Goal: Communication & Community: Answer question/provide support

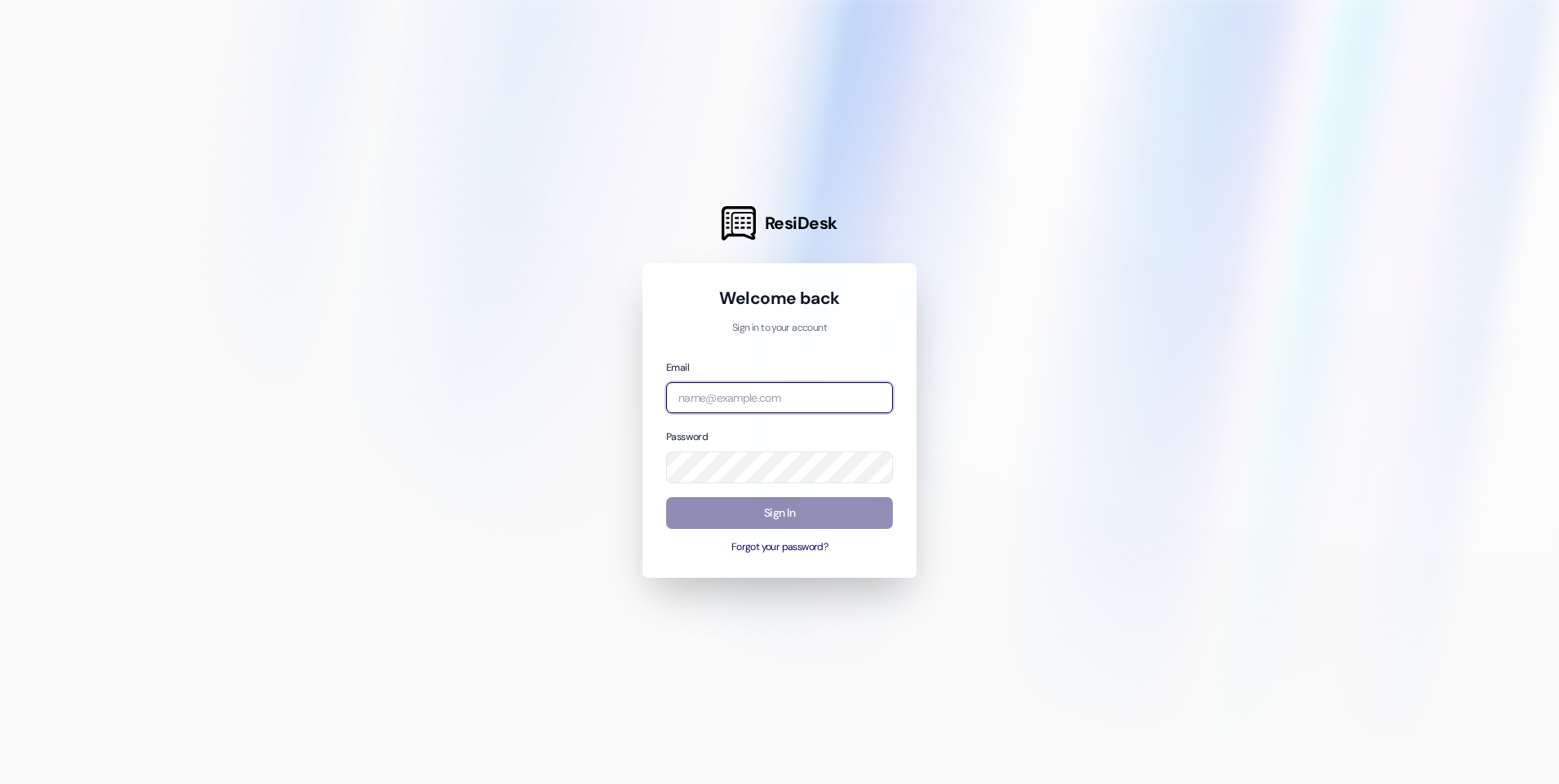
type input "[EMAIL_ADDRESS][DOMAIN_NAME]"
click at [760, 522] on button "Sign In" at bounding box center [780, 513] width 227 height 31
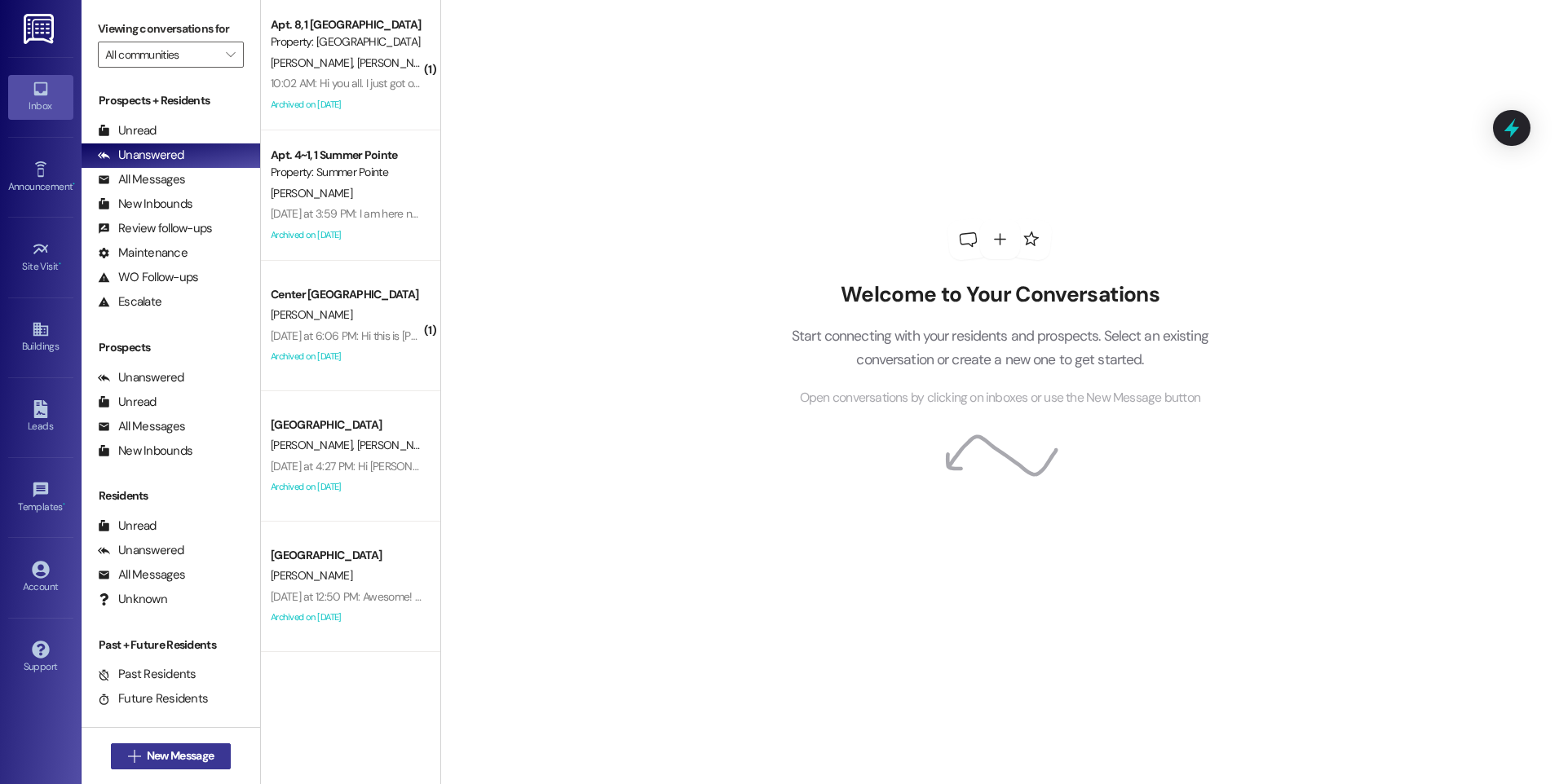
click at [191, 763] on span "New Message" at bounding box center [180, 756] width 67 height 17
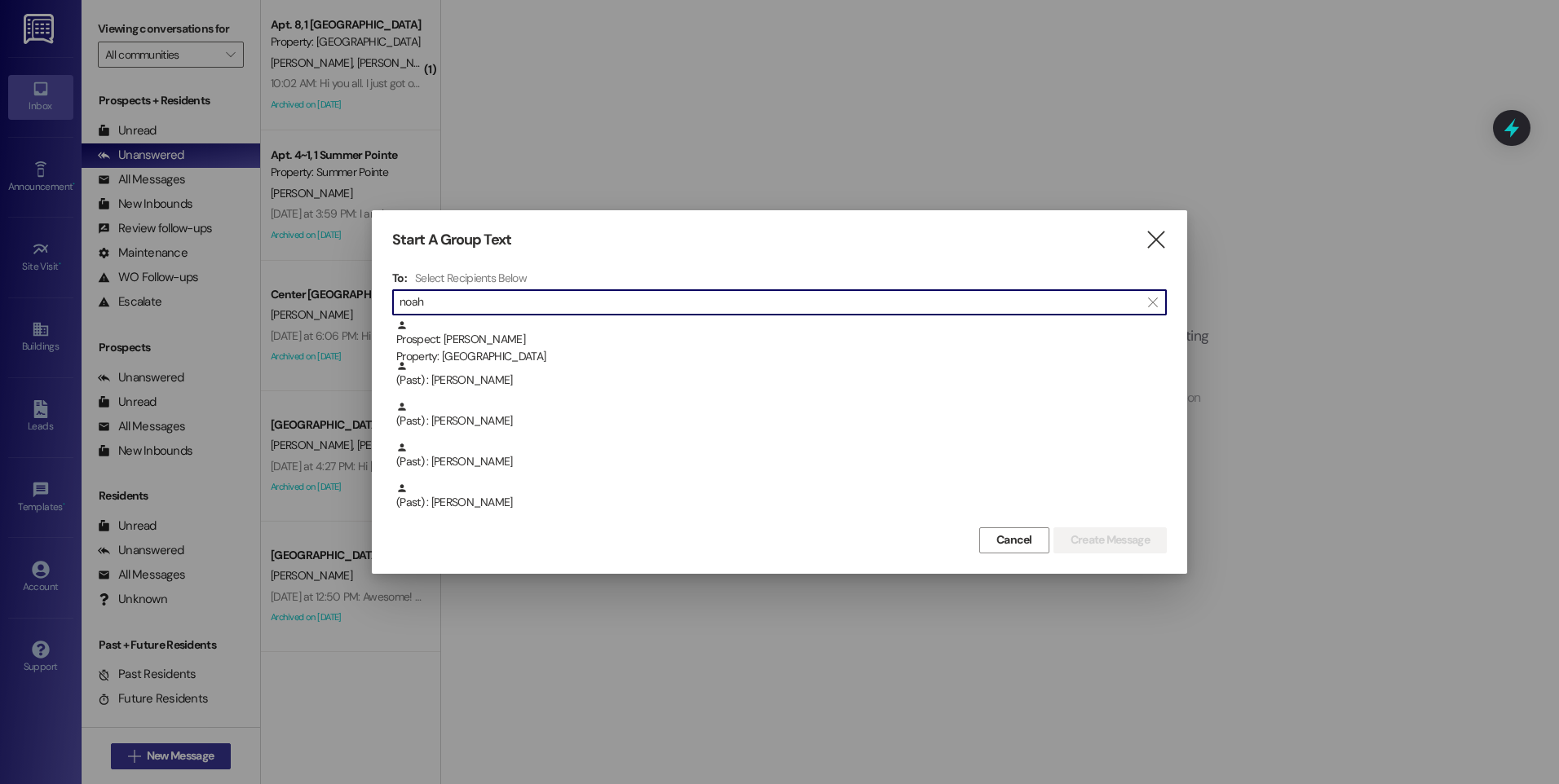
type input "noah"
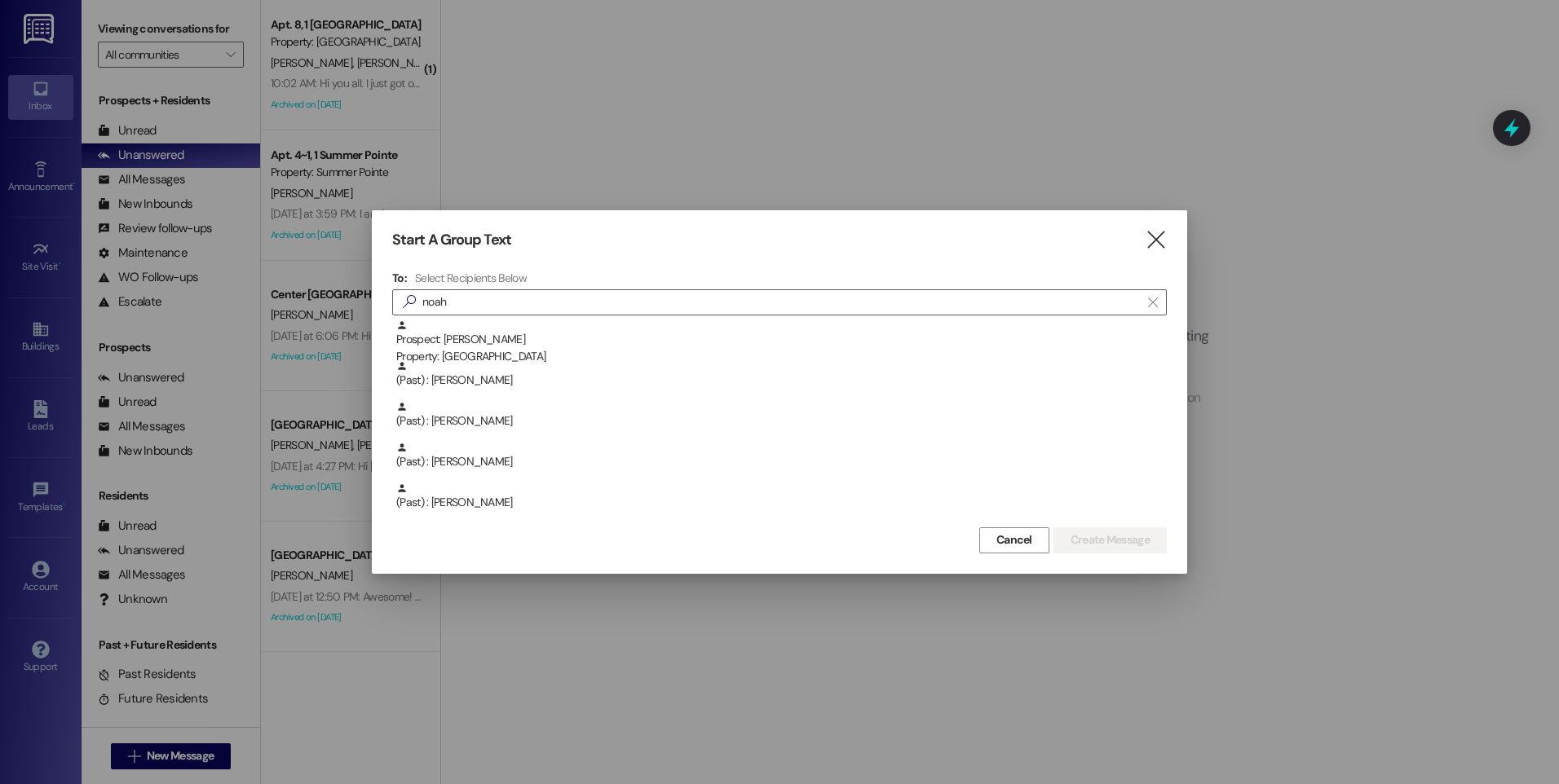
drag, startPoint x: 1165, startPoint y: 242, endPoint x: 912, endPoint y: 204, distance: 255.8
click at [1163, 242] on icon "" at bounding box center [1155, 240] width 22 height 17
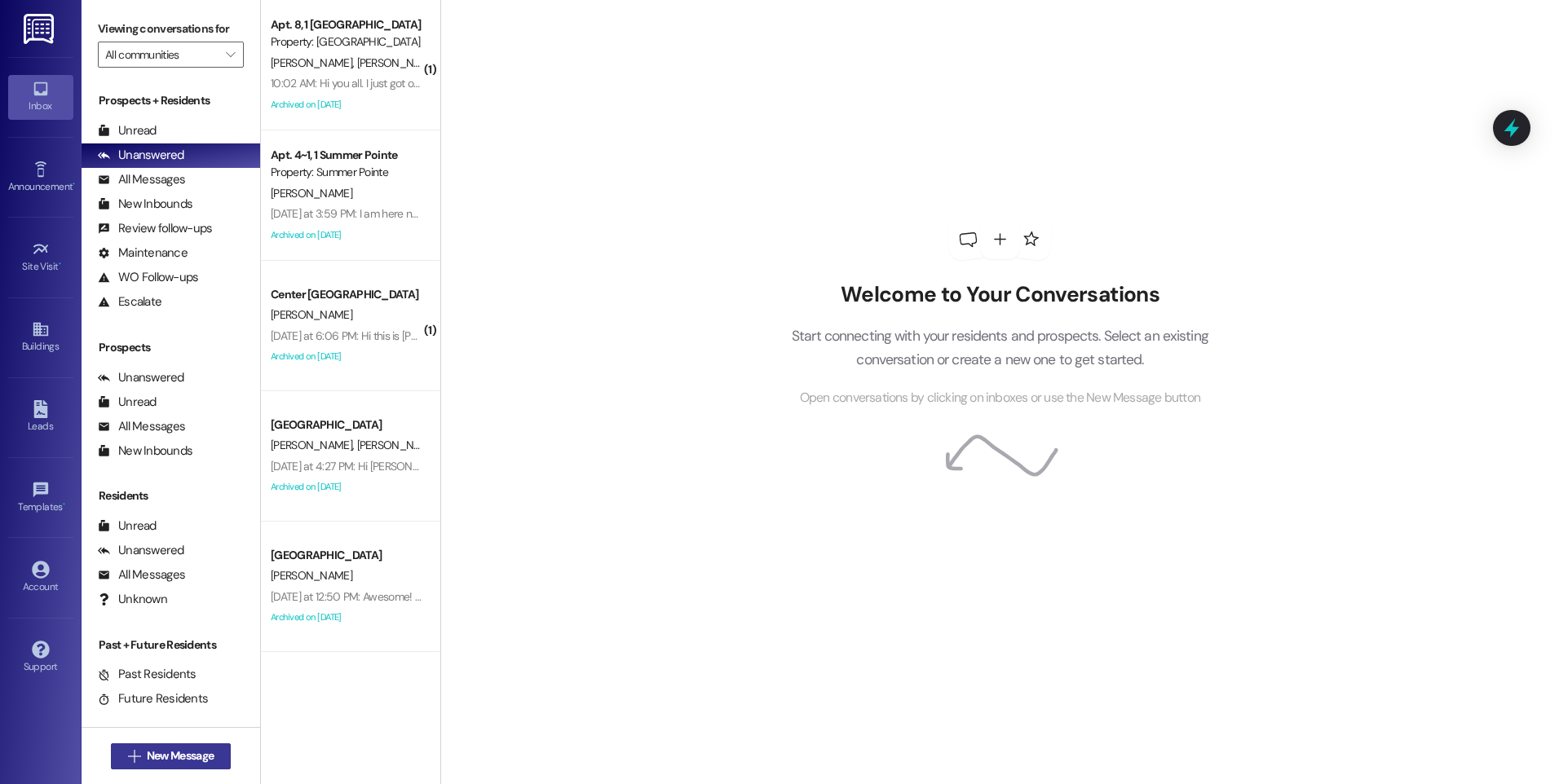
click at [168, 753] on span "New Message" at bounding box center [180, 756] width 67 height 17
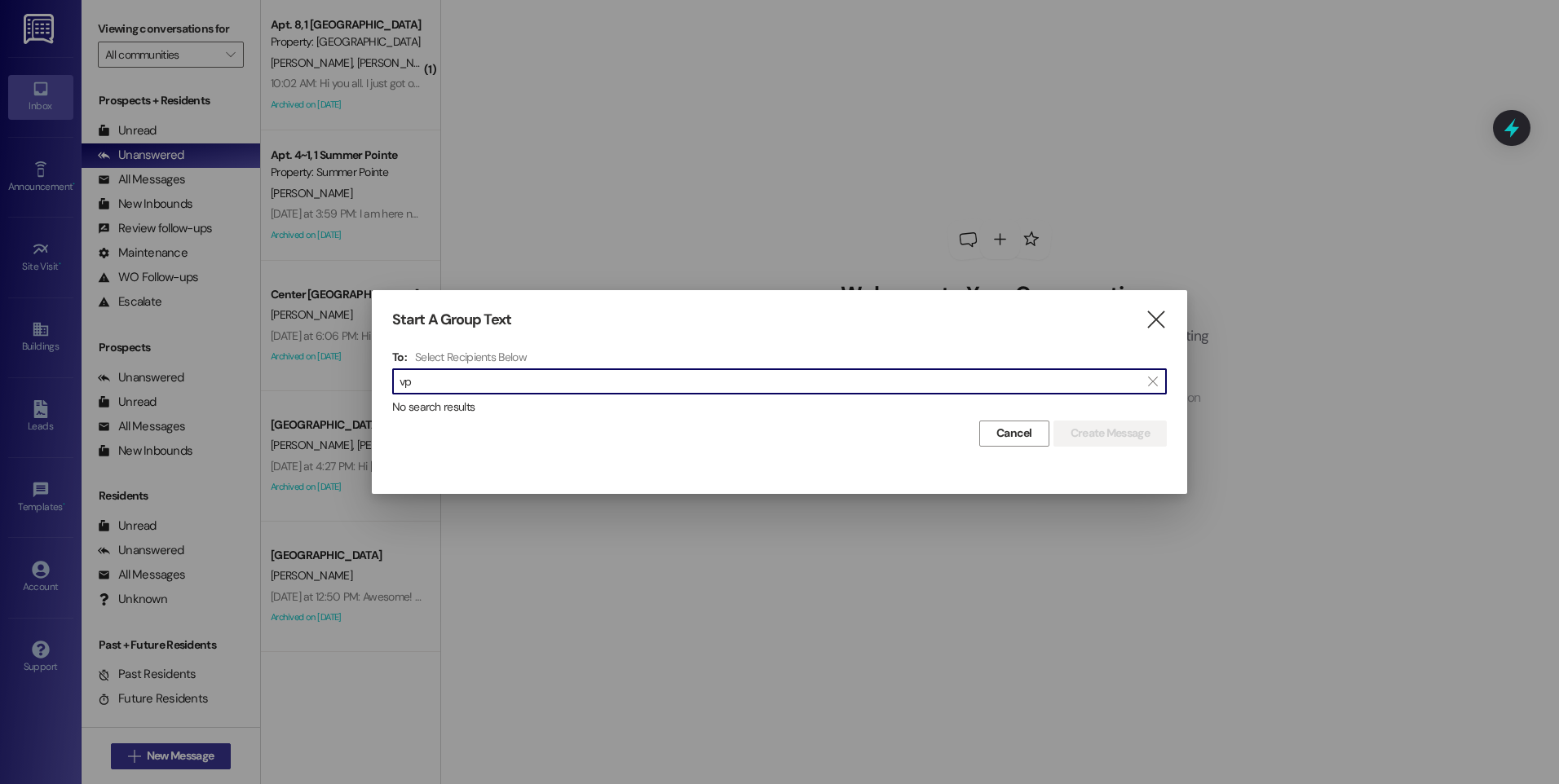
type input "v"
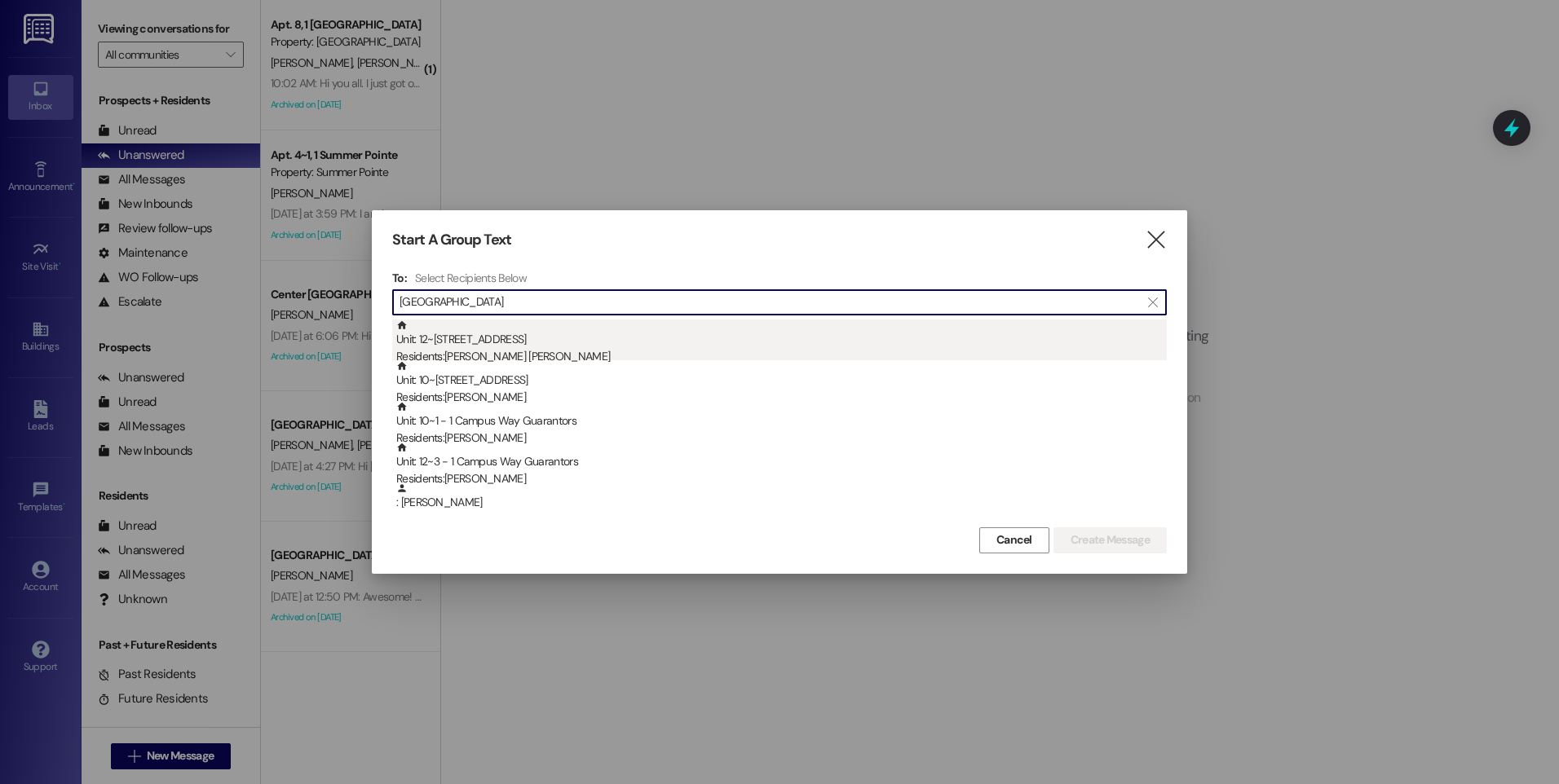
type input "[GEOGRAPHIC_DATA]"
click at [500, 343] on div "Unit: 12~3 - 1 Campus Way Residents: [PERSON_NAME][GEOGRAPHIC_DATA][PERSON_NAME]" at bounding box center [781, 343] width 771 height 47
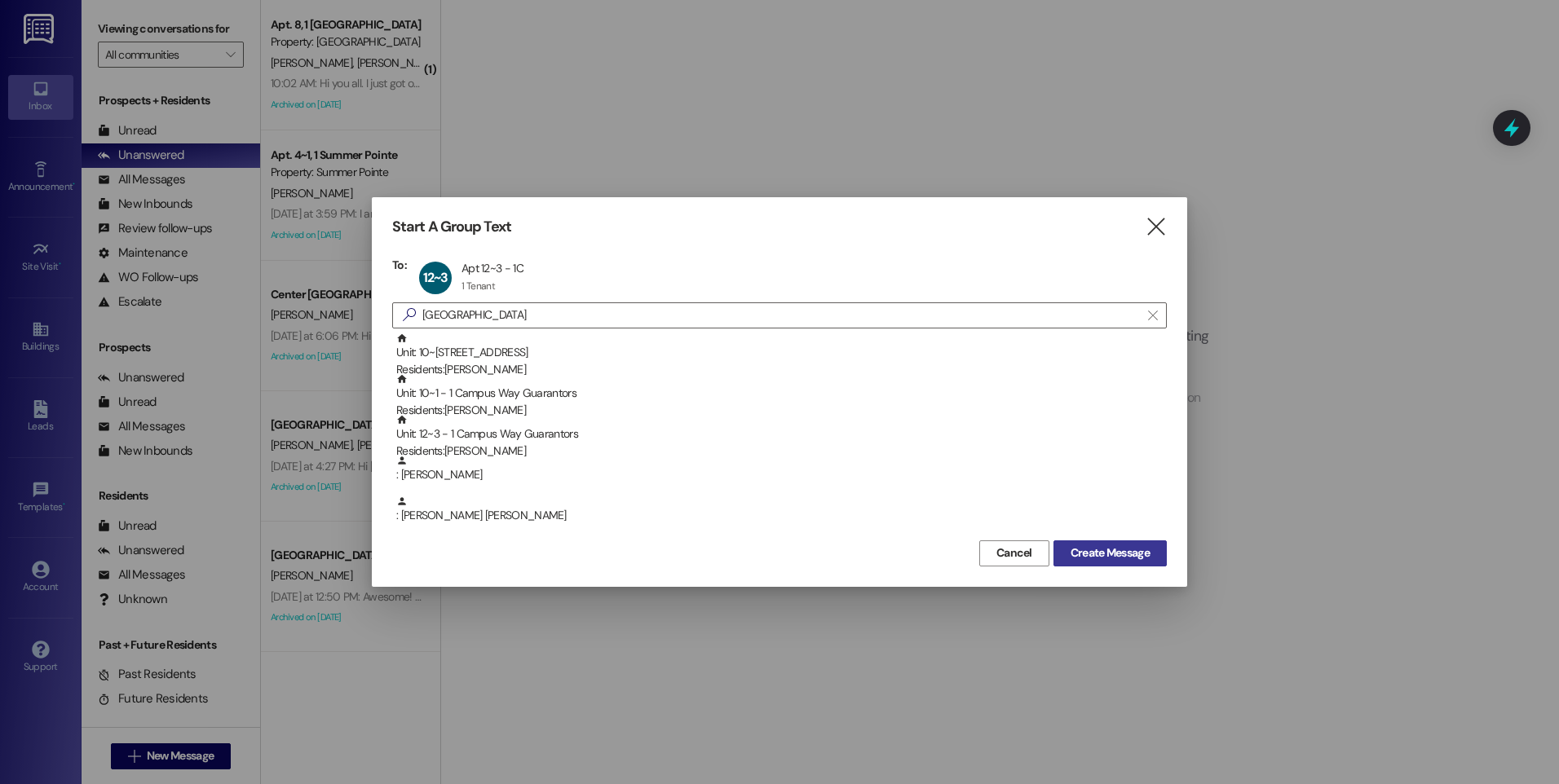
click at [1120, 548] on span "Create Message" at bounding box center [1110, 553] width 79 height 17
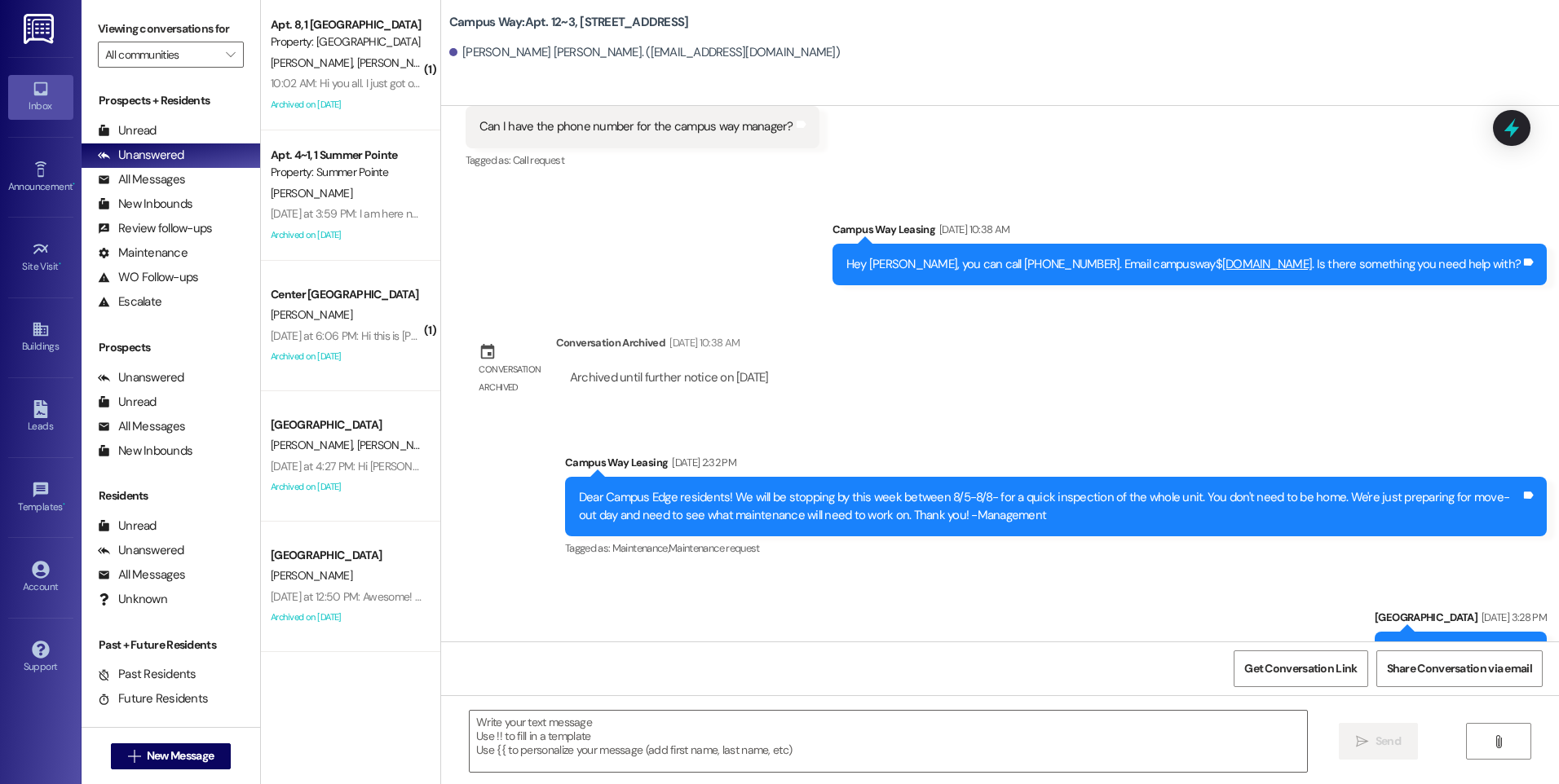
scroll to position [6035, 0]
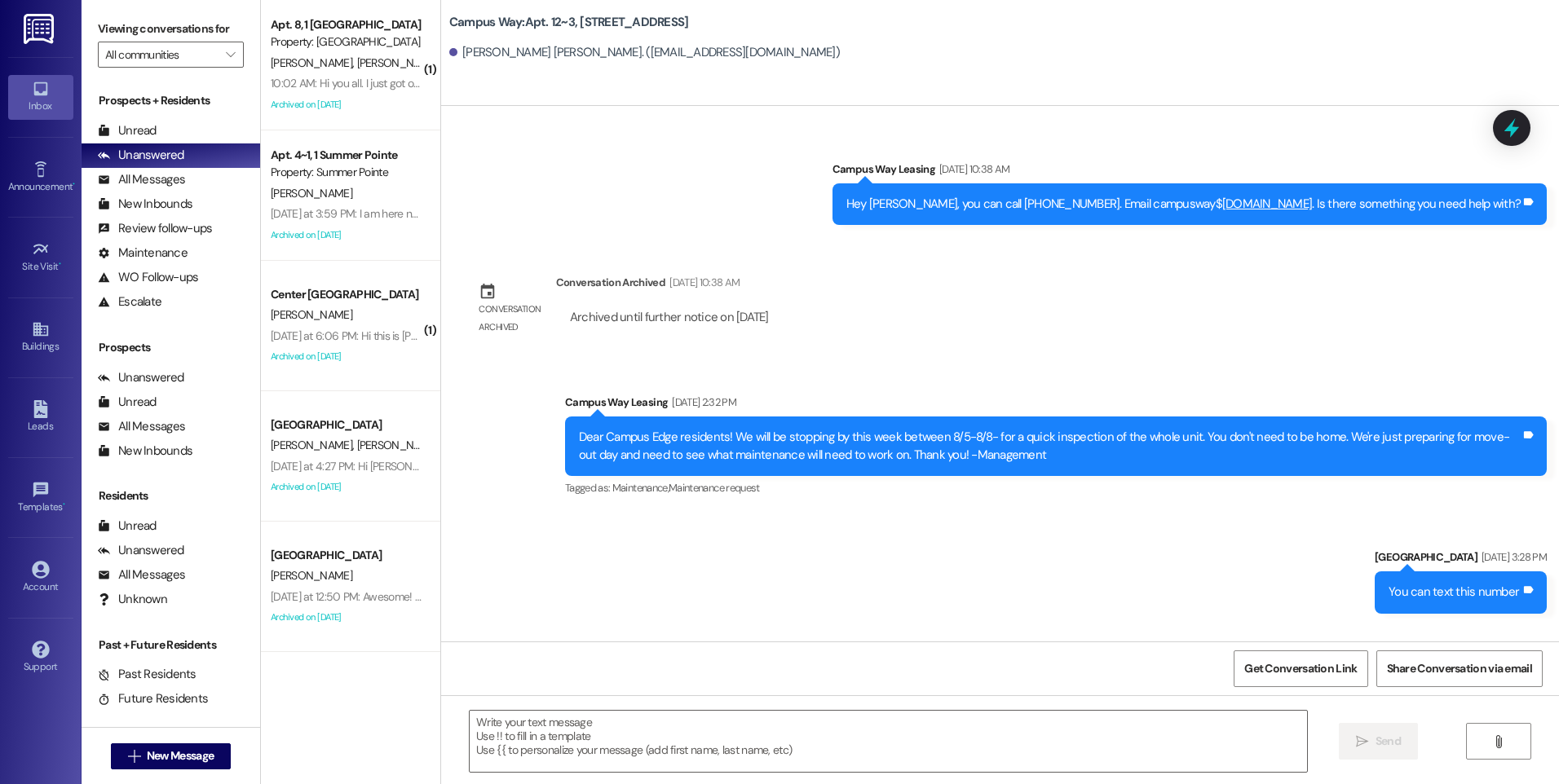
click at [906, 700] on div " Send " at bounding box center [1000, 756] width 1118 height 123
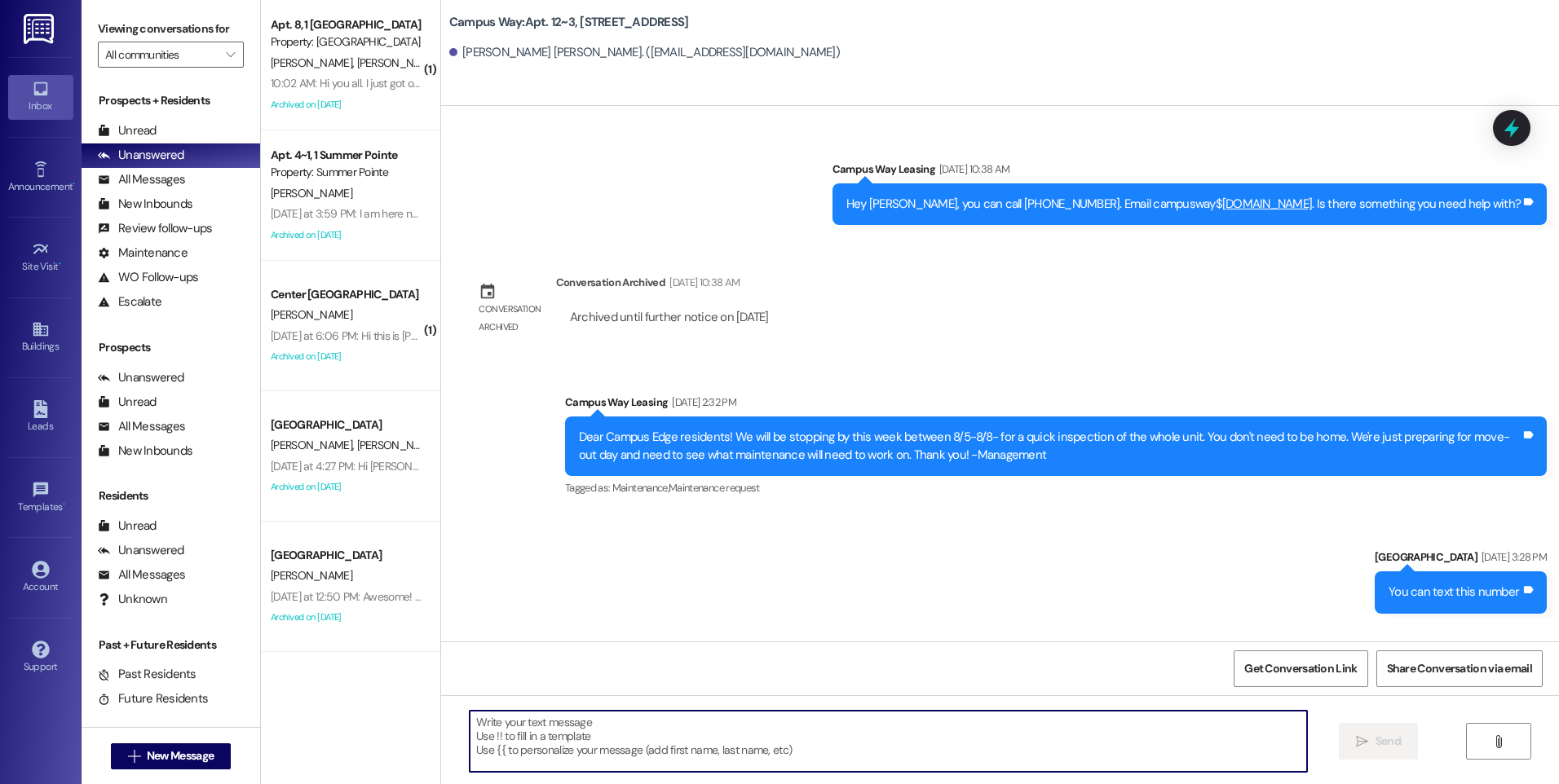
click at [889, 730] on textarea at bounding box center [888, 741] width 837 height 61
type textarea "Hi [PERSON_NAME], you can text here"
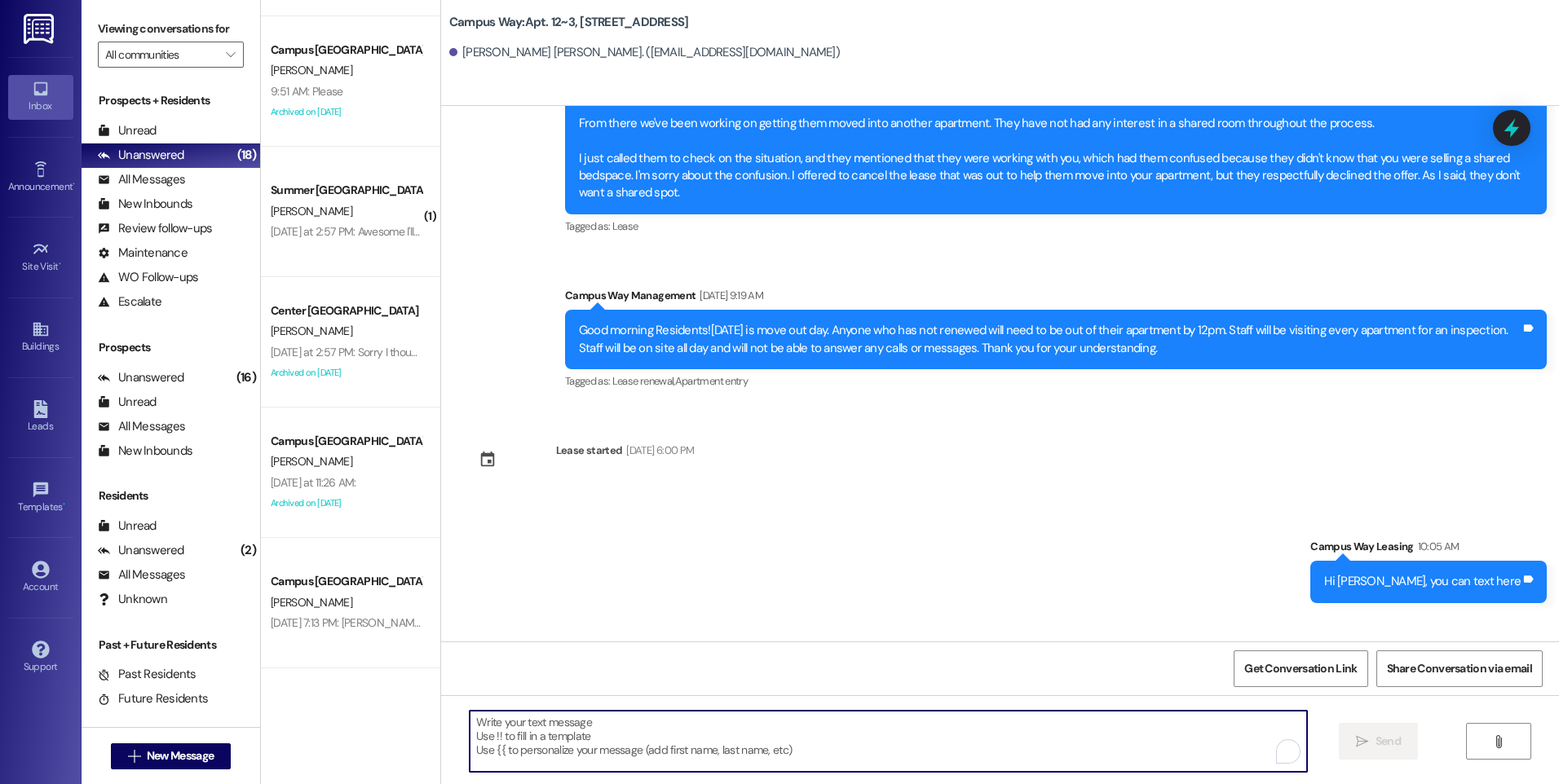
scroll to position [6809, 0]
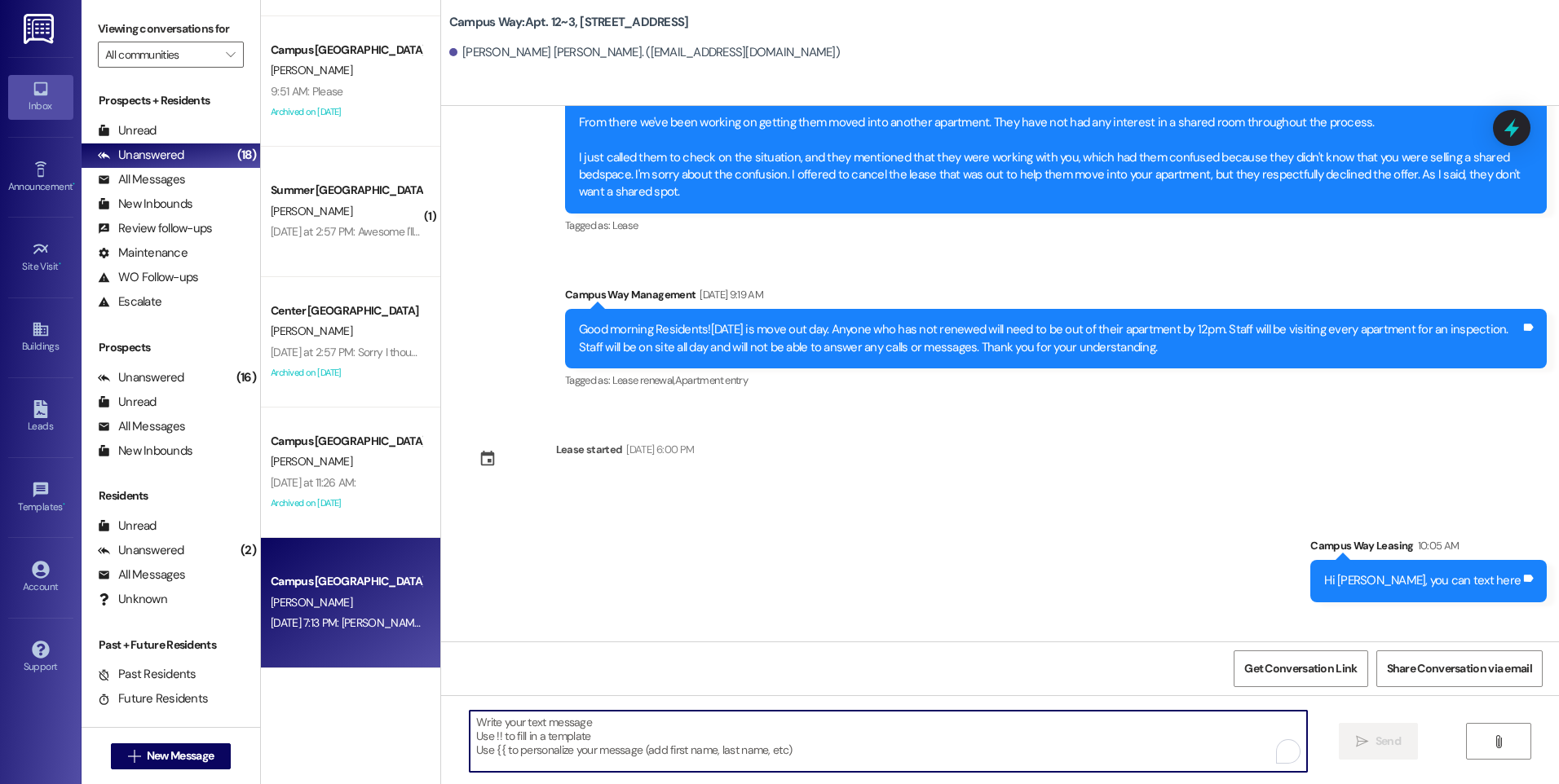
click at [367, 627] on div "[DATE] 7:13 PM: [PERSON_NAME] [DATE] 7:13 PM: [PERSON_NAME]" at bounding box center [346, 622] width 152 height 14
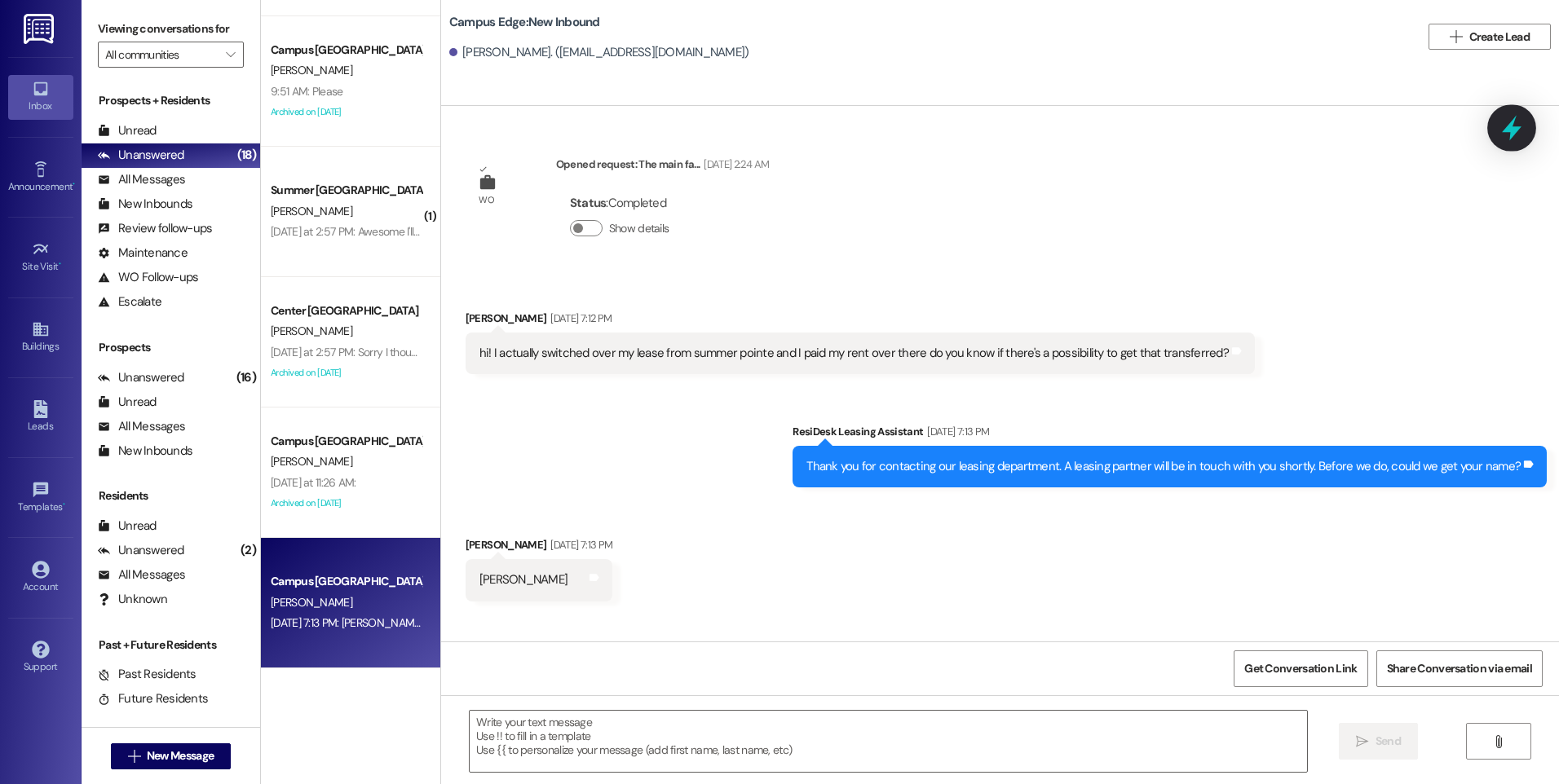
click at [1514, 137] on icon at bounding box center [1511, 127] width 28 height 28
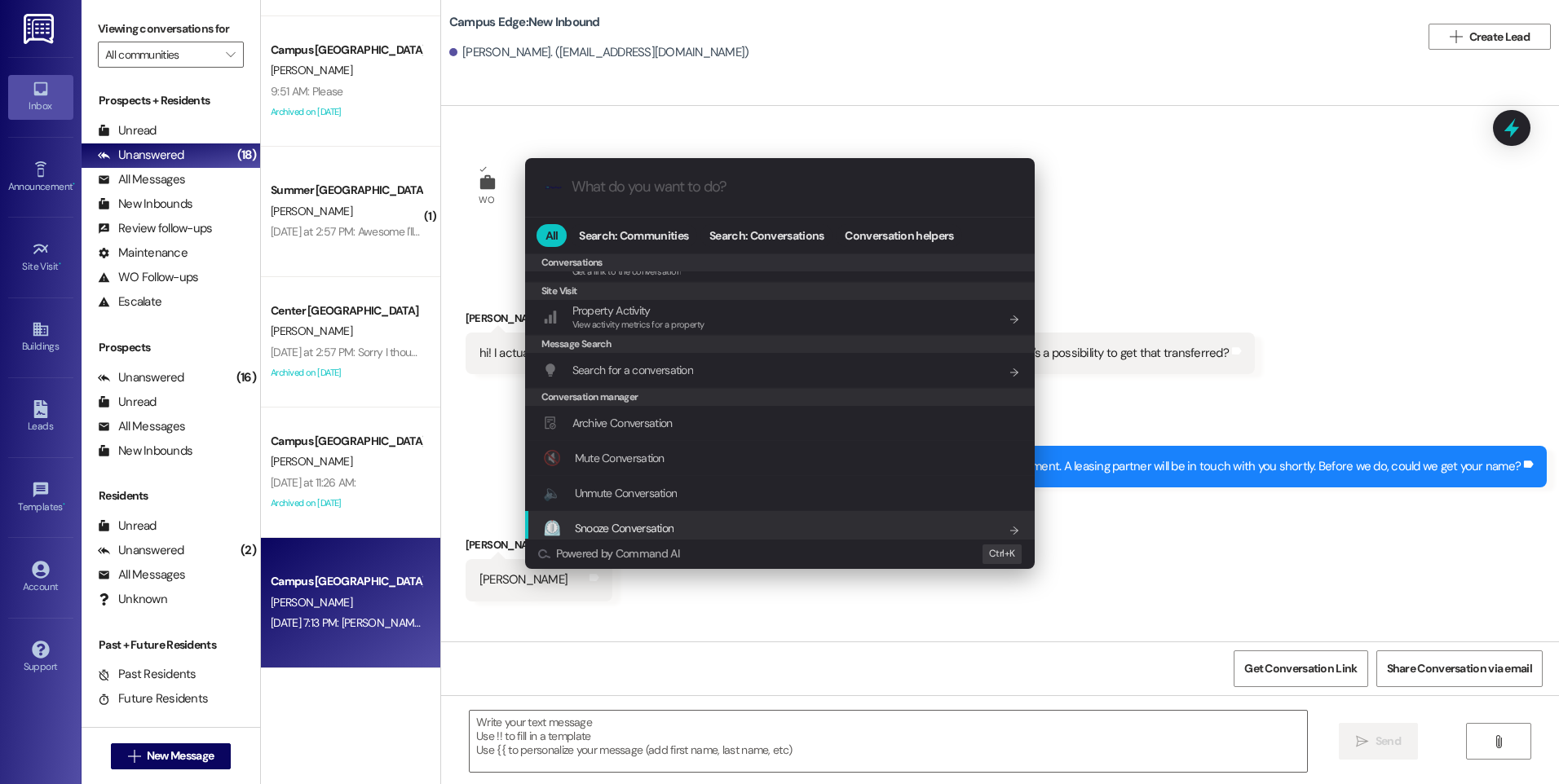
scroll to position [711, 0]
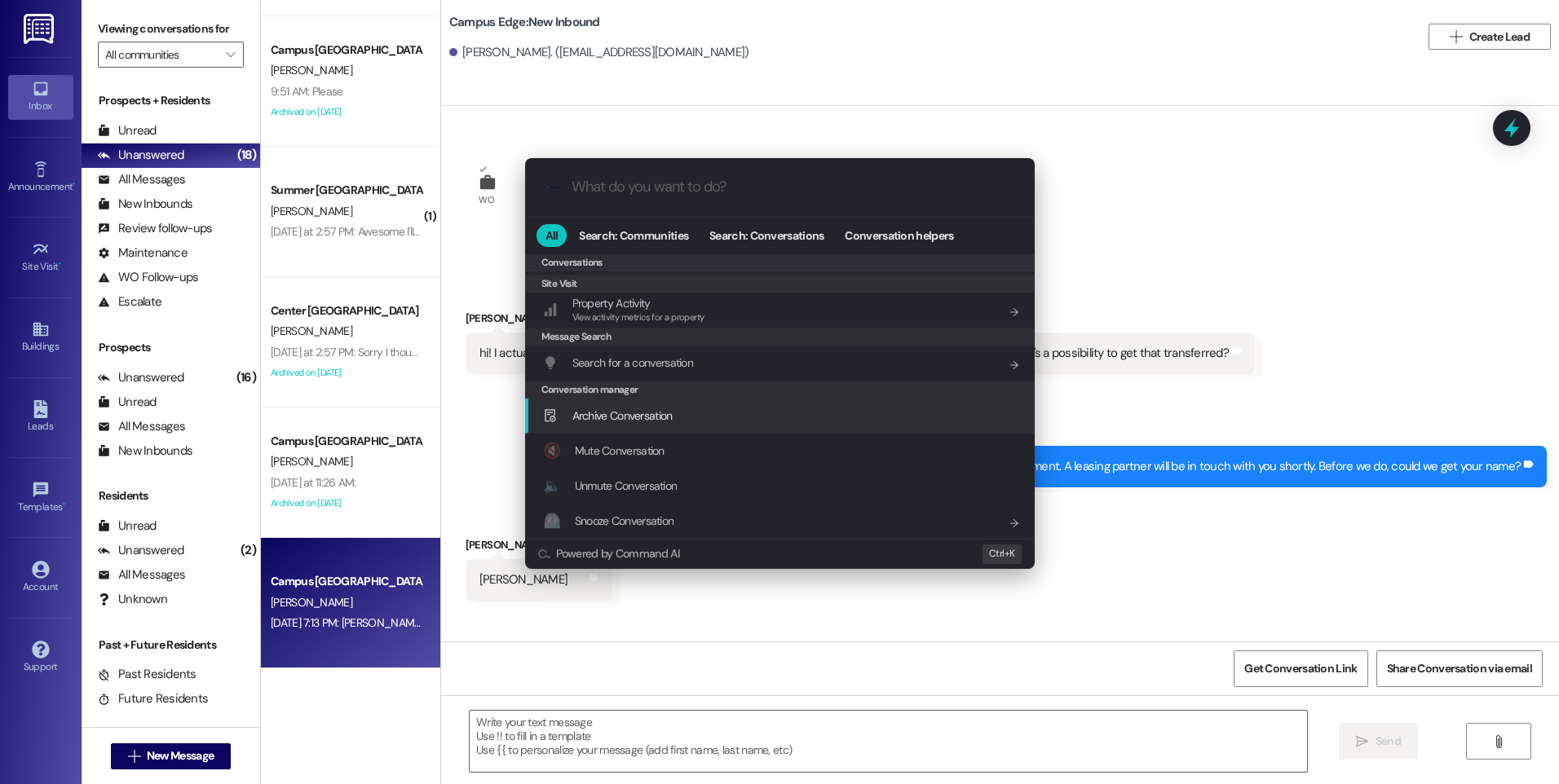
click at [635, 414] on span "Archive Conversation" at bounding box center [622, 415] width 100 height 14
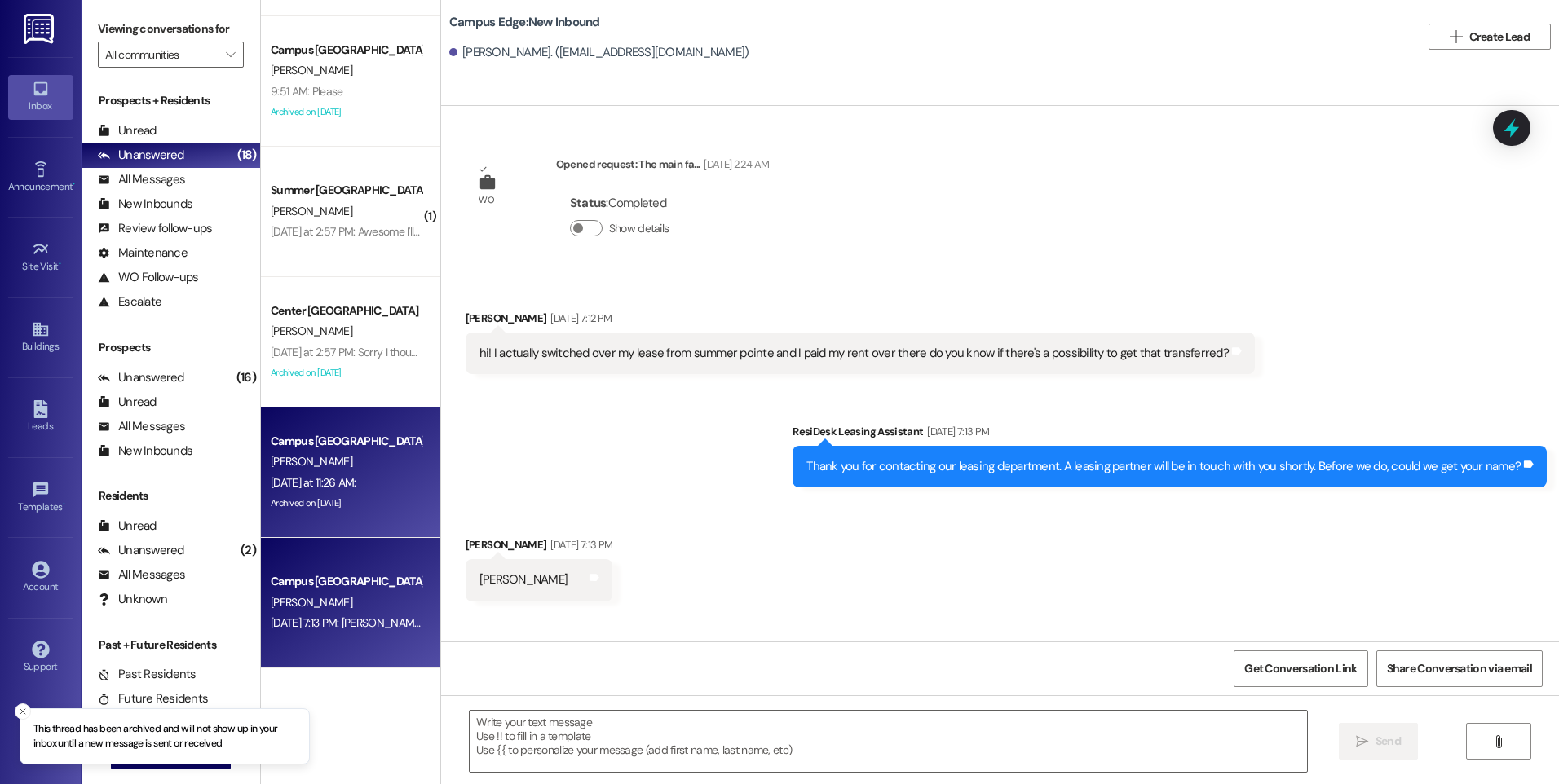
click at [333, 461] on div "[PERSON_NAME]" at bounding box center [346, 461] width 154 height 20
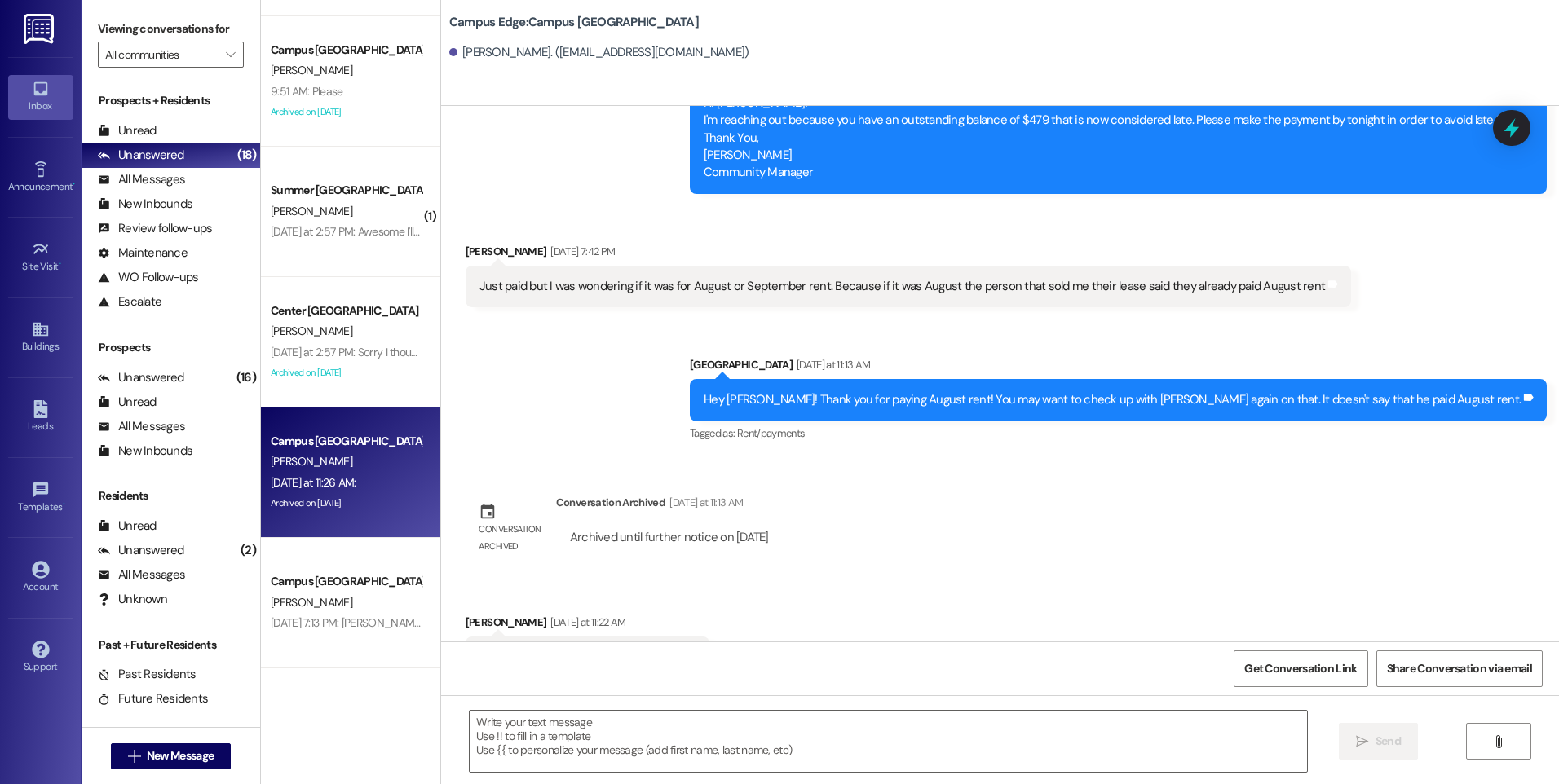
scroll to position [2635, 0]
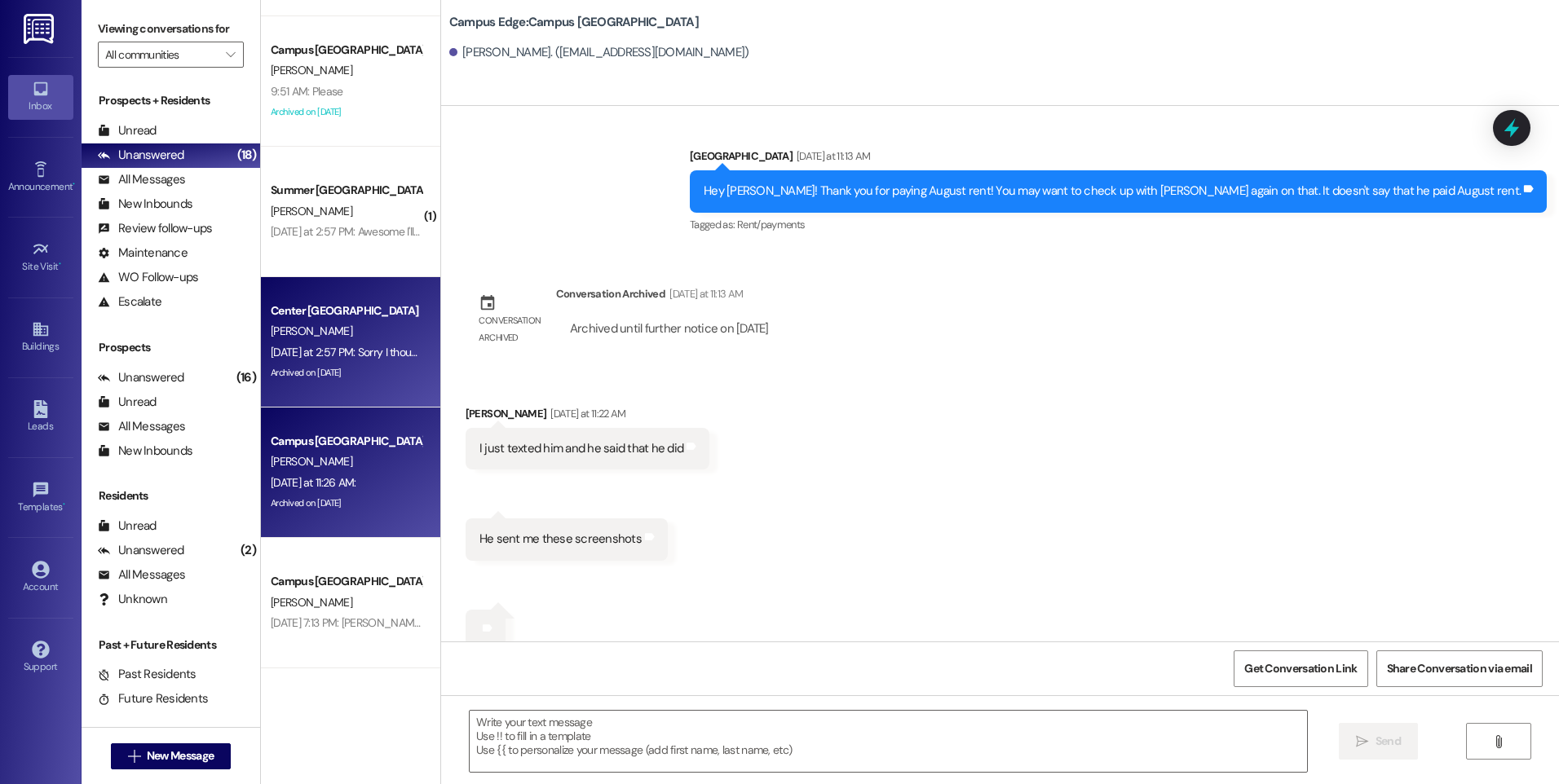
click at [287, 327] on span "[PERSON_NAME]" at bounding box center [311, 330] width 82 height 14
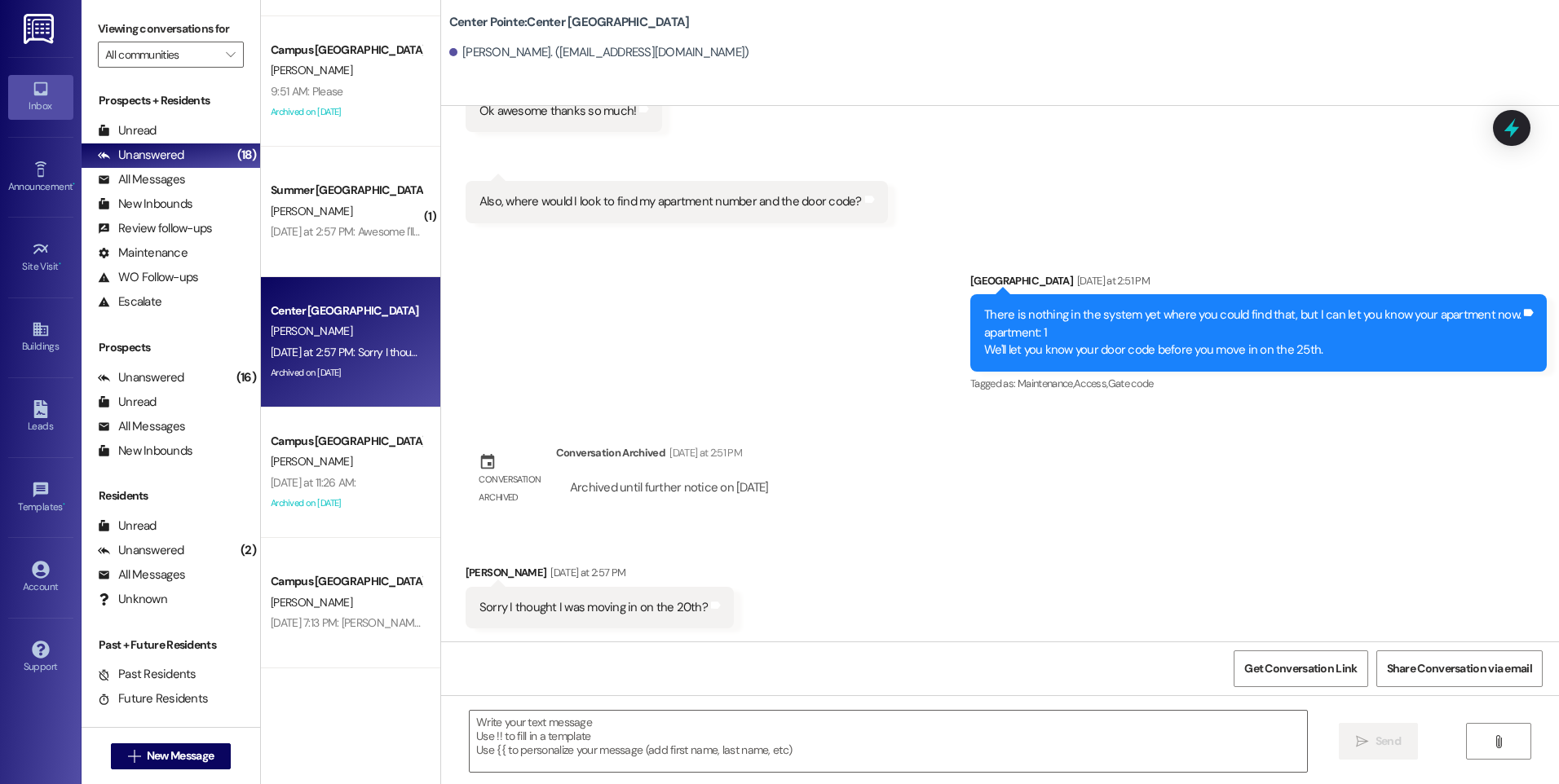
scroll to position [219, 0]
click at [1507, 127] on icon at bounding box center [1511, 127] width 28 height 28
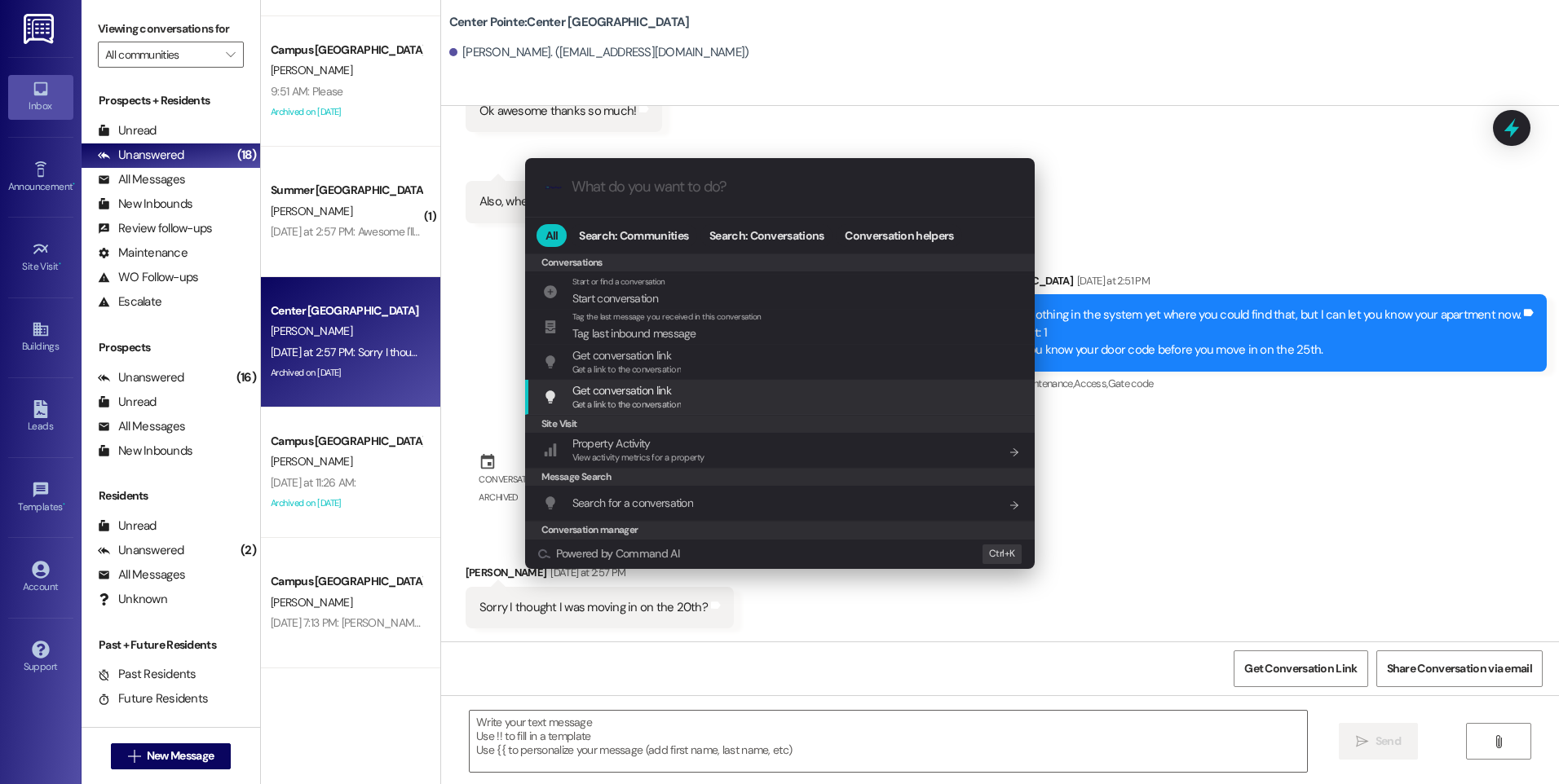
scroll to position [711, 0]
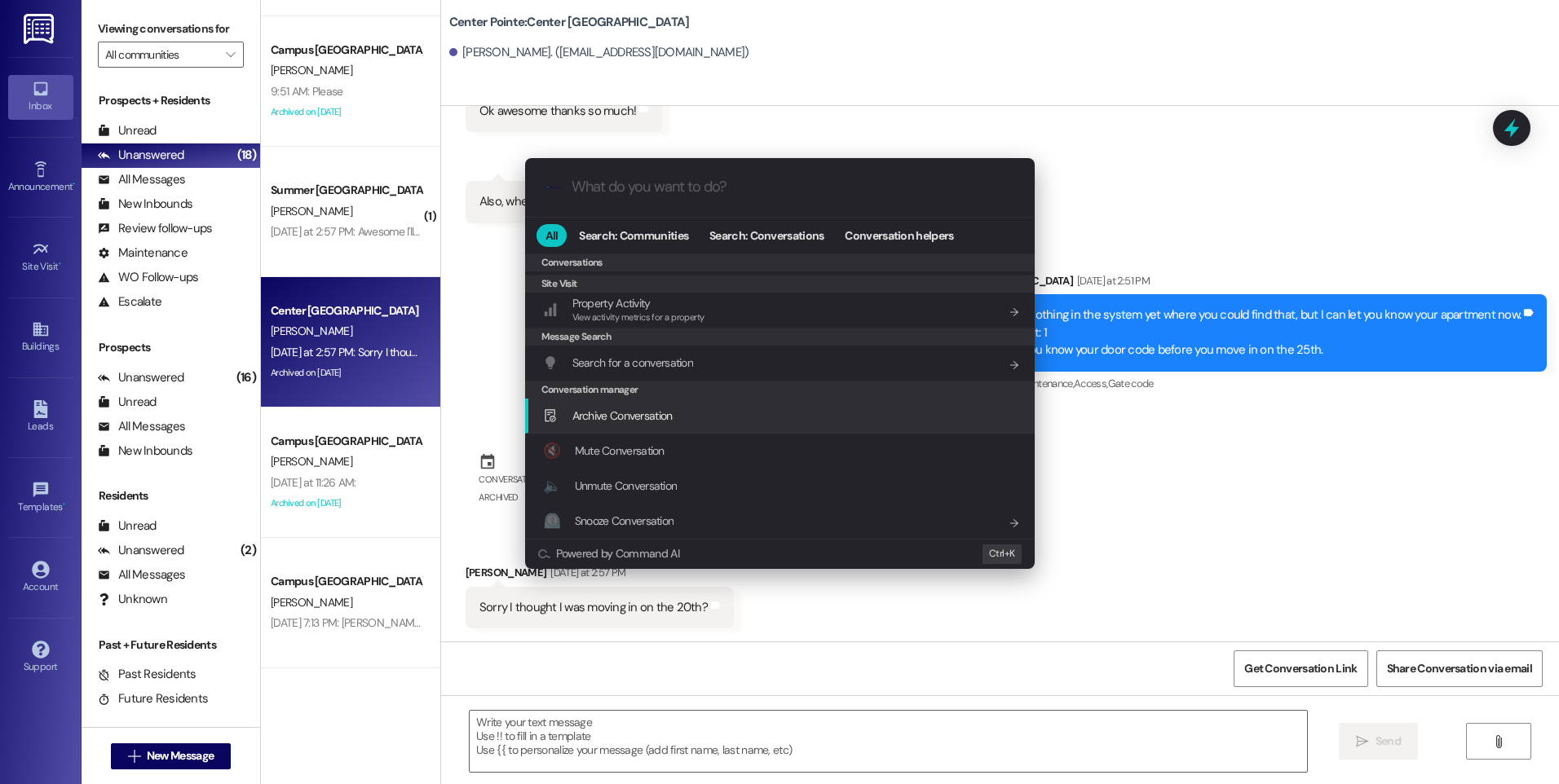
click at [634, 411] on span "Archive Conversation" at bounding box center [622, 415] width 100 height 14
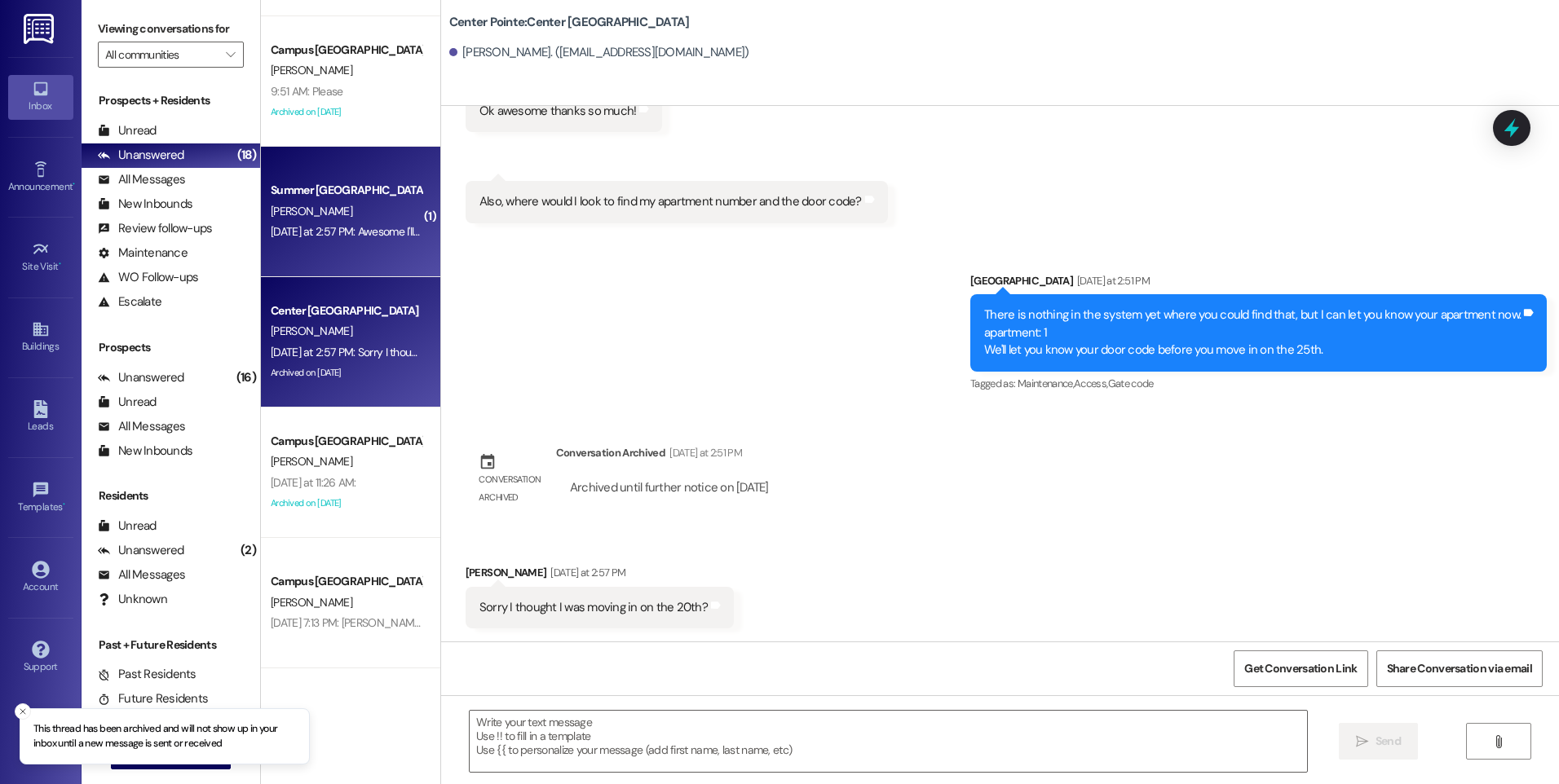
click at [318, 229] on div "[DATE] at 2:57 PM: Awesome I'll get on that! [DATE] at 2:57 PM: Awesome I'll ge…" at bounding box center [370, 231] width 200 height 14
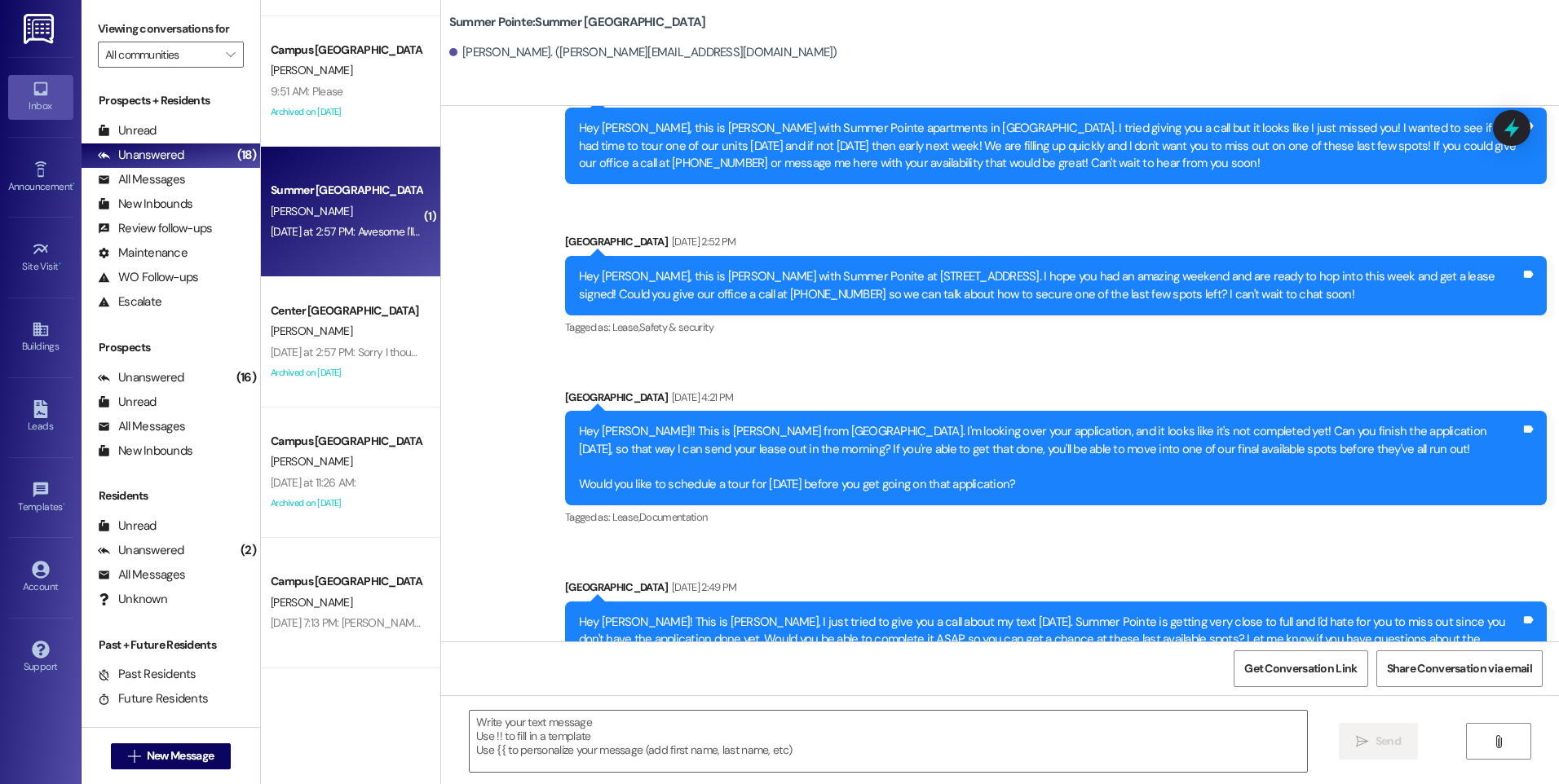
scroll to position [219, 0]
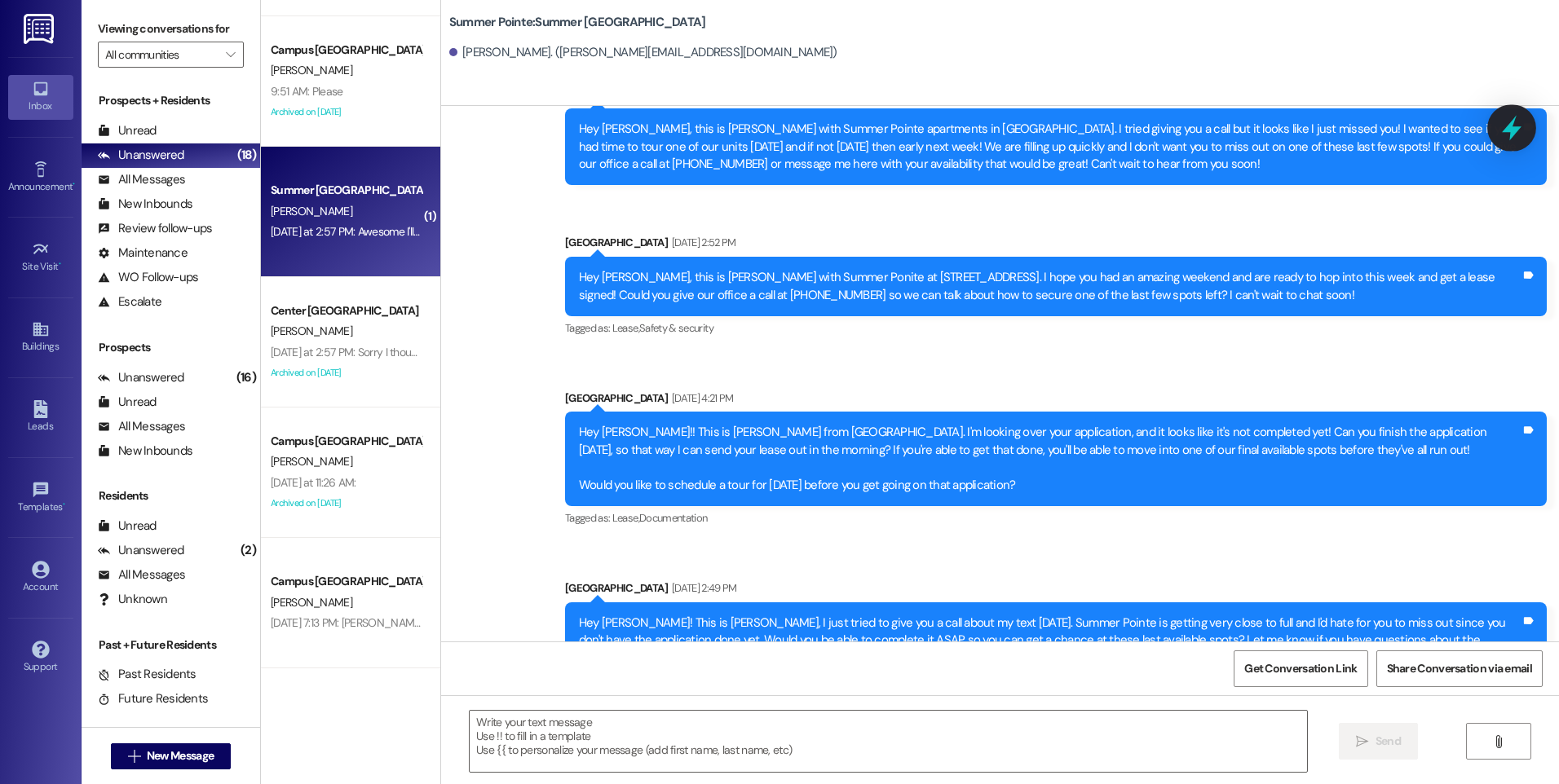
click at [1521, 123] on icon at bounding box center [1511, 127] width 28 height 28
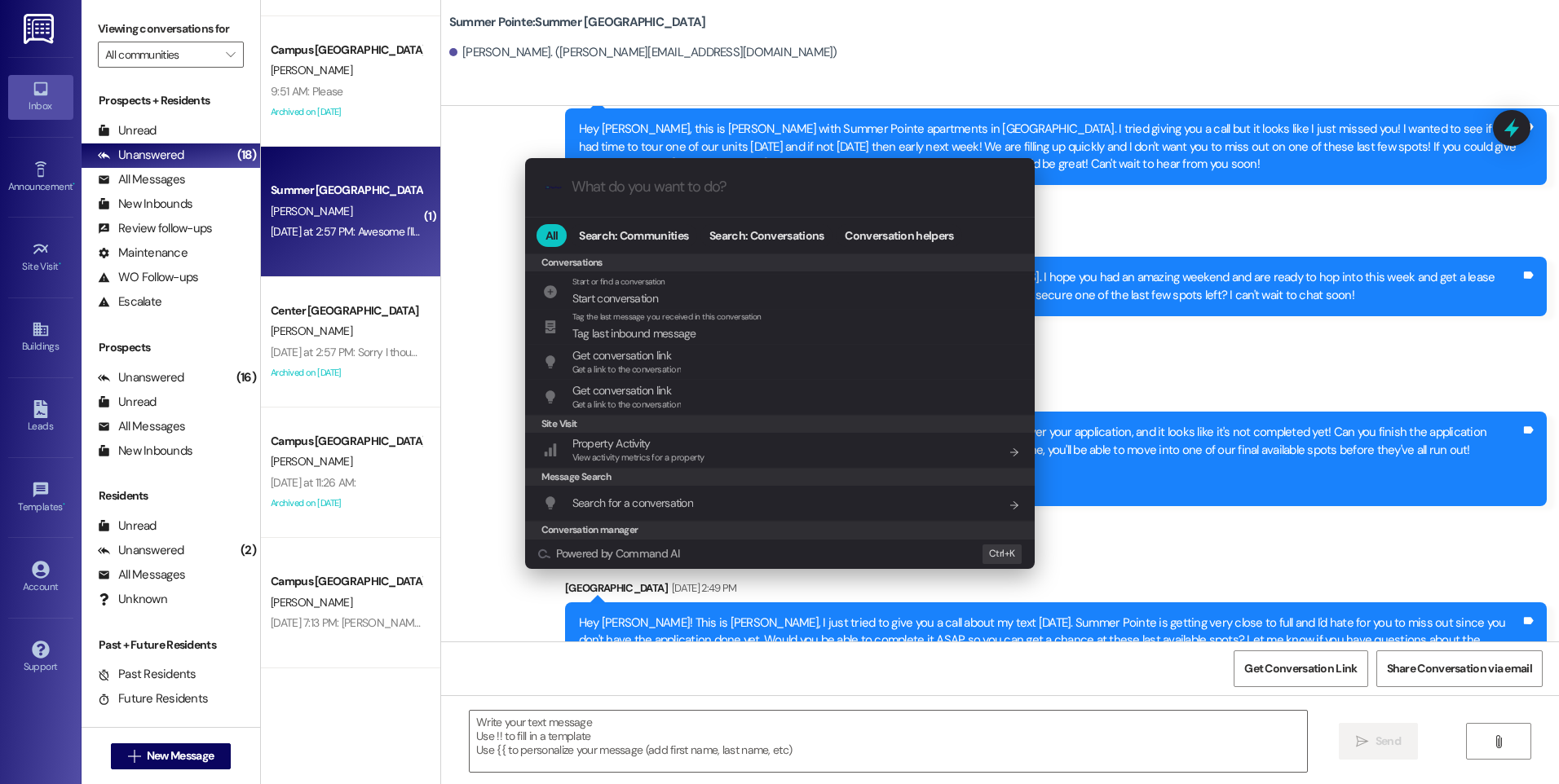
scroll to position [711, 0]
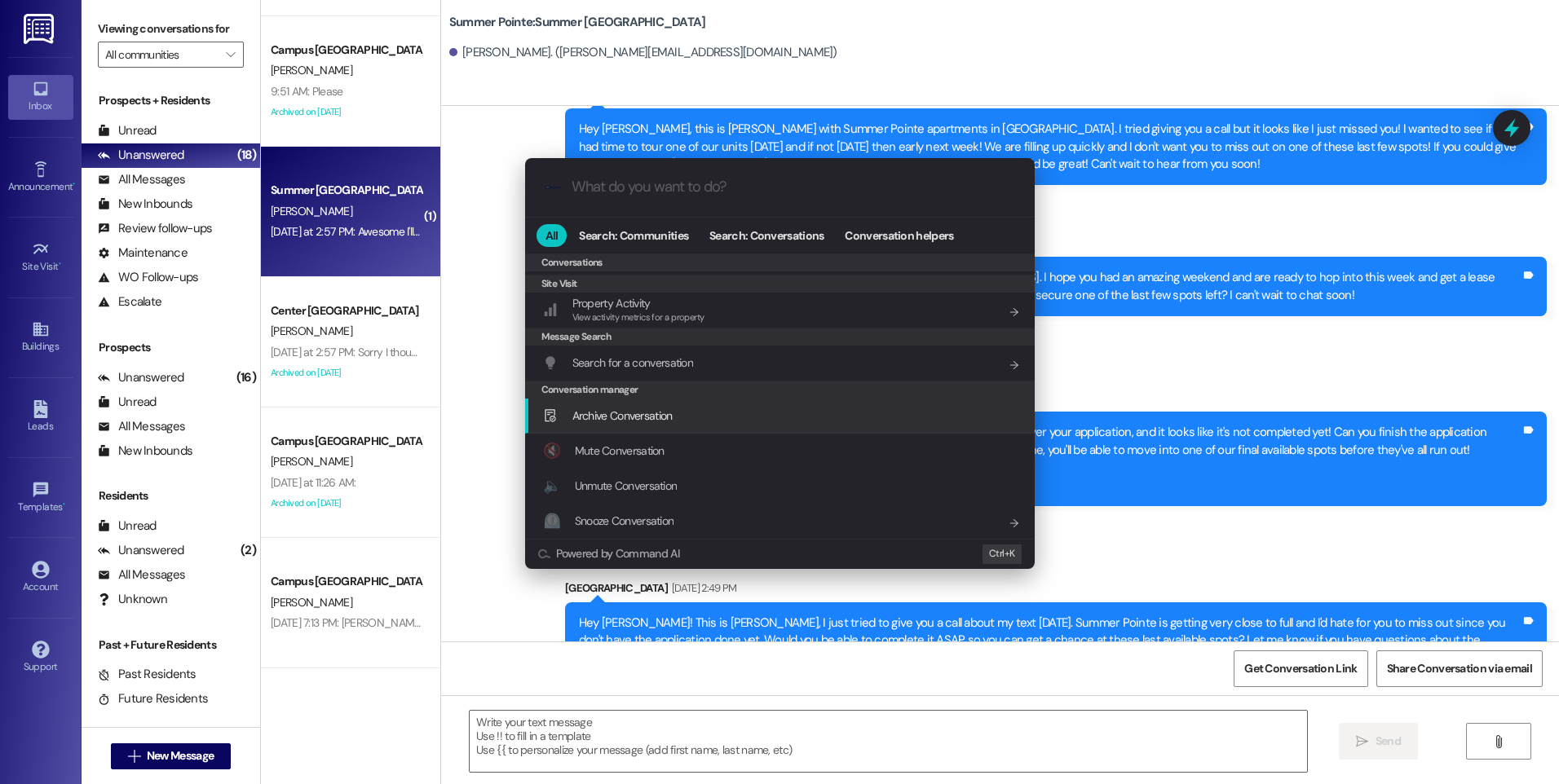
click at [657, 421] on span "Archive Conversation" at bounding box center [622, 415] width 100 height 14
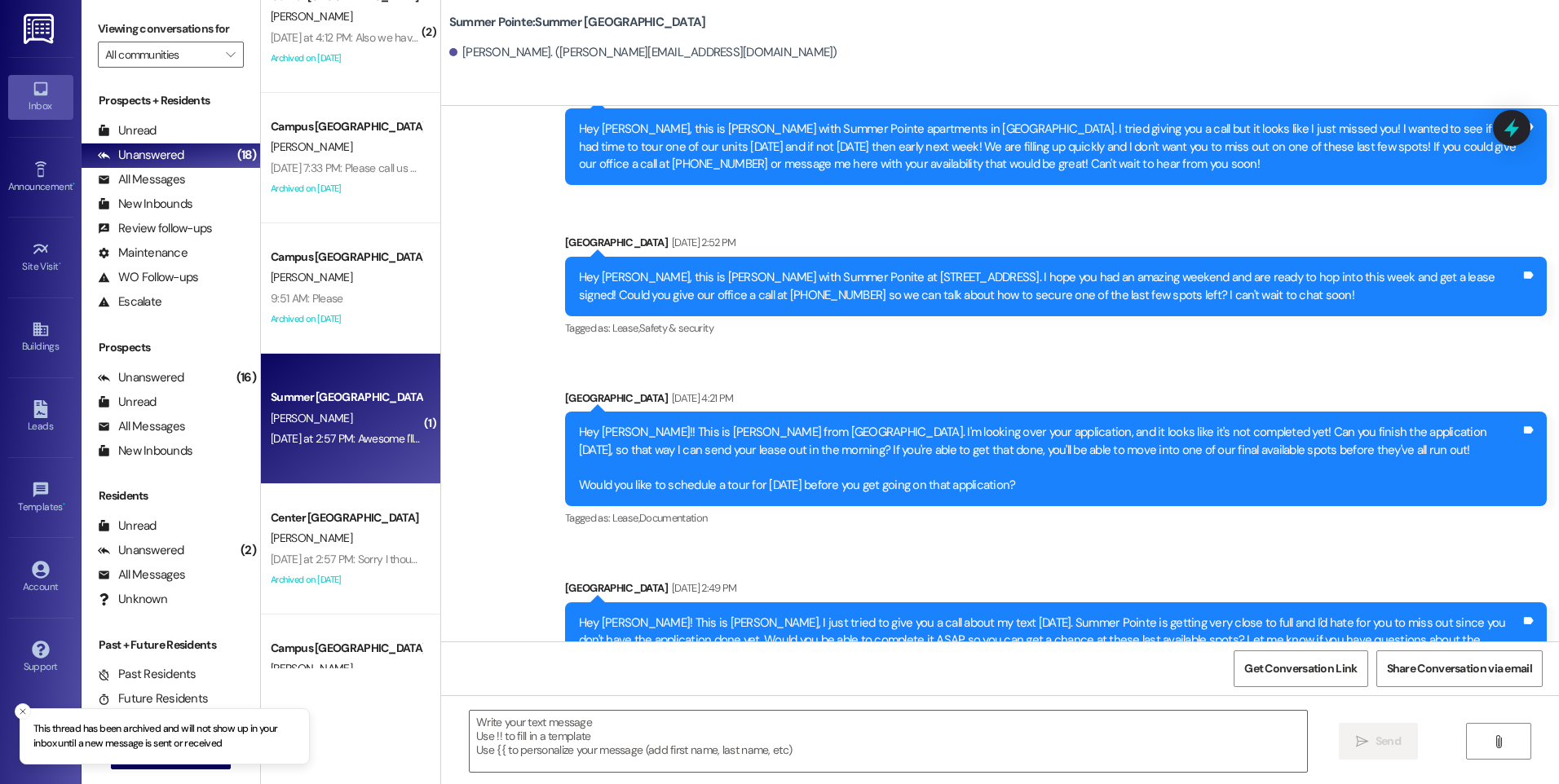
scroll to position [1174, 0]
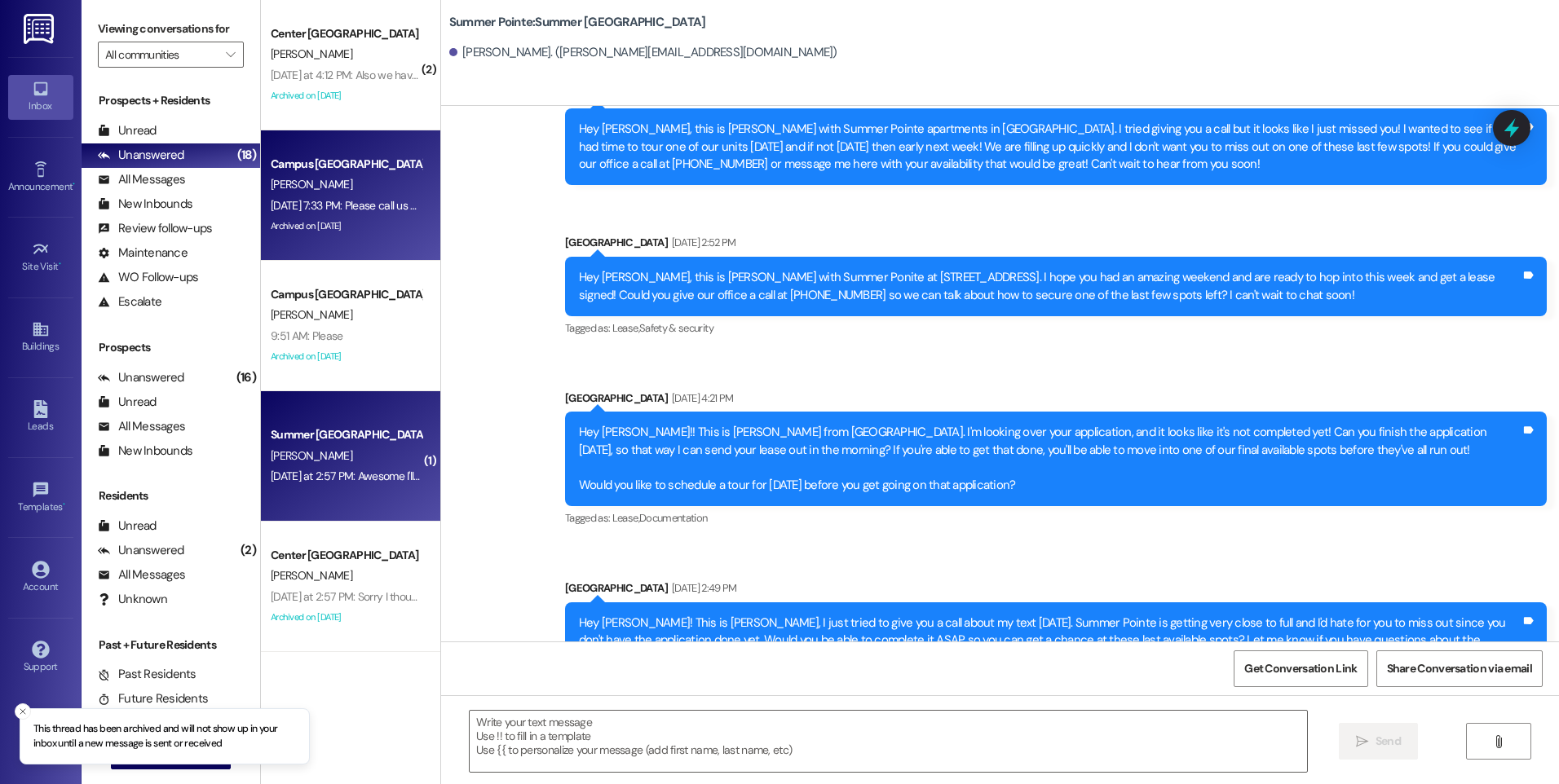
click at [352, 178] on div "[PERSON_NAME]" at bounding box center [346, 184] width 154 height 20
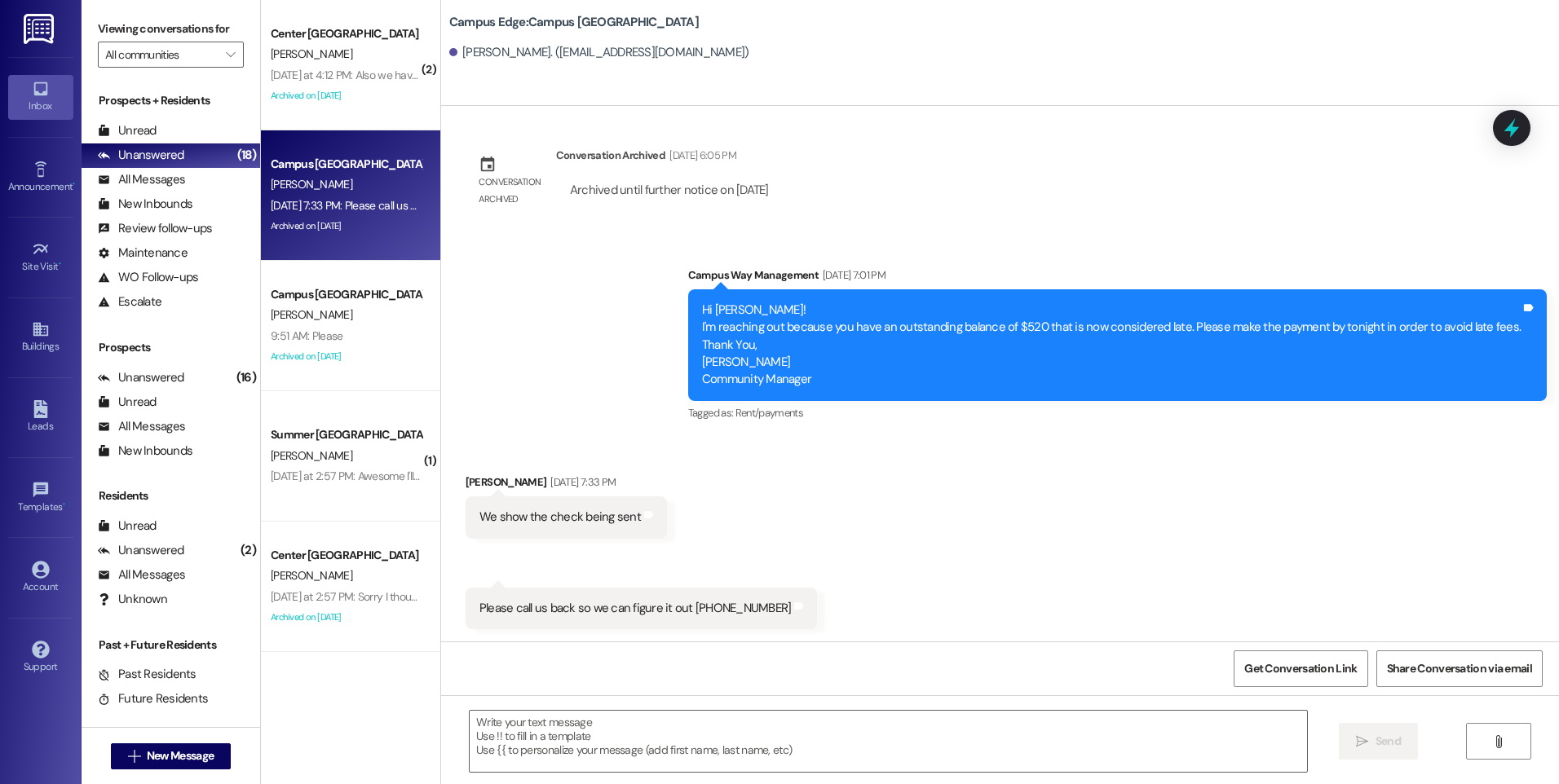
scroll to position [755, 0]
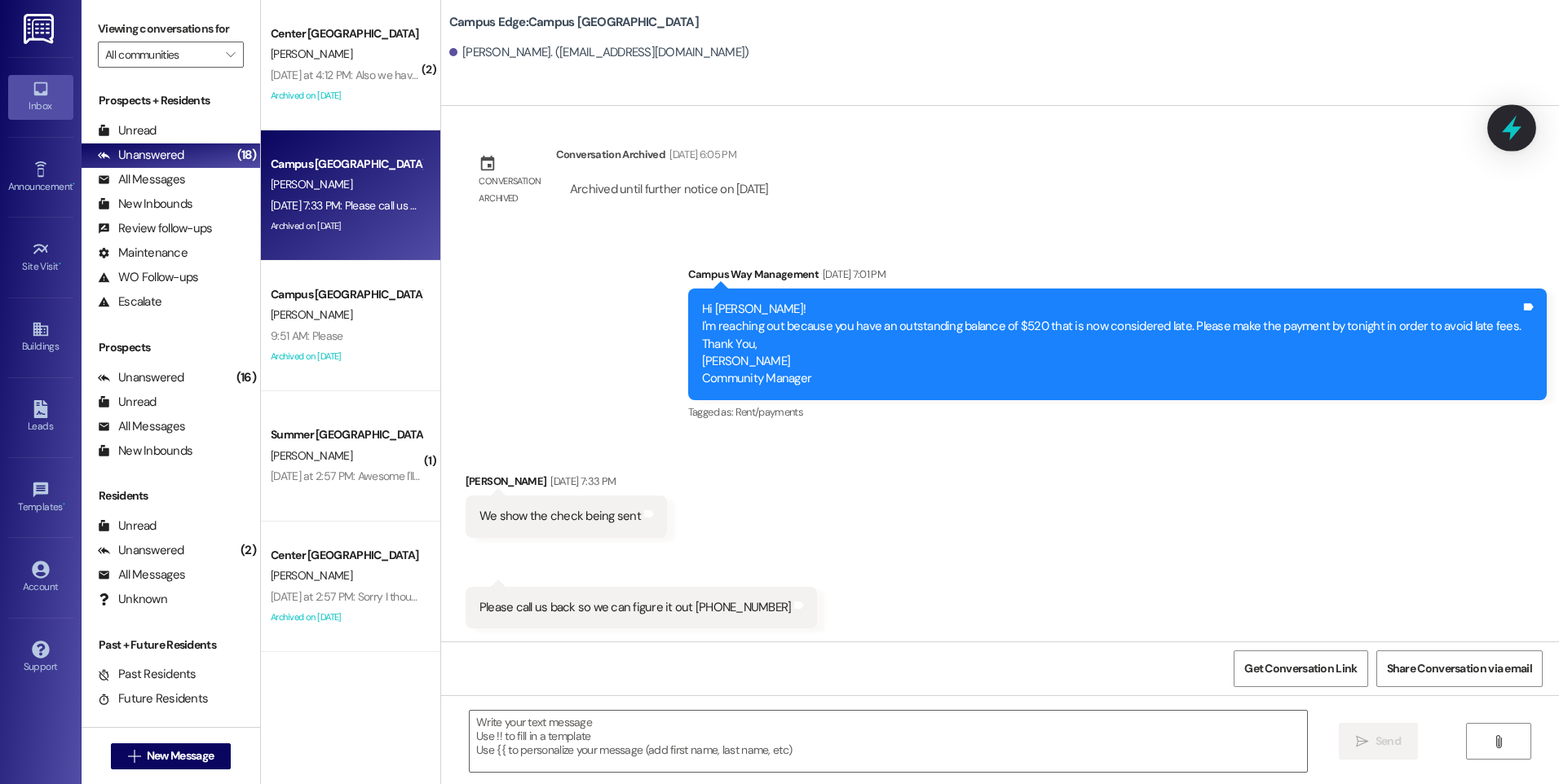
click at [1504, 129] on icon at bounding box center [1511, 127] width 28 height 28
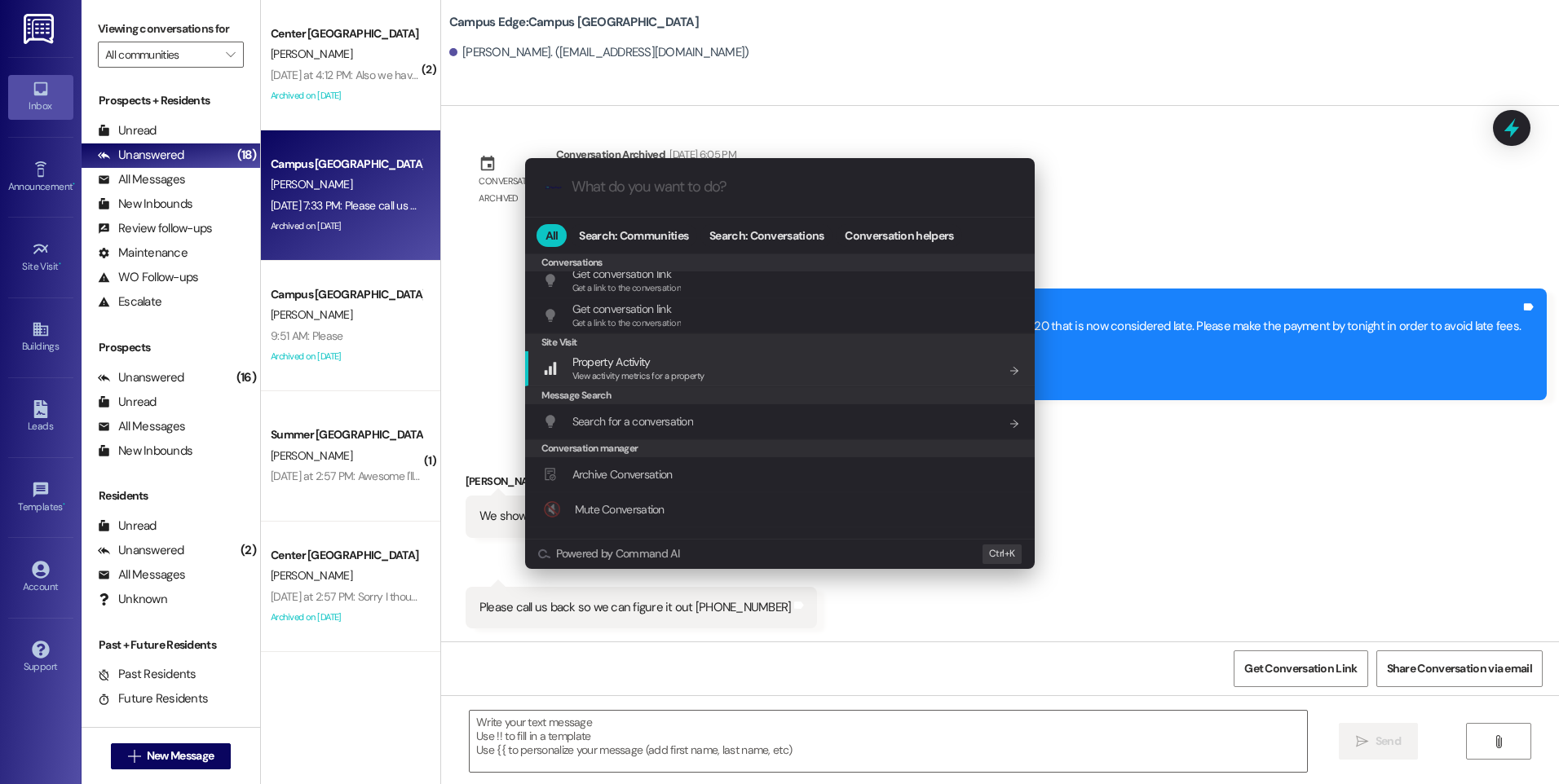
scroll to position [711, 0]
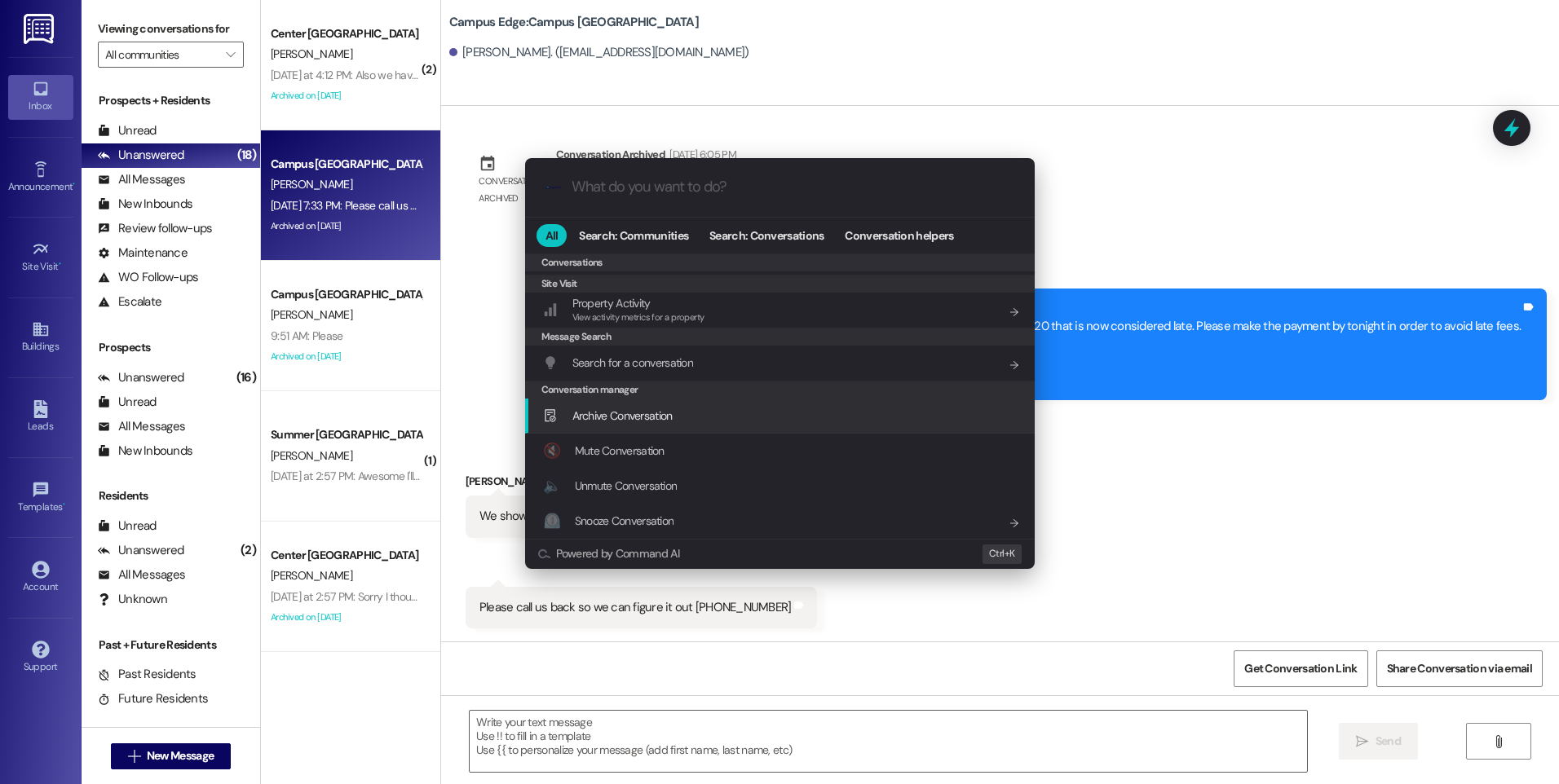
click at [632, 410] on span "Archive Conversation" at bounding box center [622, 415] width 100 height 14
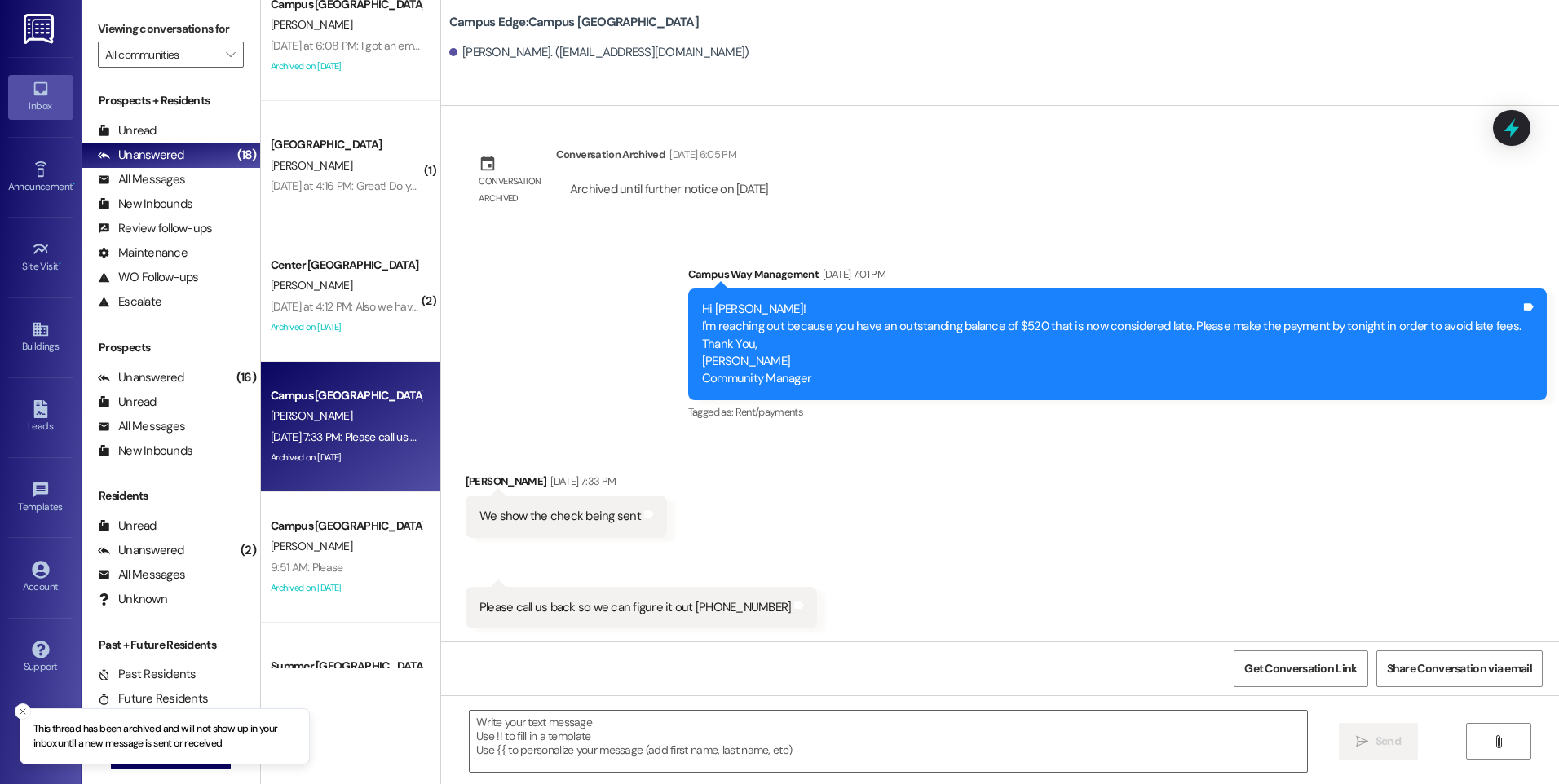
scroll to position [930, 0]
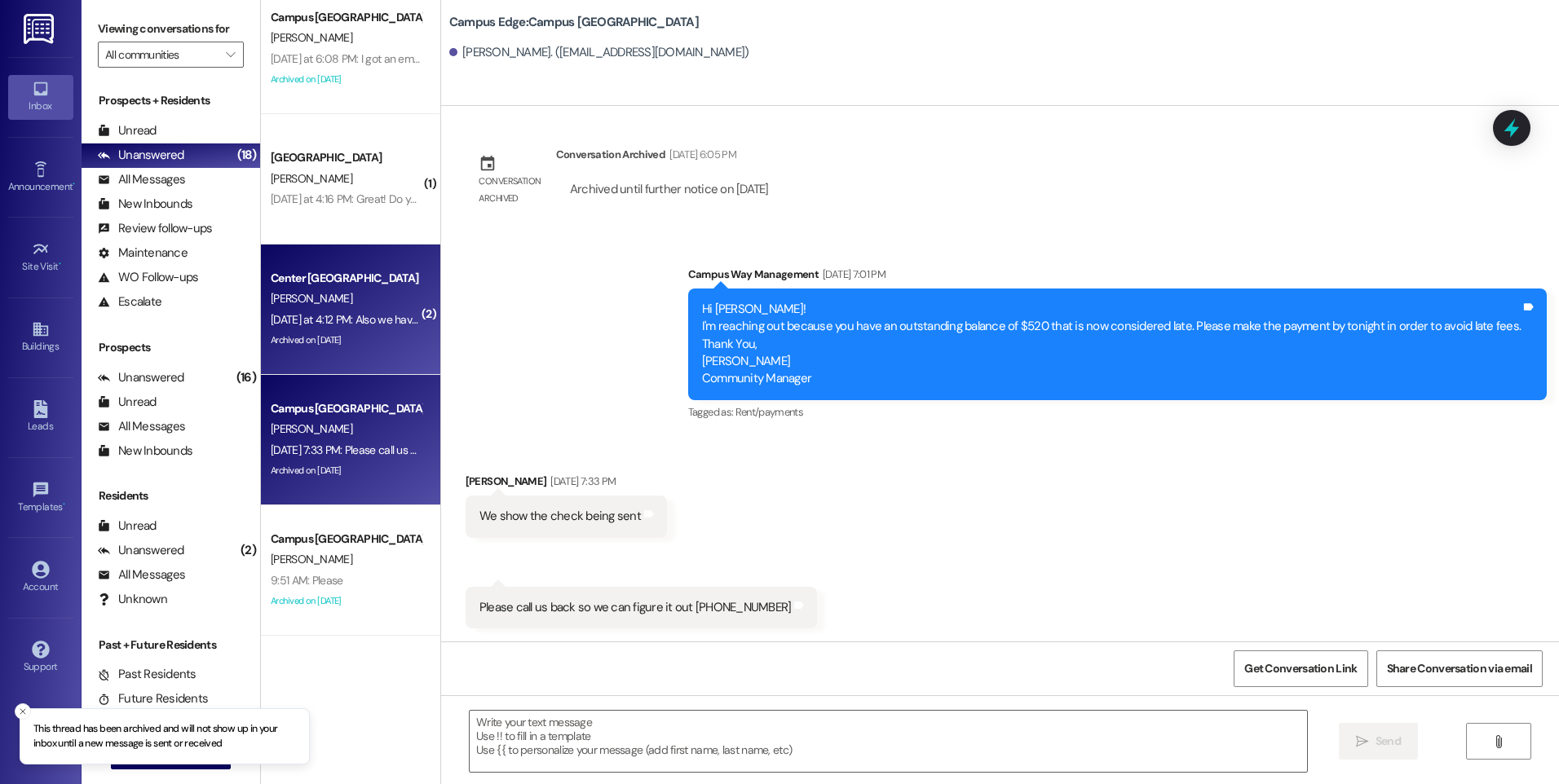
click at [303, 299] on span "[PERSON_NAME]" at bounding box center [311, 298] width 82 height 14
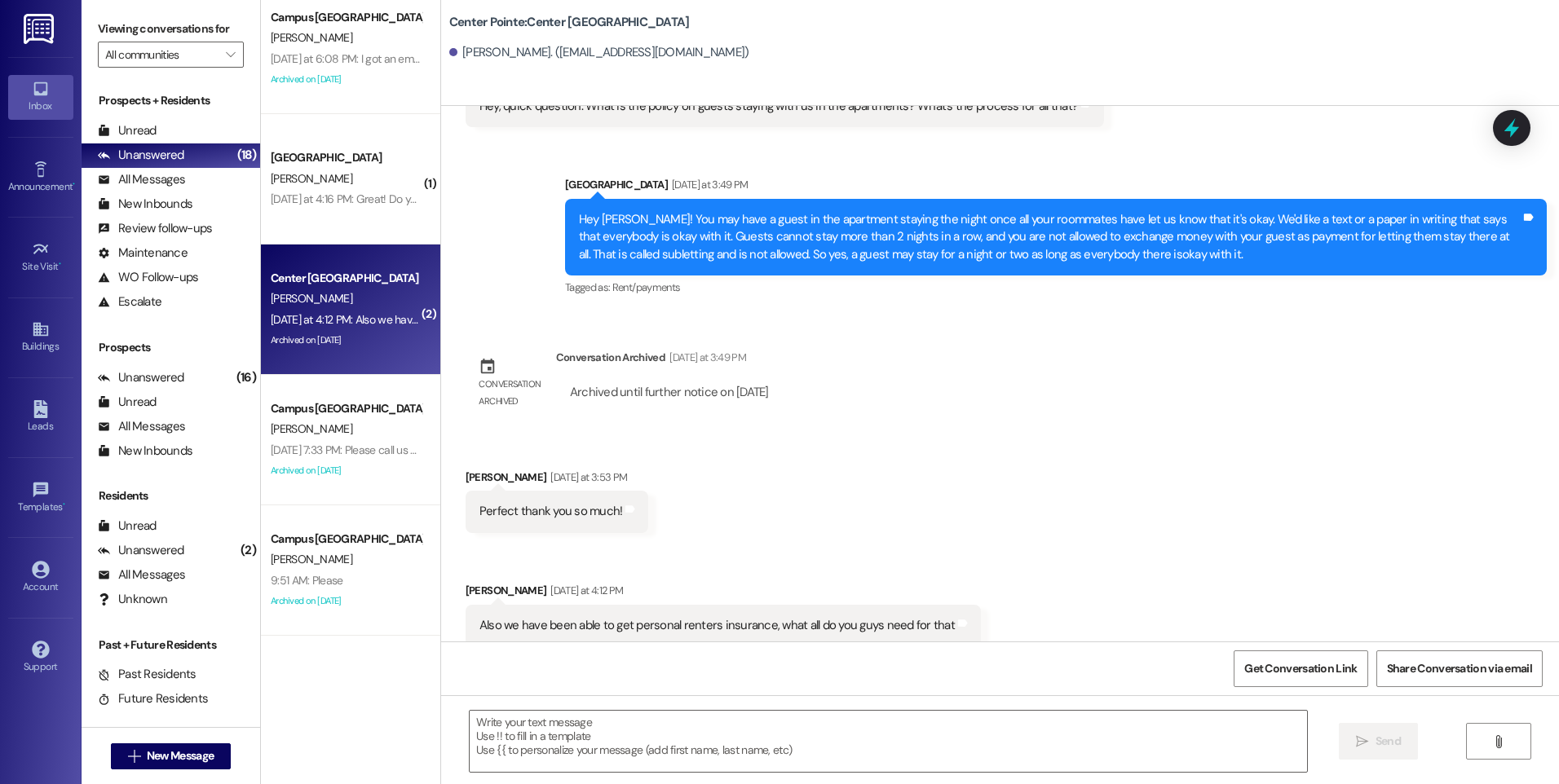
scroll to position [3003, 0]
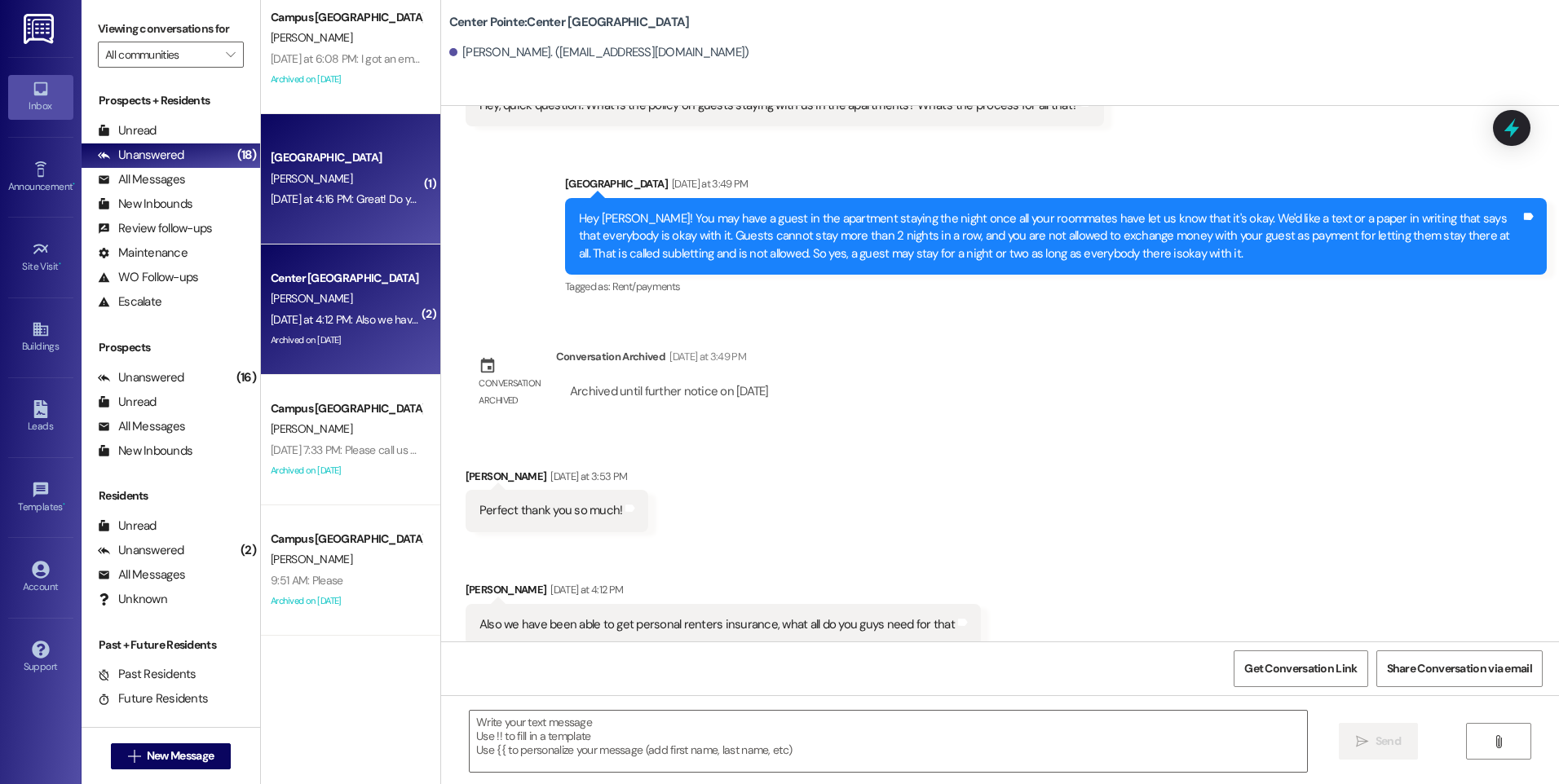
click at [366, 202] on div "[DATE] at 4:16 PM: Great! Do you know how early I could come in the day? [DATE]…" at bounding box center [444, 198] width 347 height 14
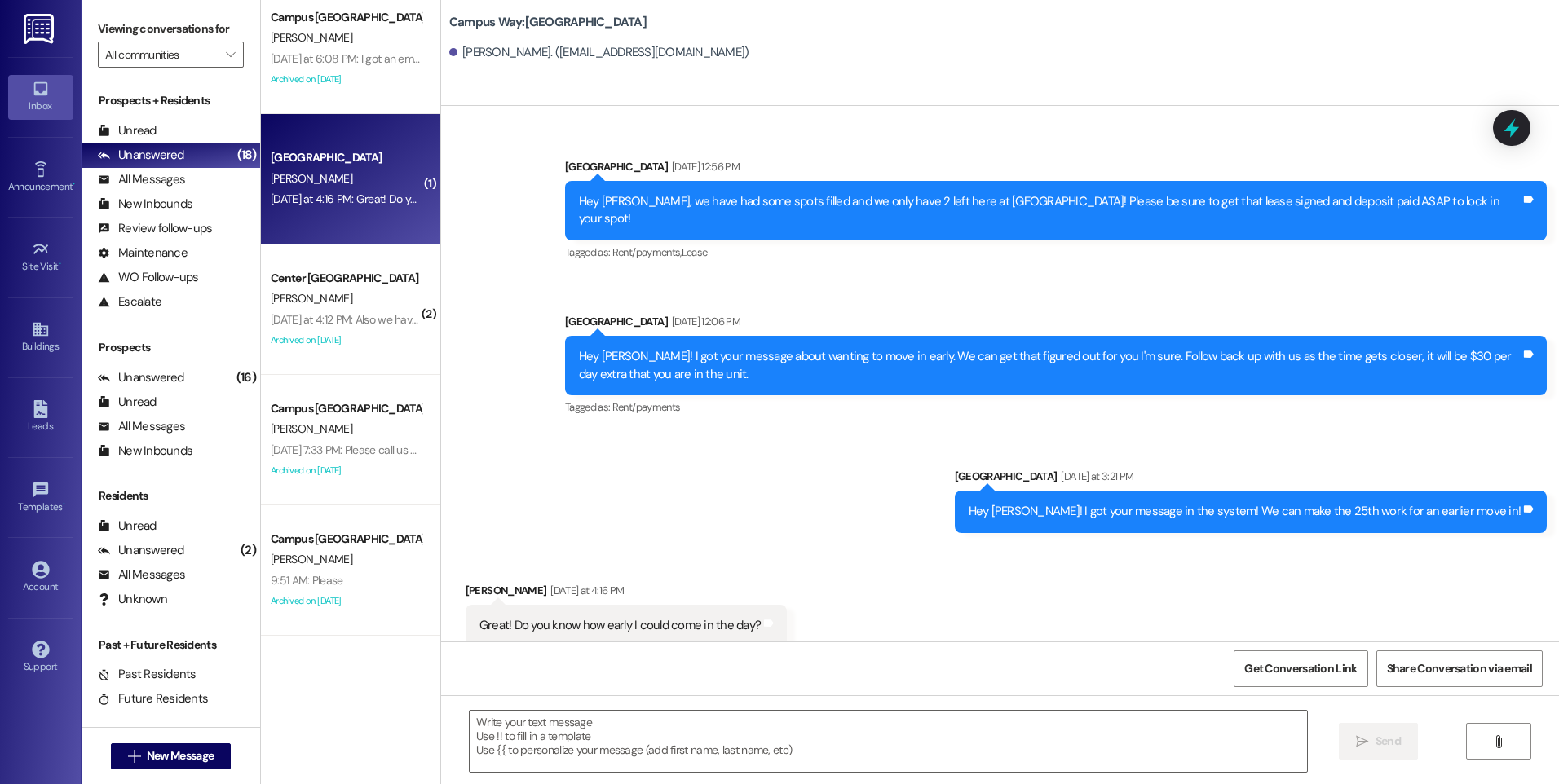
scroll to position [379, 0]
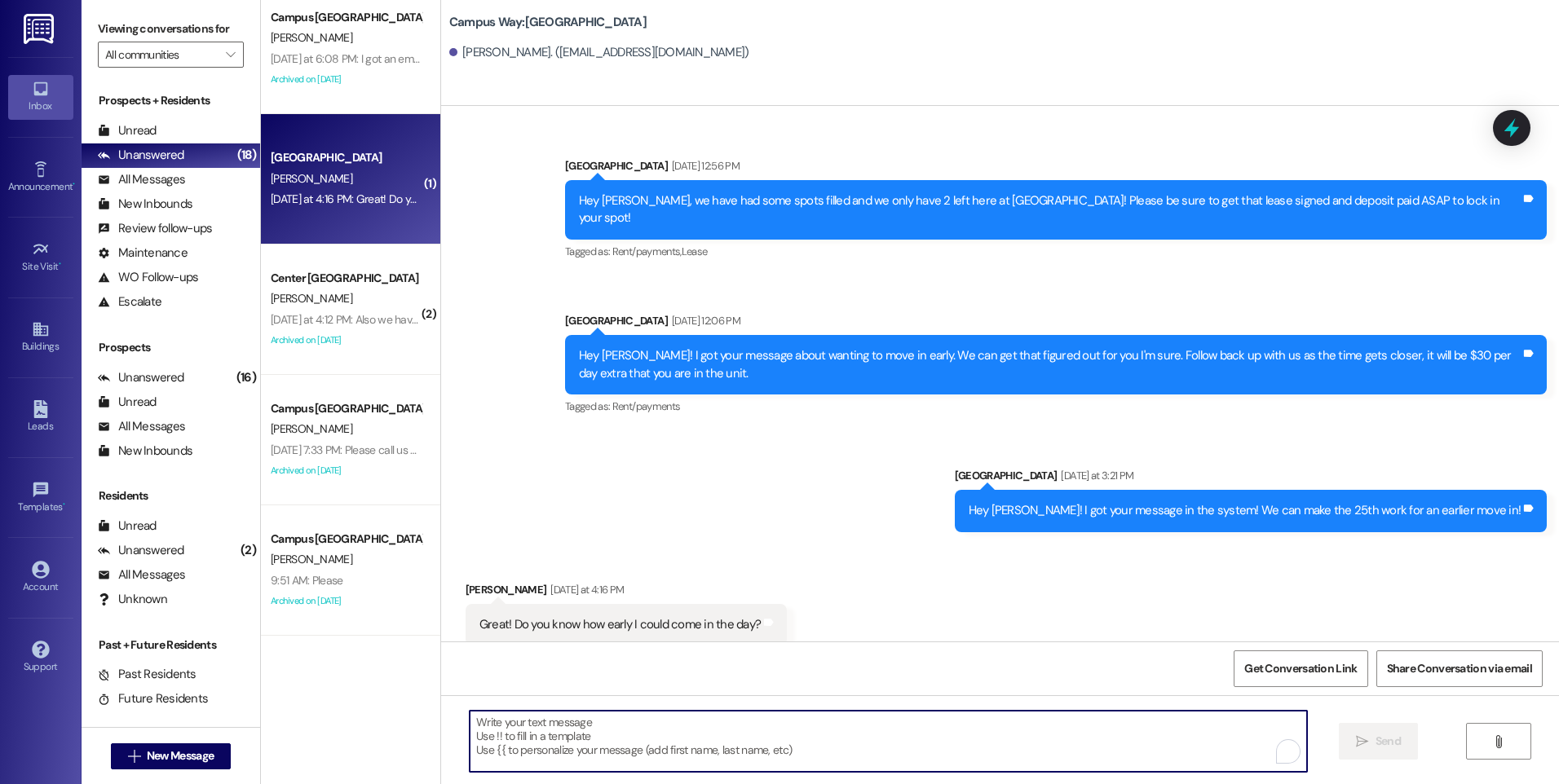
click at [880, 727] on textarea "To enrich screen reader interactions, please activate Accessibility in Grammarl…" at bounding box center [888, 741] width 837 height 61
type textarea "W"
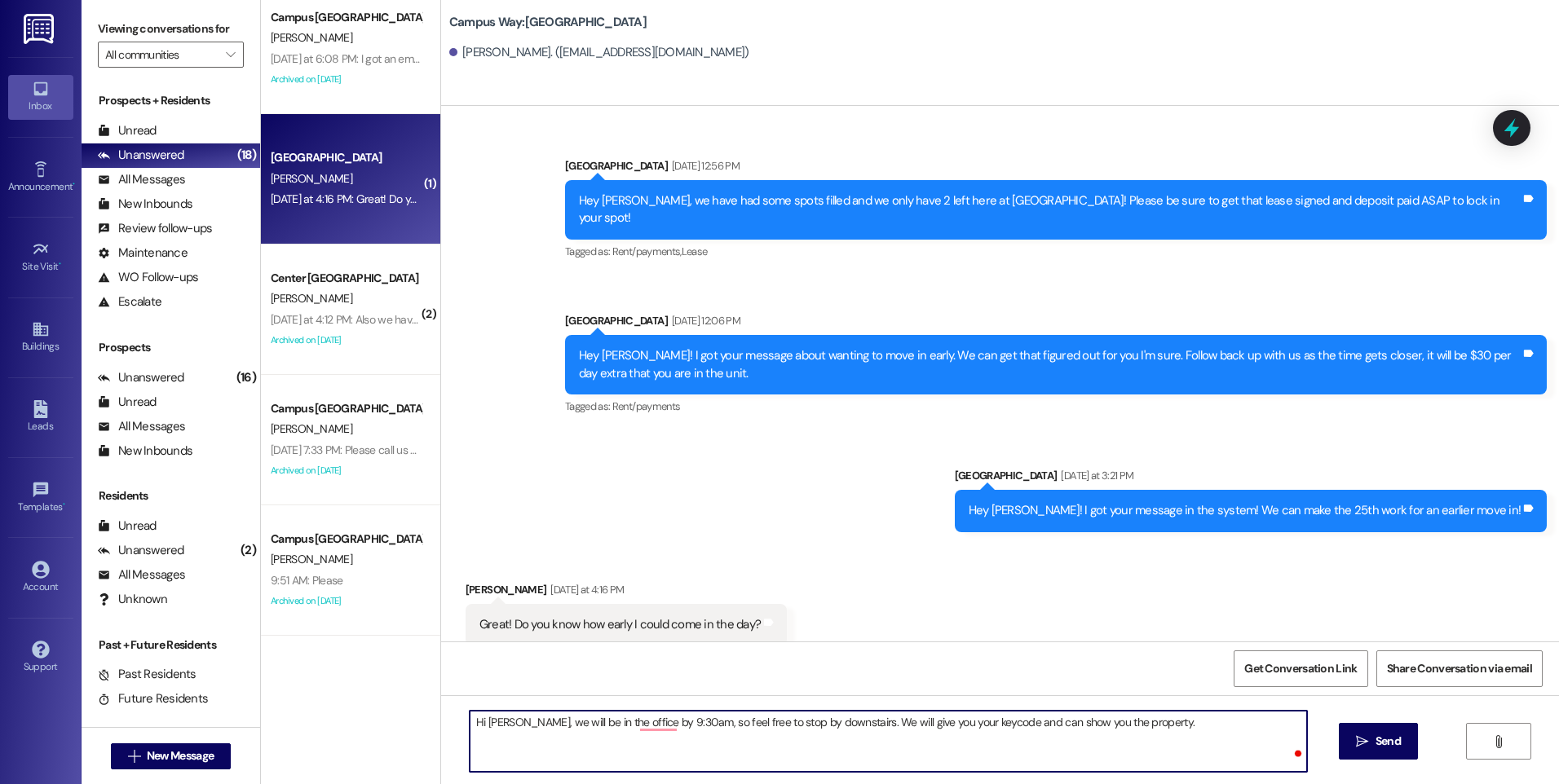
type textarea "Hi [PERSON_NAME], we will be in the office by 9:30am, so feel free to stop by d…"
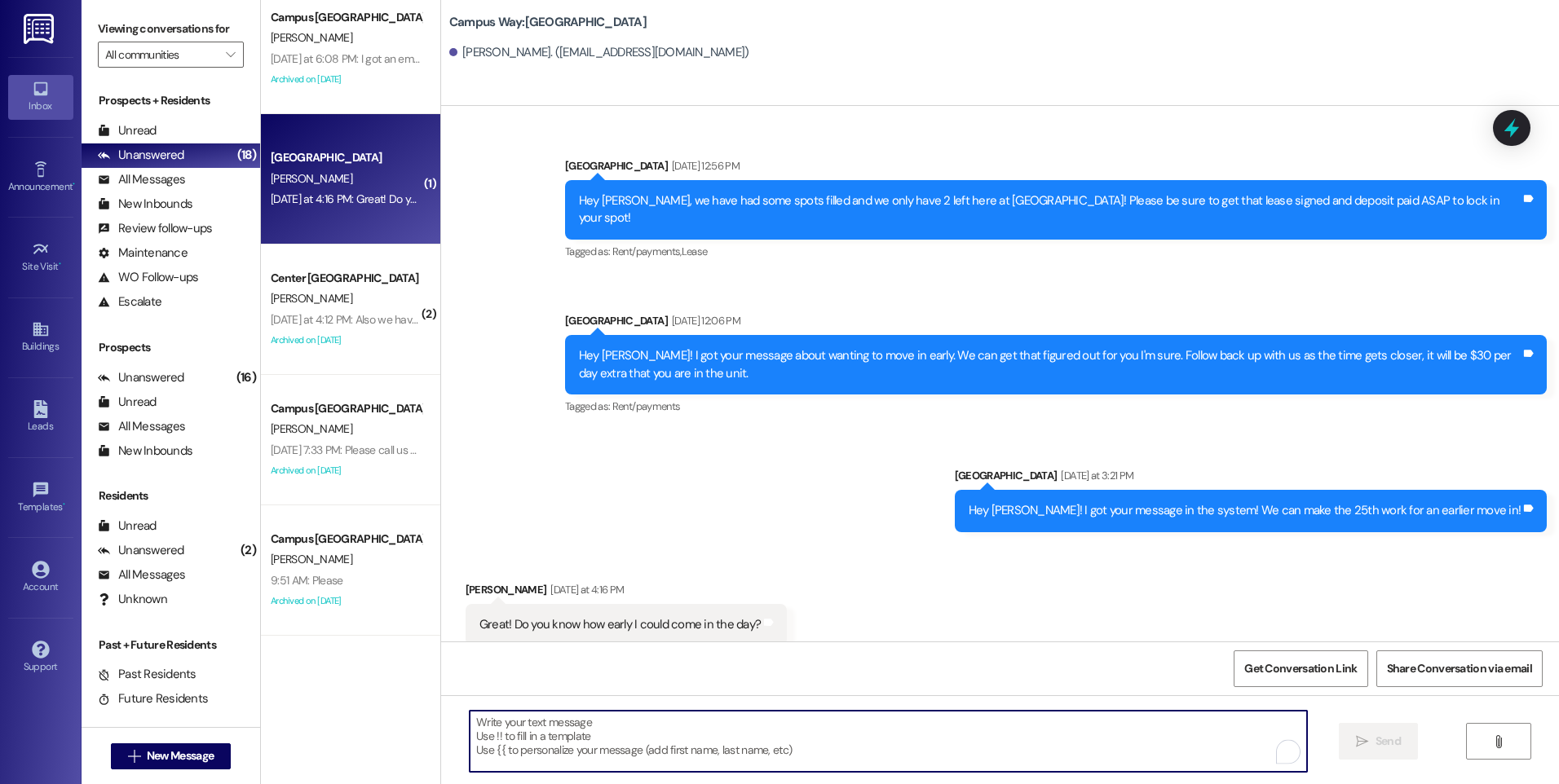
scroll to position [378, 0]
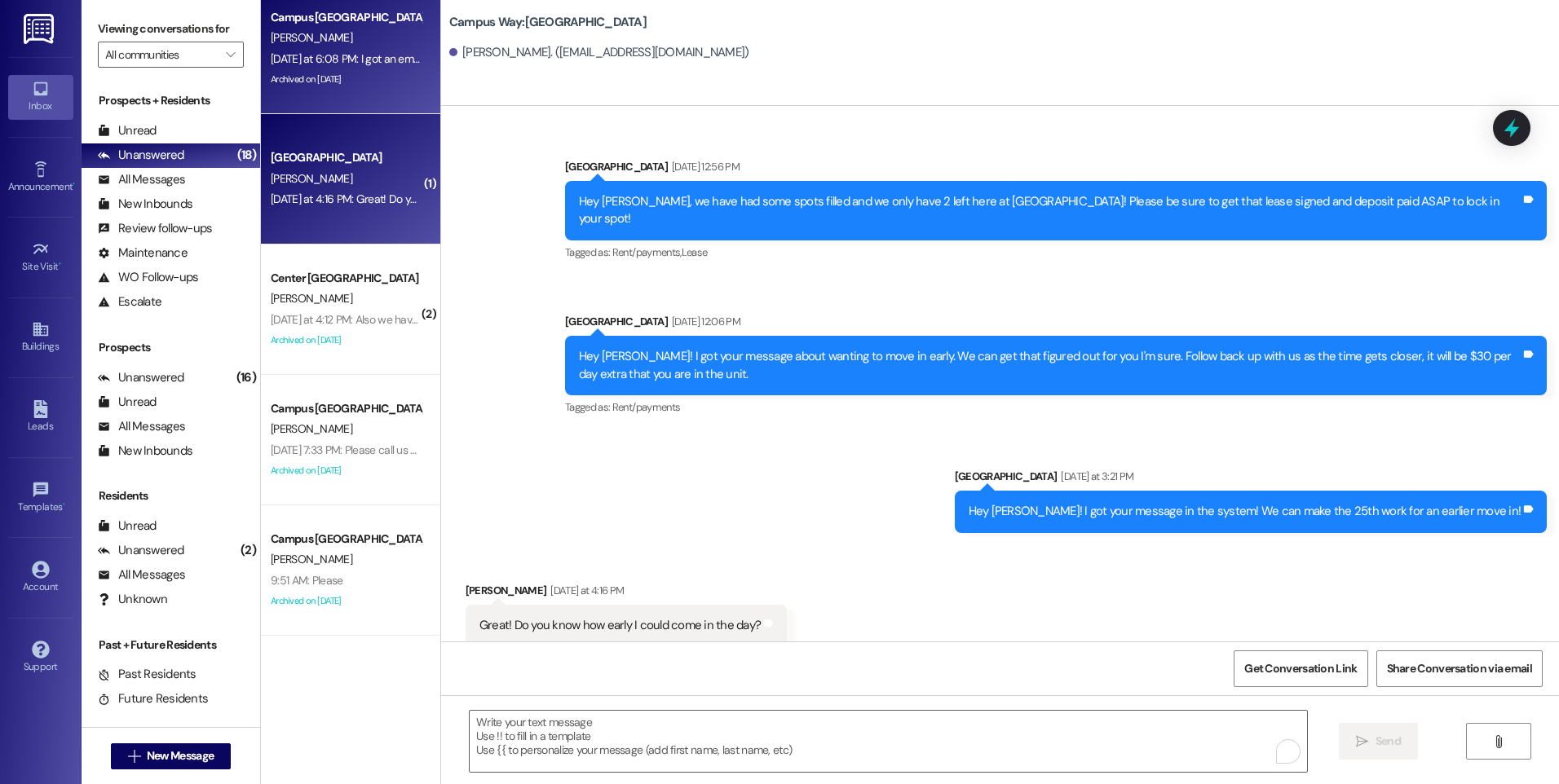
click at [314, 63] on div "[DATE] at 6:08 PM: I got an email saying my rent is due with possible late fees…" at bounding box center [529, 58] width 519 height 14
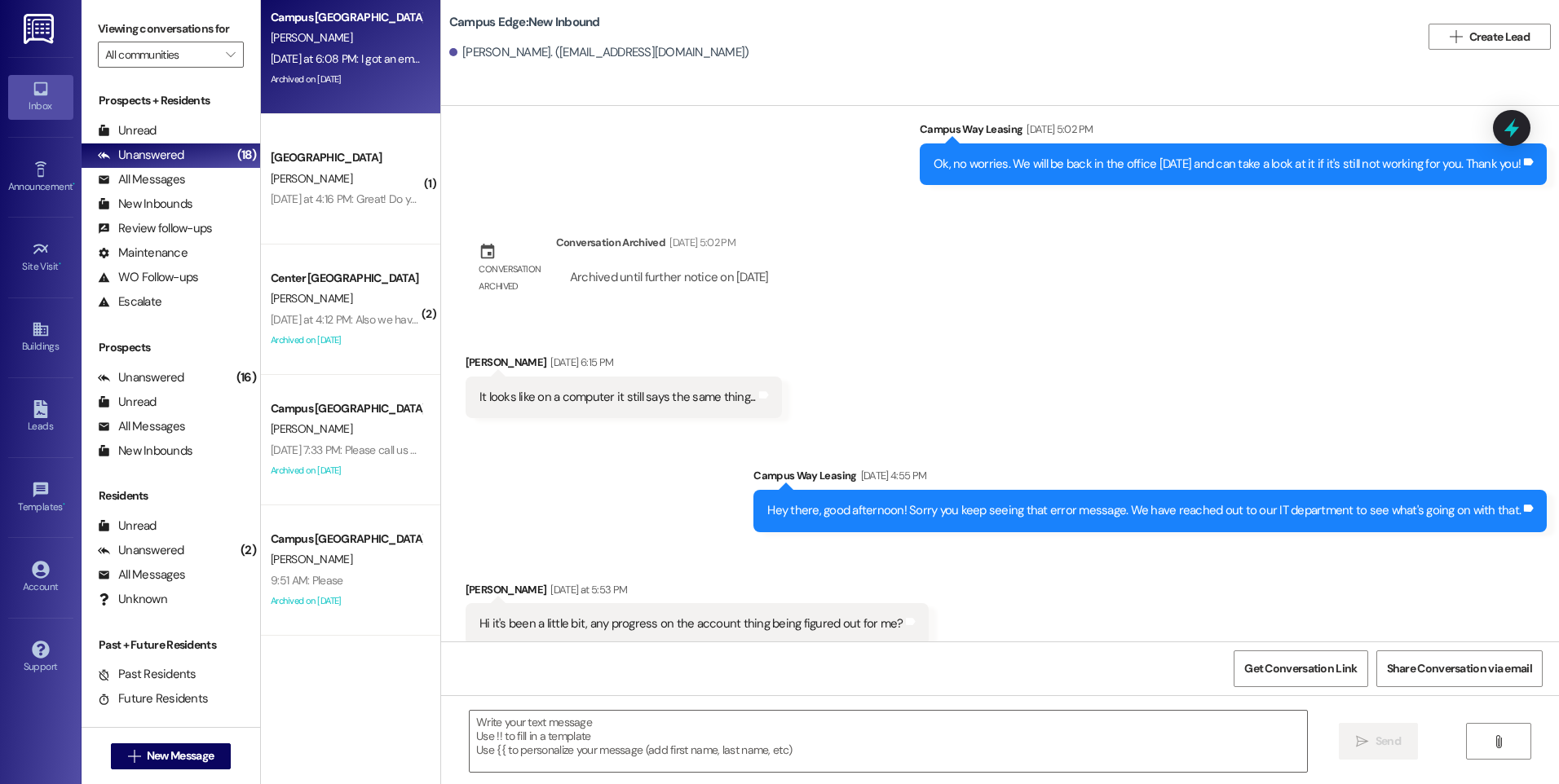
scroll to position [3922, 0]
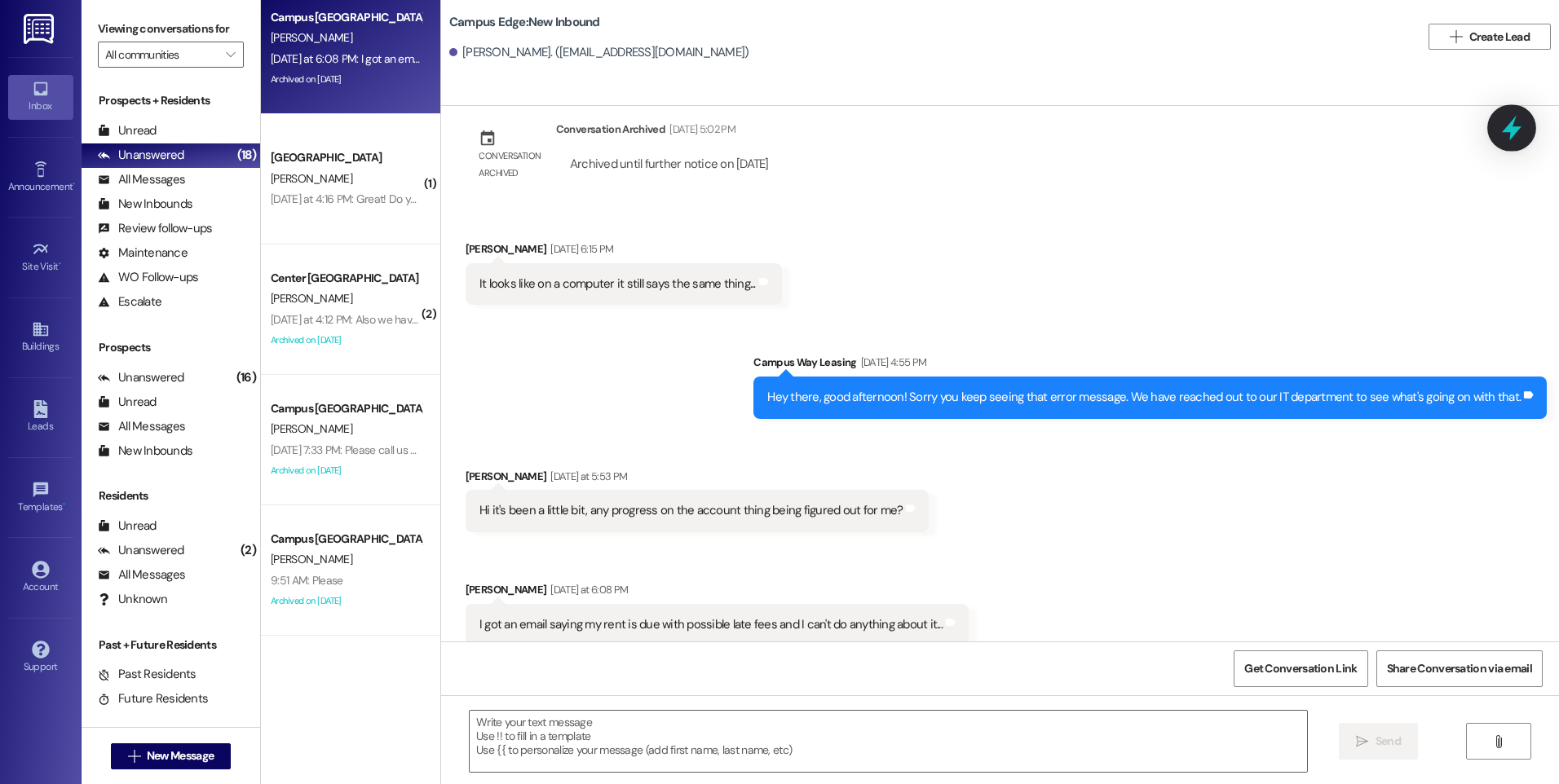
click at [1513, 121] on icon at bounding box center [1511, 128] width 20 height 26
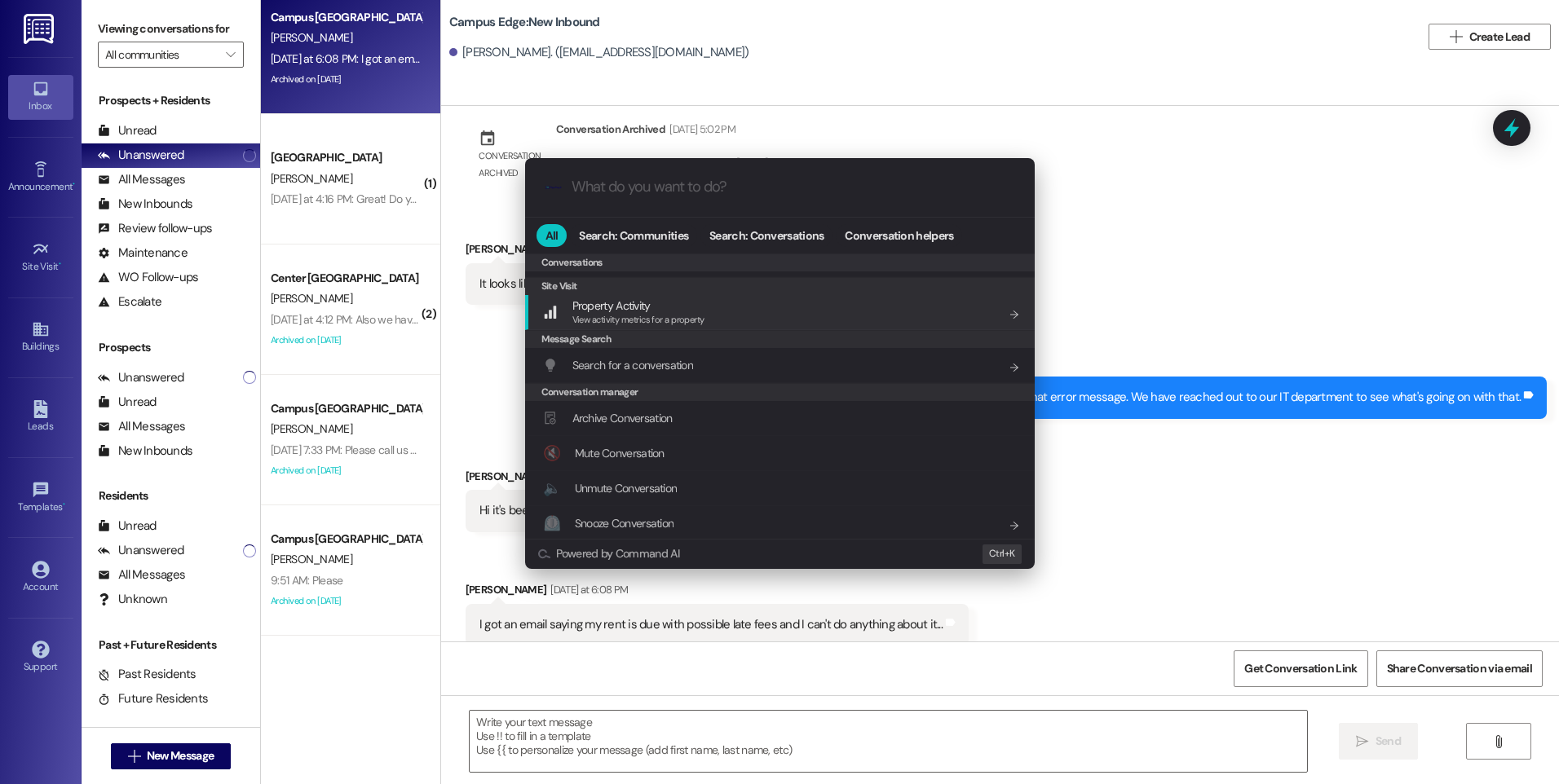
scroll to position [711, 0]
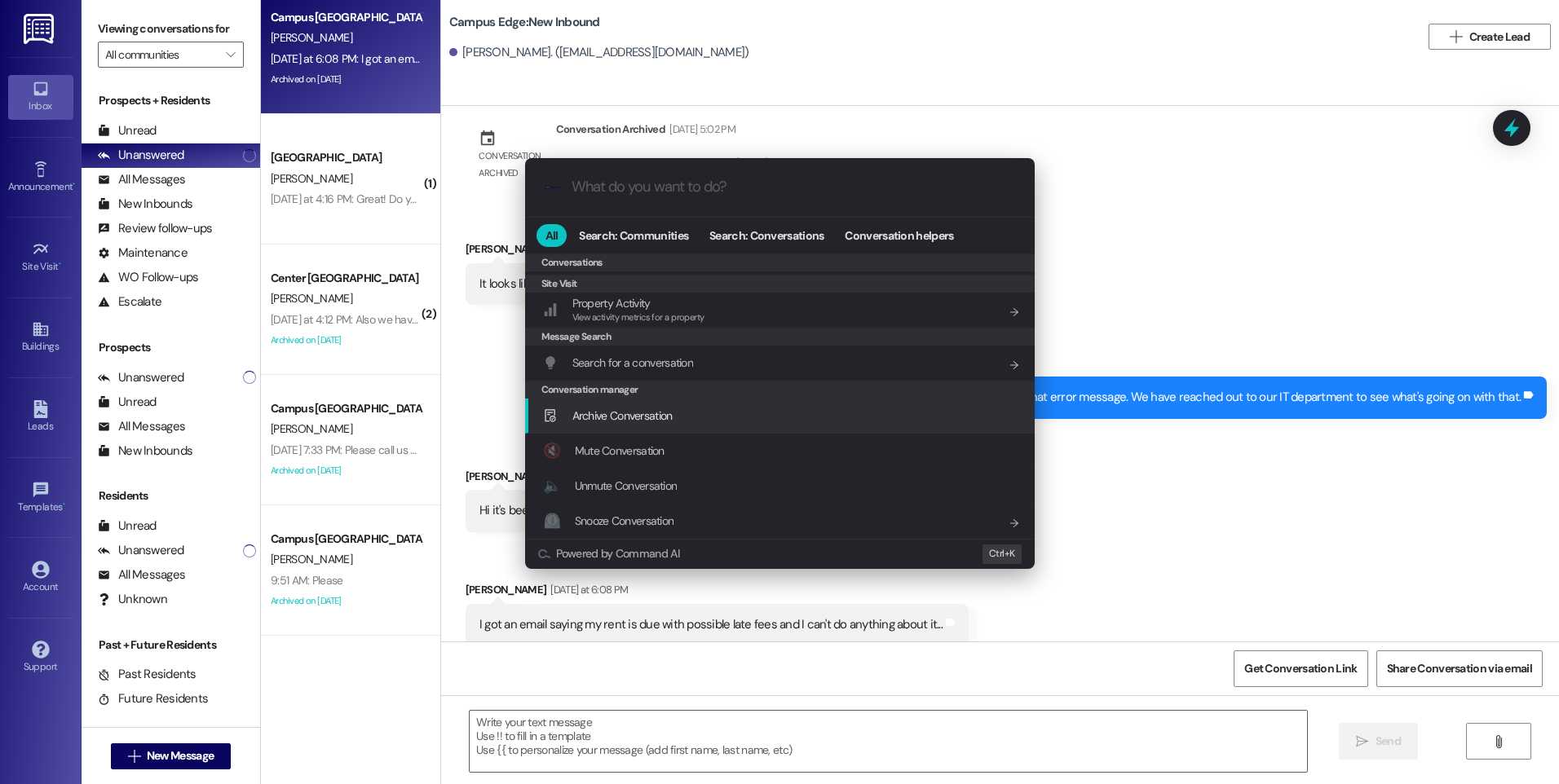
click at [668, 417] on span "Archive Conversation" at bounding box center [622, 415] width 100 height 14
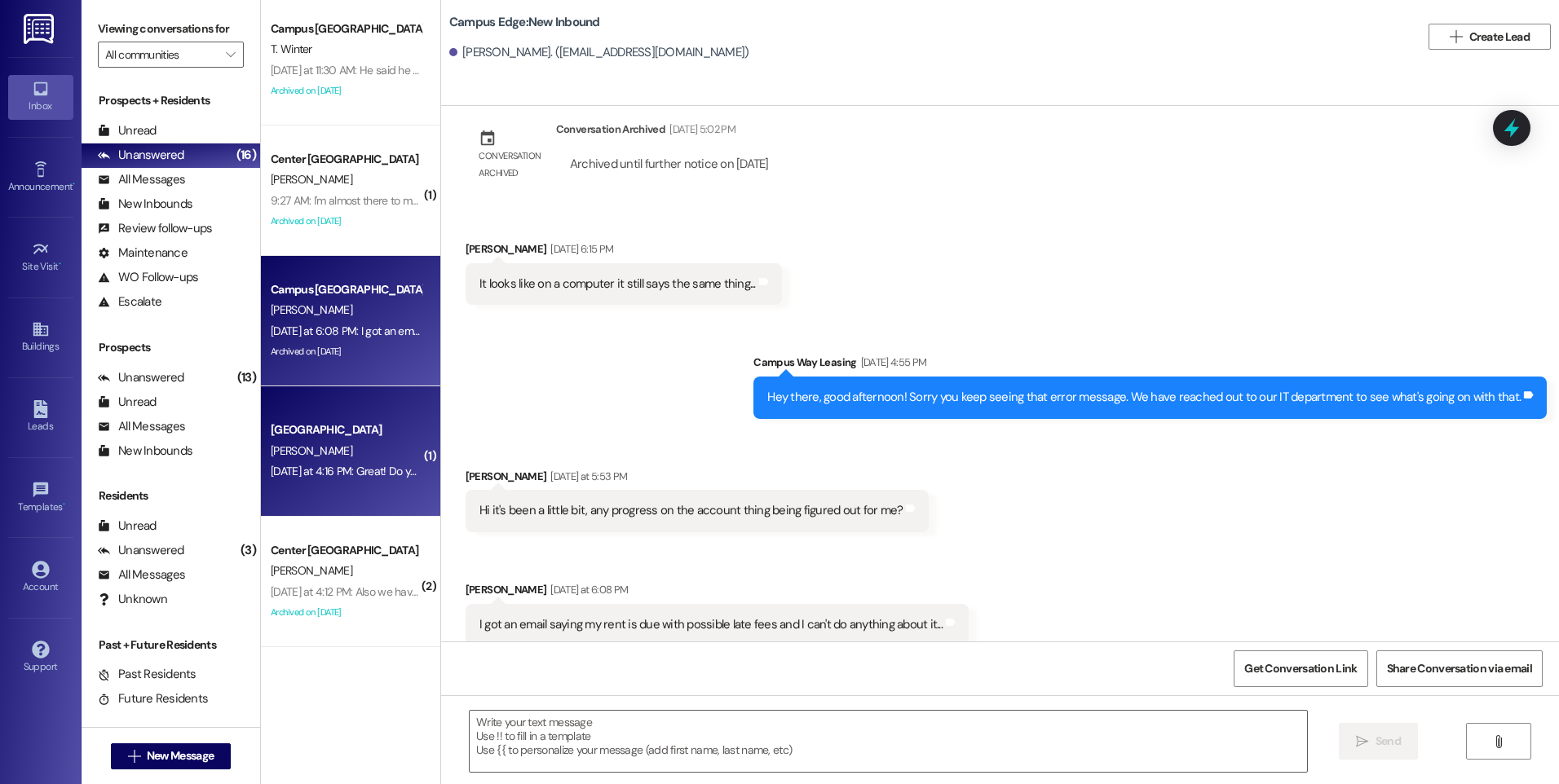
scroll to position [603, 0]
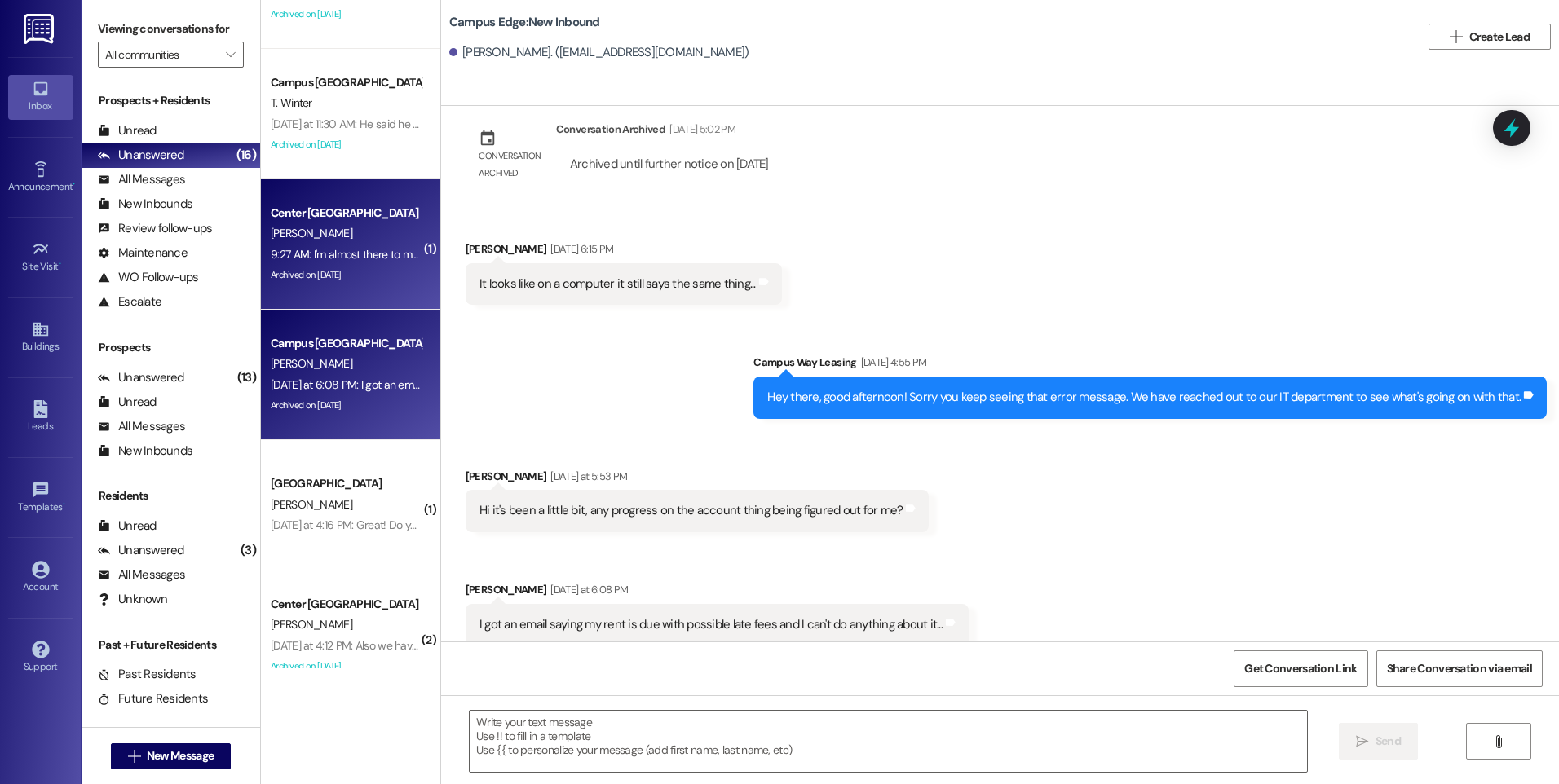
click at [335, 245] on div "9:27 AM: I'm almost there to move in this morning! Where is your leasing office…" at bounding box center [346, 254] width 154 height 20
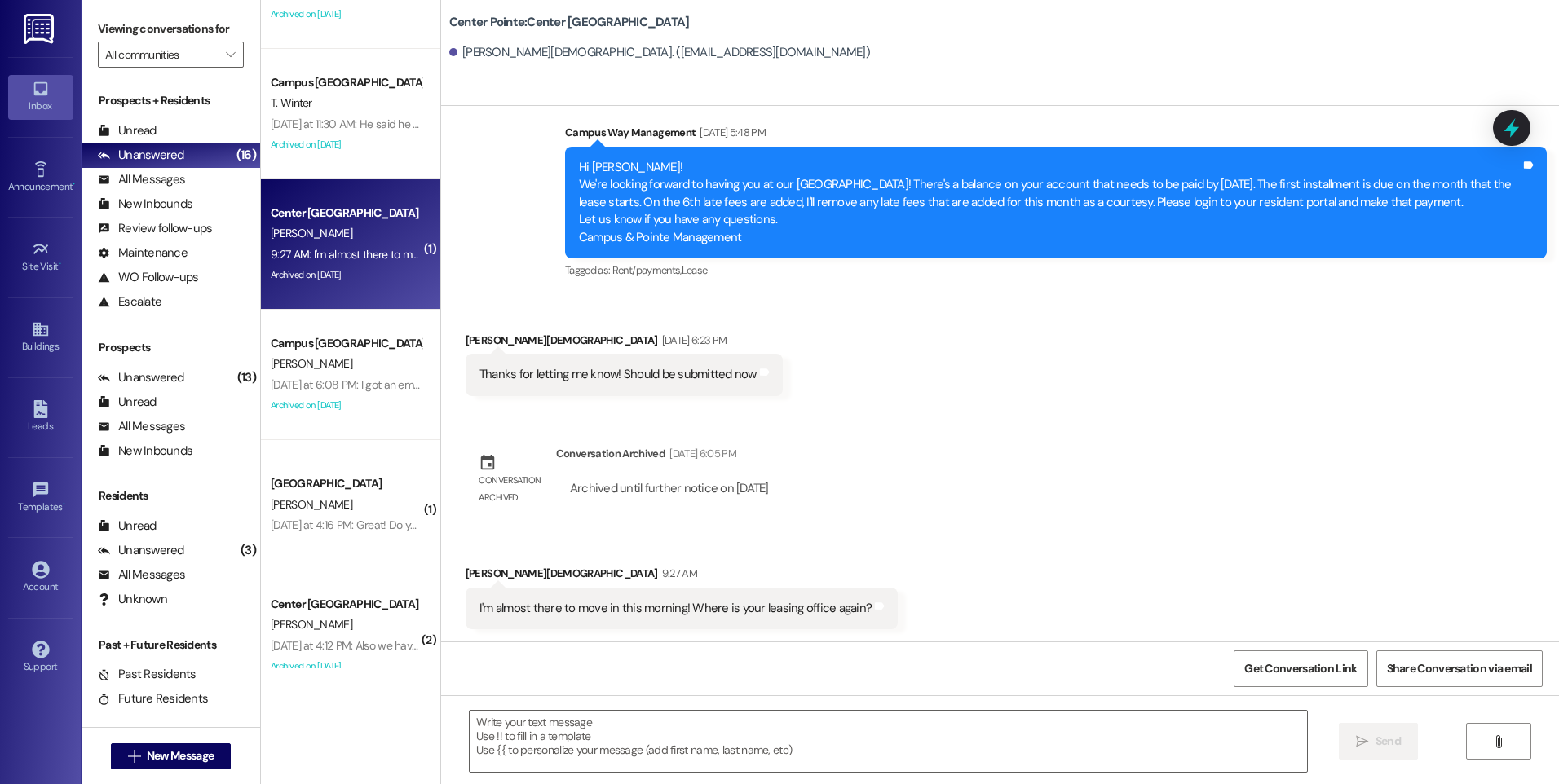
scroll to position [3828, 0]
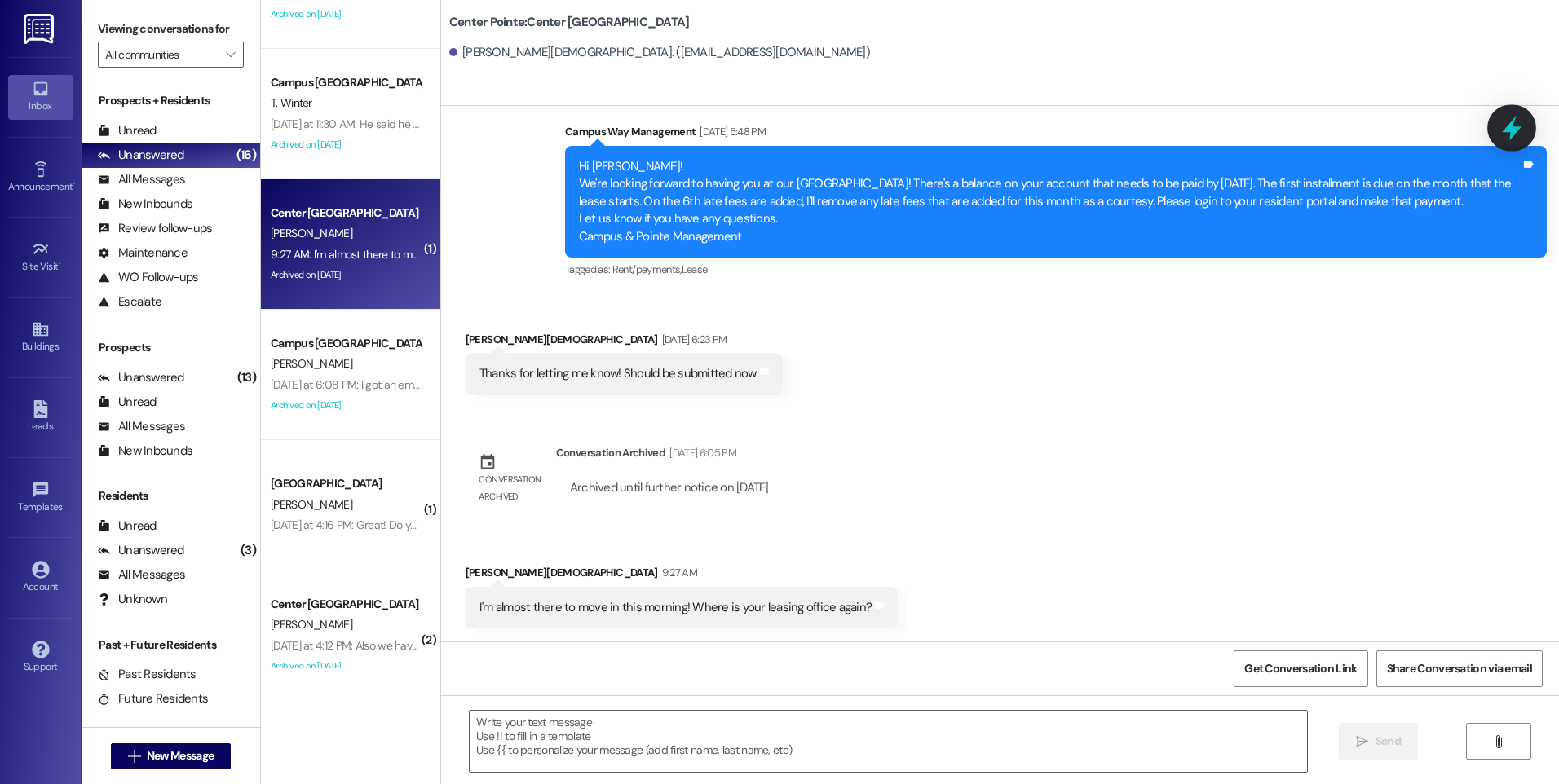
click at [1521, 133] on icon at bounding box center [1511, 127] width 28 height 28
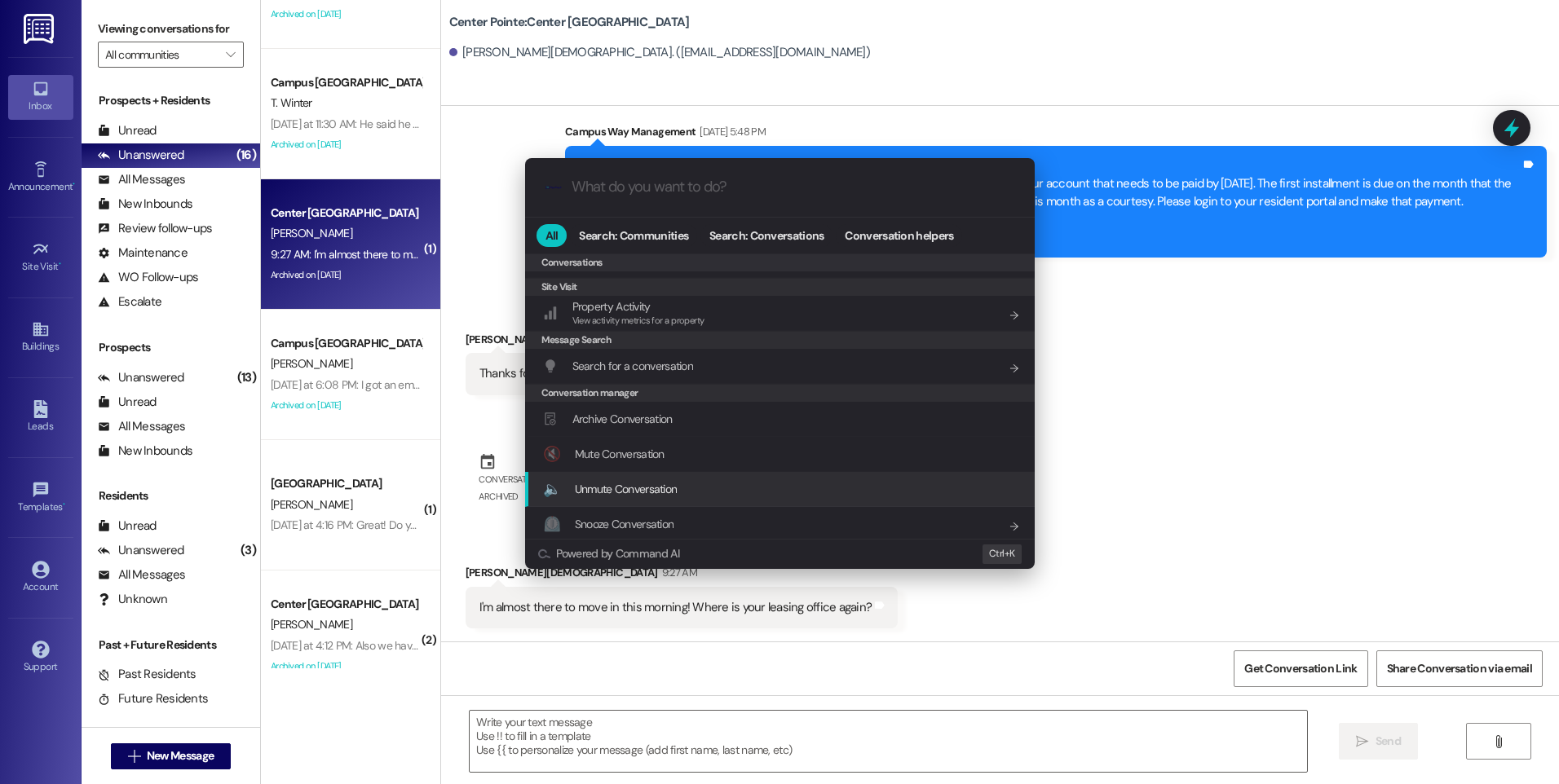
scroll to position [711, 0]
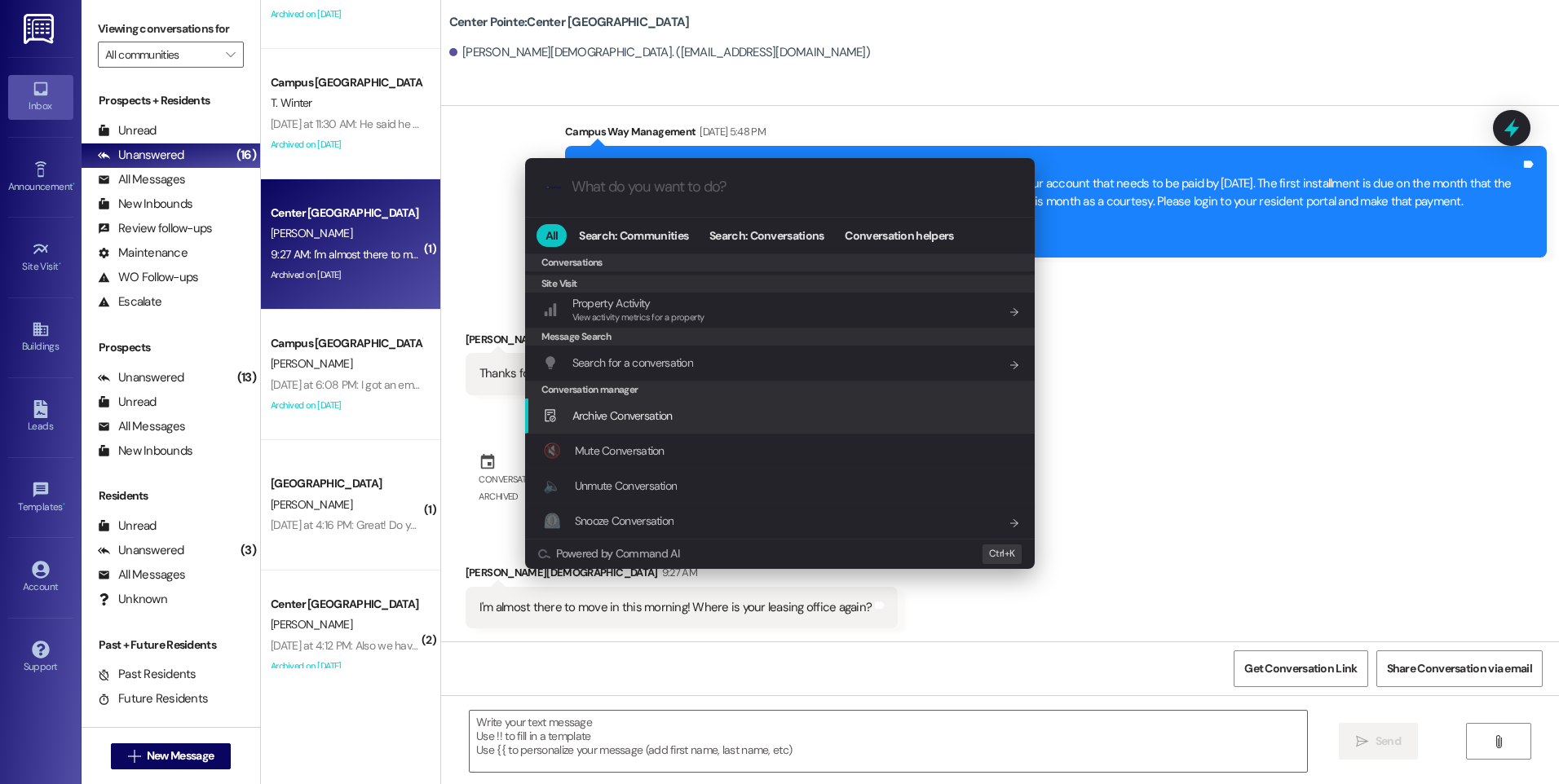
click at [669, 425] on div "Archive Conversation Add shortcut" at bounding box center [780, 416] width 510 height 35
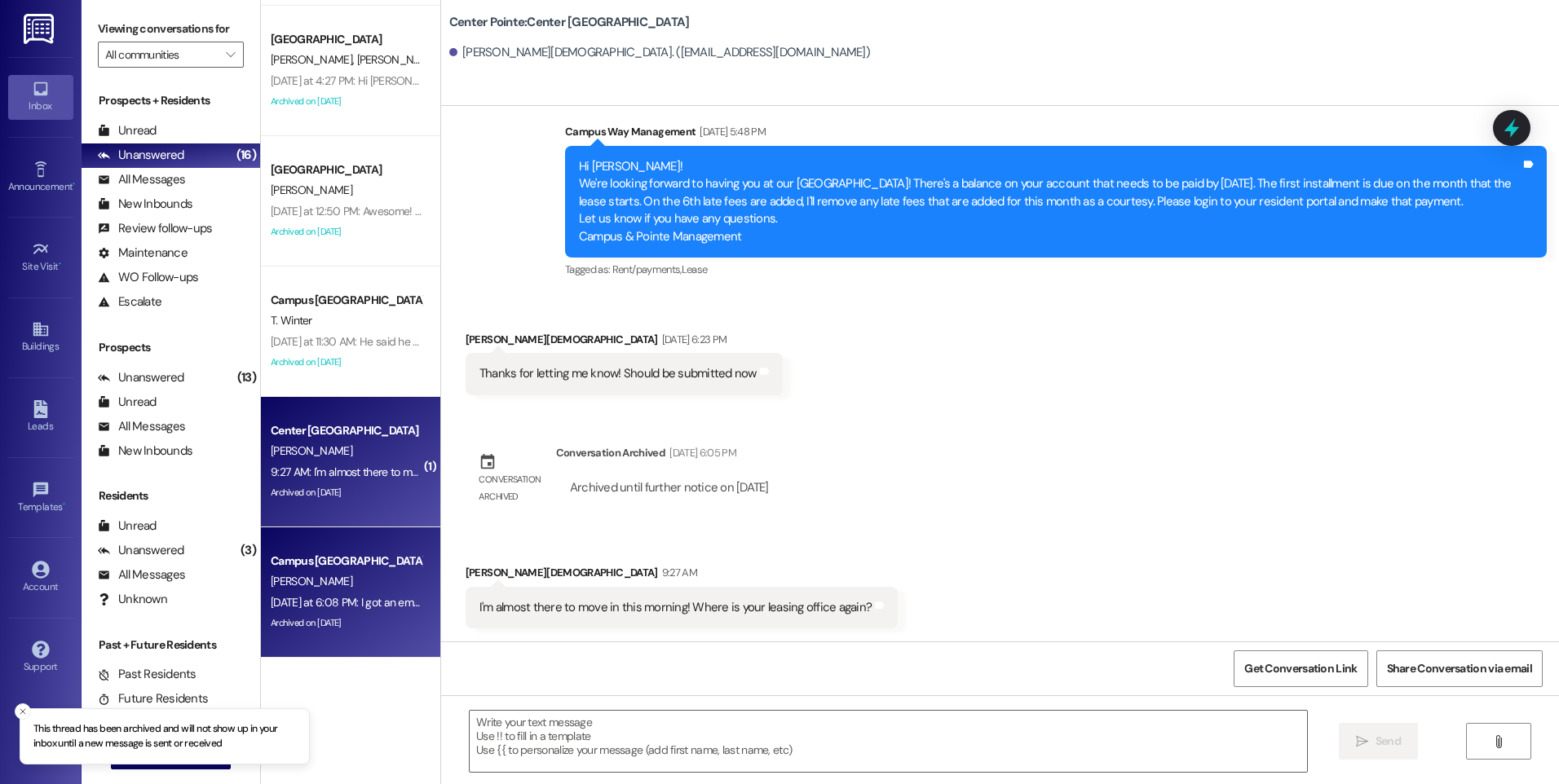
scroll to position [277, 0]
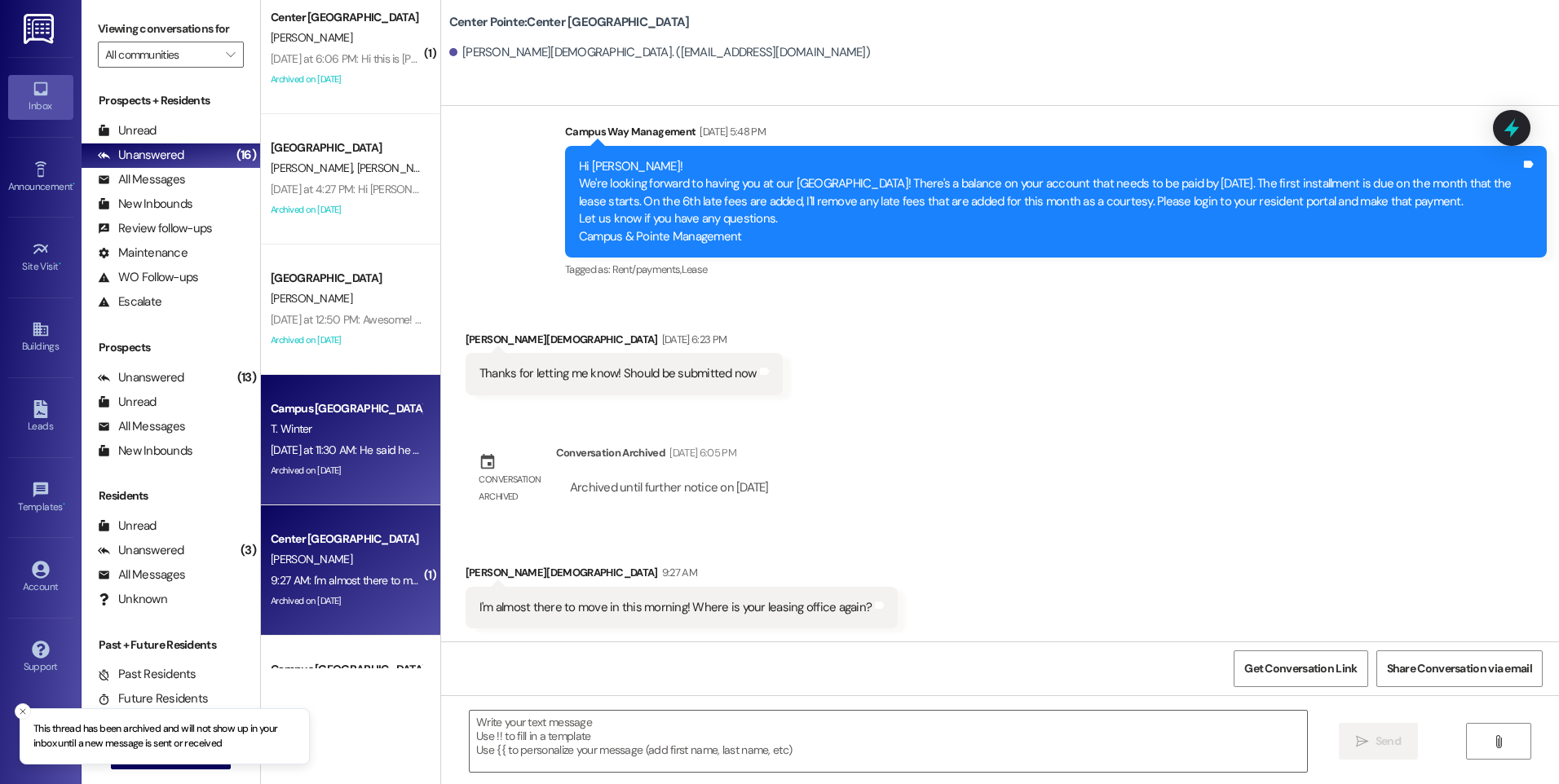
click at [322, 436] on div "T. Winter" at bounding box center [346, 428] width 154 height 20
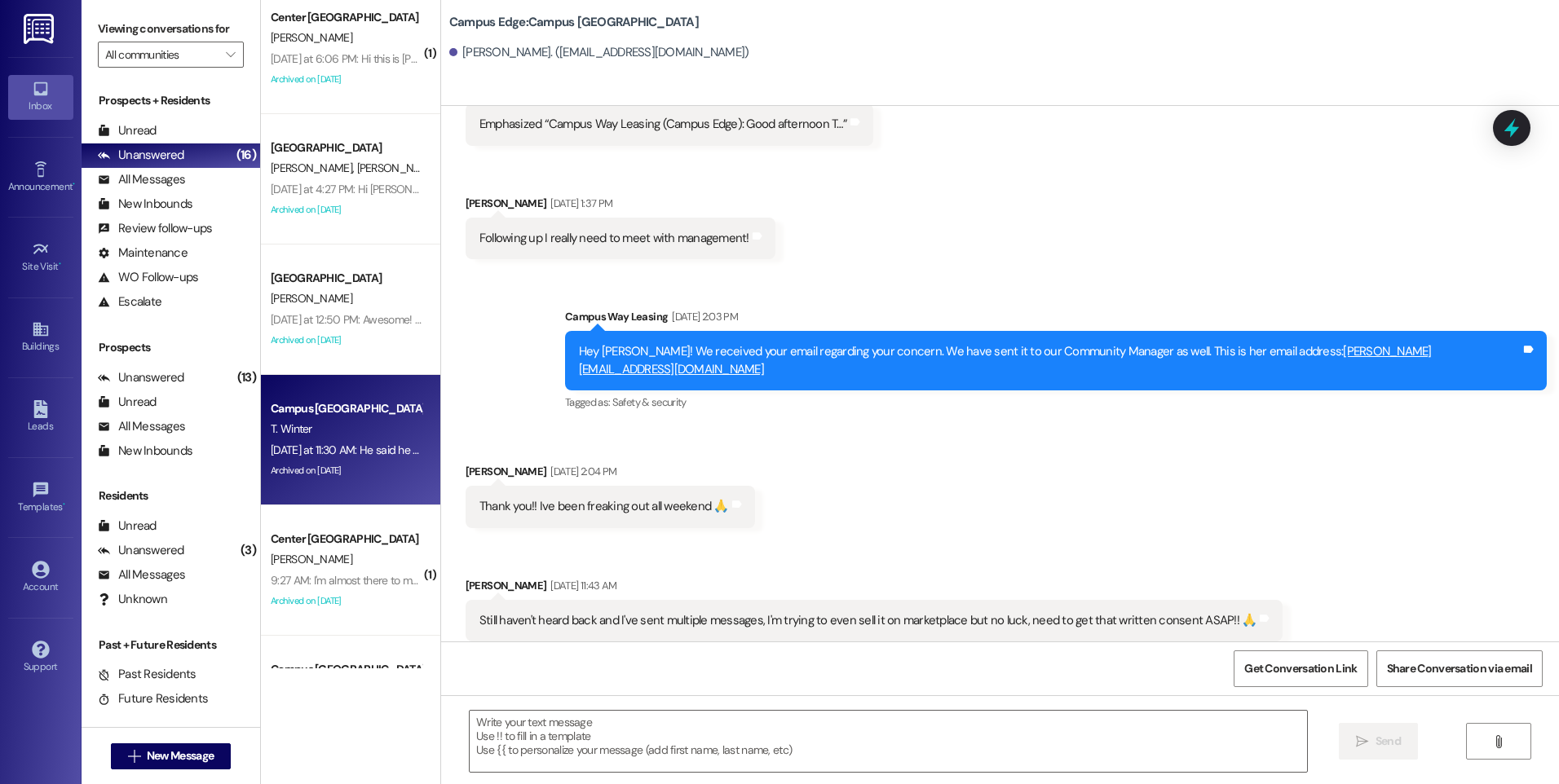
scroll to position [6408, 0]
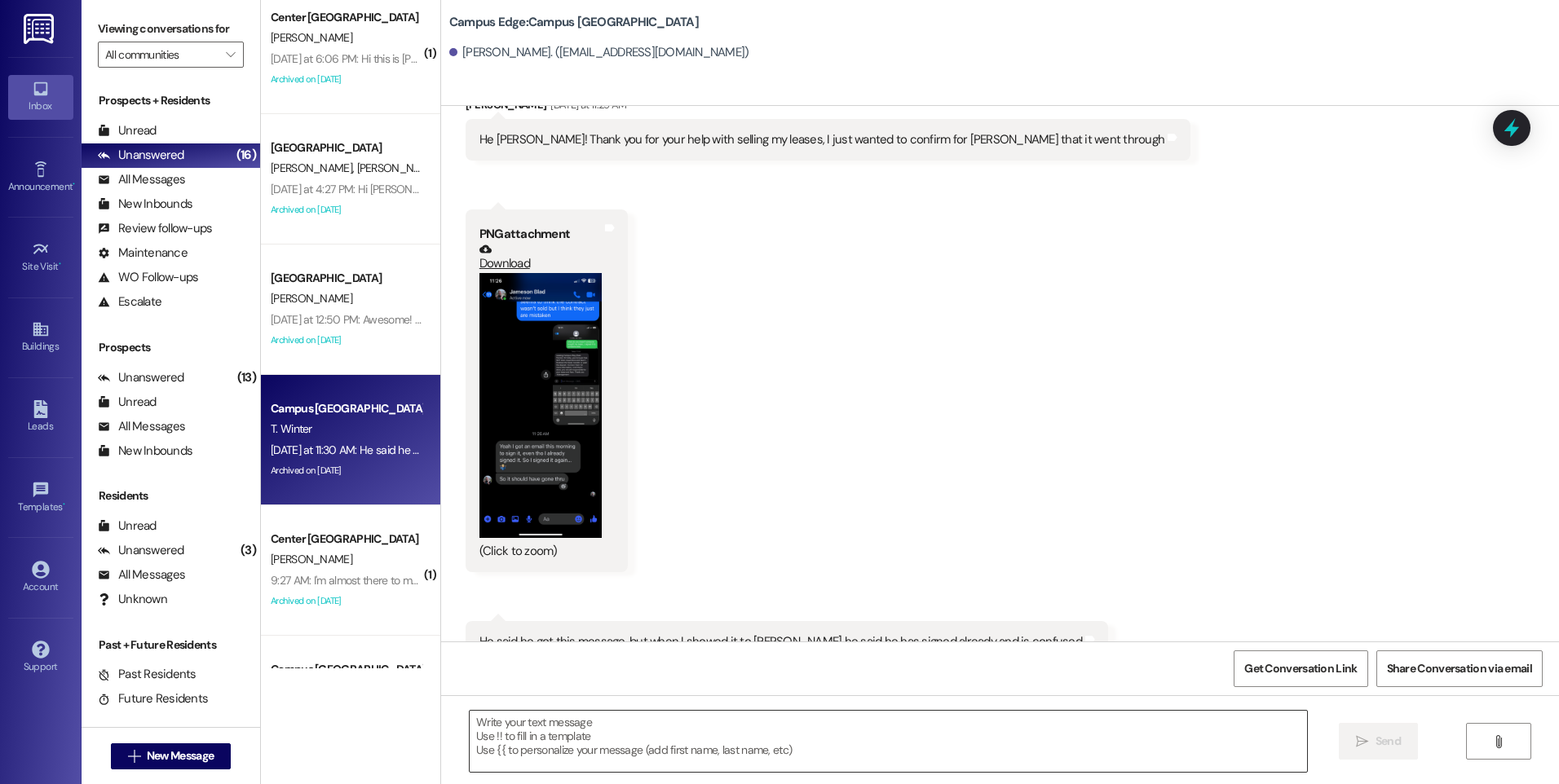
click at [761, 735] on textarea at bounding box center [888, 741] width 837 height 61
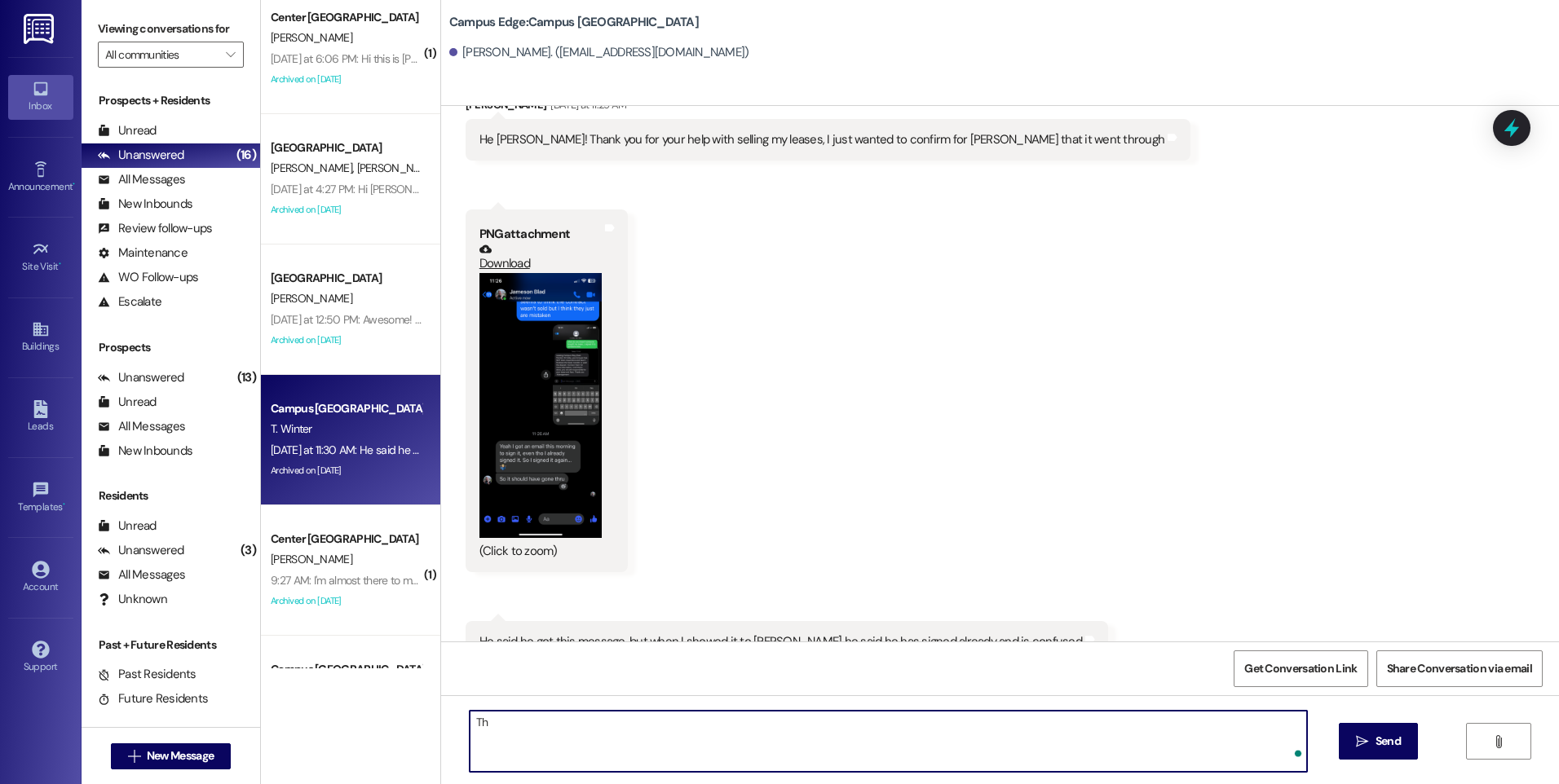
type textarea "T"
drag, startPoint x: 517, startPoint y: 723, endPoint x: 767, endPoint y: 730, distance: 250.1
click at [767, 730] on textarea "Hey there, neither of the guys you and [PERSON_NAME] sold the lease to" at bounding box center [888, 741] width 837 height 61
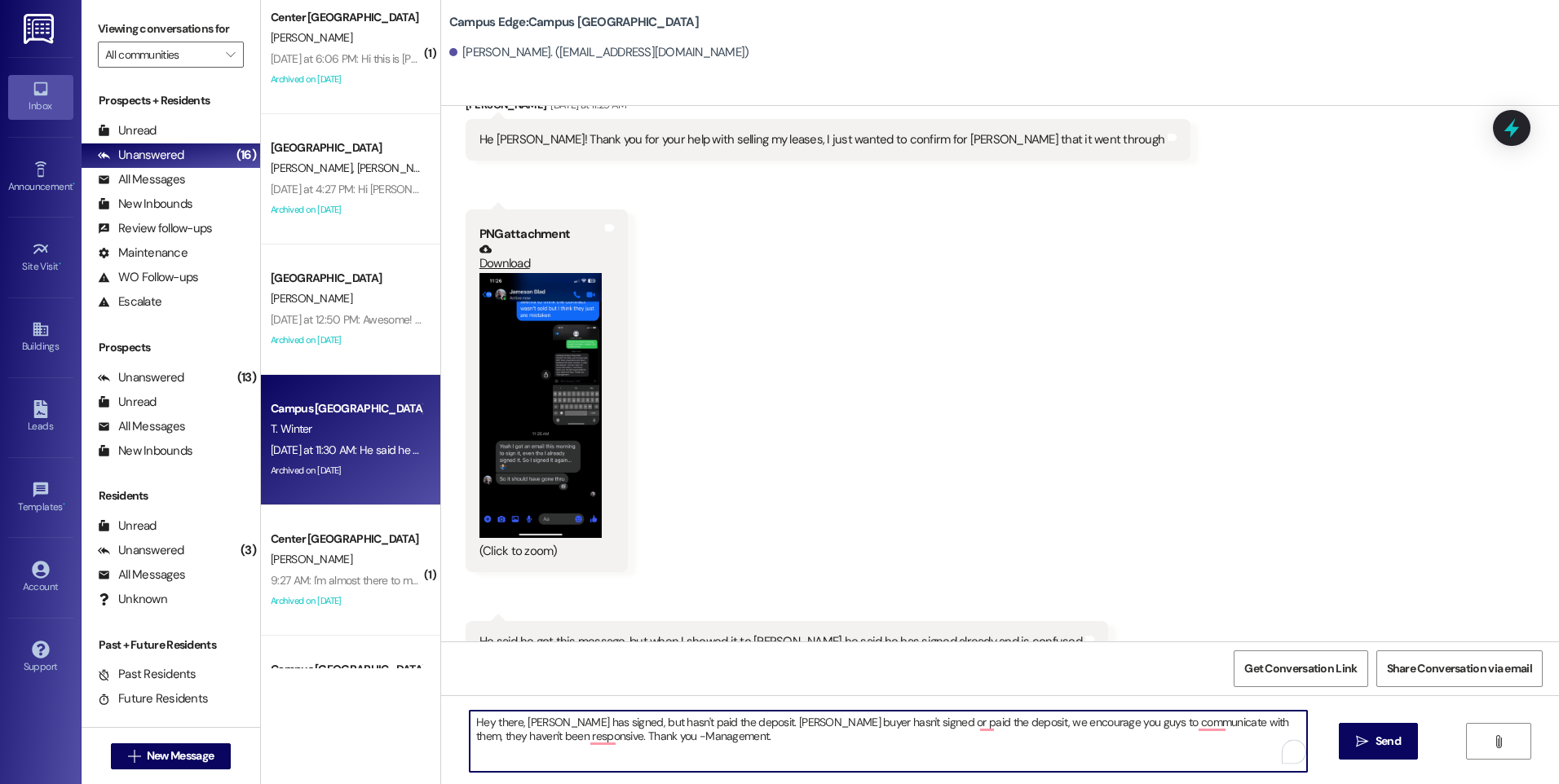
click at [517, 728] on textarea "Hey there, [PERSON_NAME] has signed, but hasn't paid the deposit. [PERSON_NAME]…" at bounding box center [888, 741] width 837 height 61
click at [522, 719] on textarea "Hey there, JTaylor; [PERSON_NAME] has signed, but hasn't paid the deposit. [PER…" at bounding box center [888, 741] width 837 height 61
type textarea "Hey there, [PERSON_NAME]; [PERSON_NAME] has signed, but hasn't paid the deposit…"
click at [743, 748] on textarea "Hey there, [PERSON_NAME]; [PERSON_NAME] has signed, but hasn't paid the deposit…" at bounding box center [888, 741] width 837 height 61
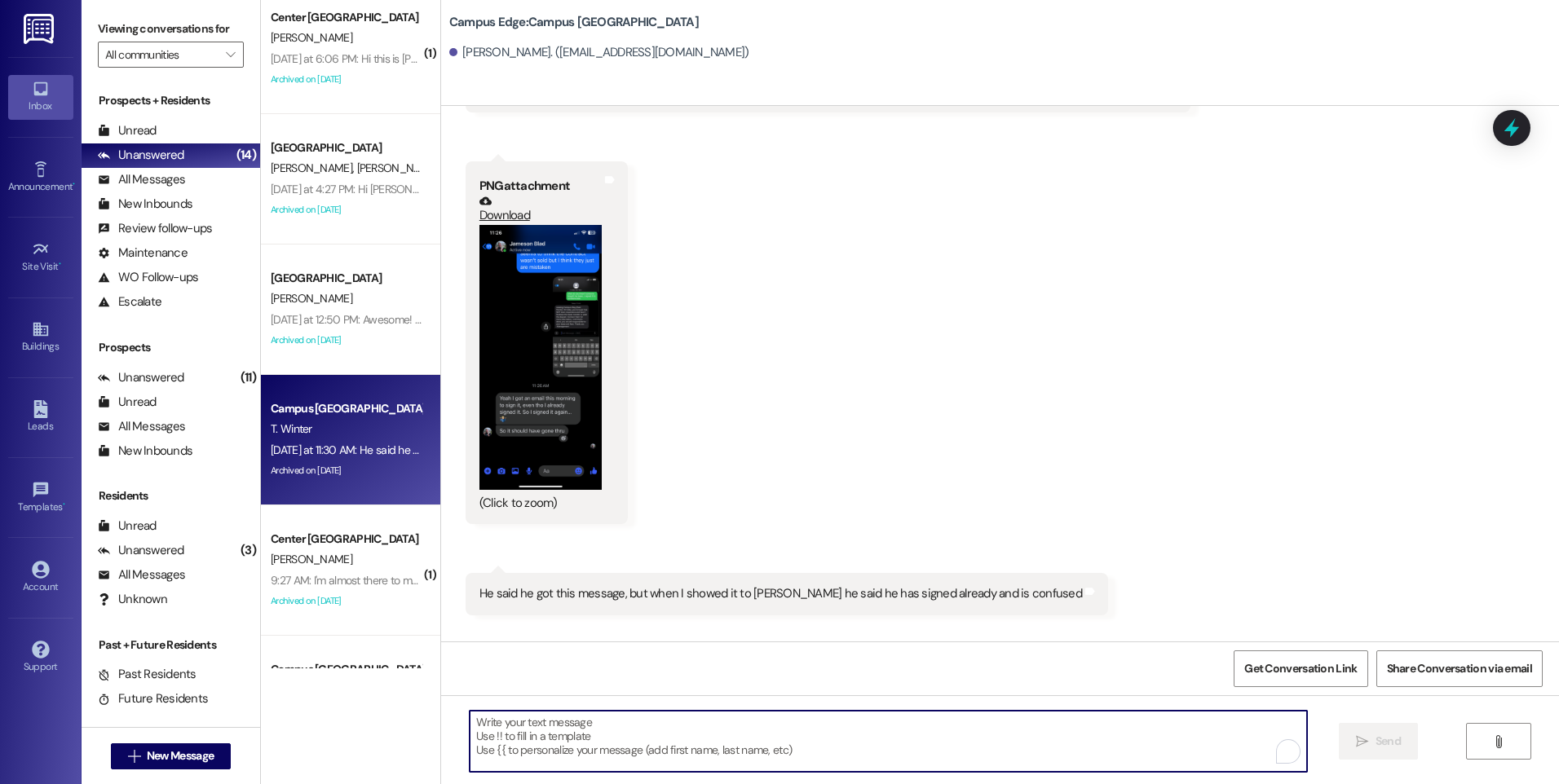
scroll to position [6539, 0]
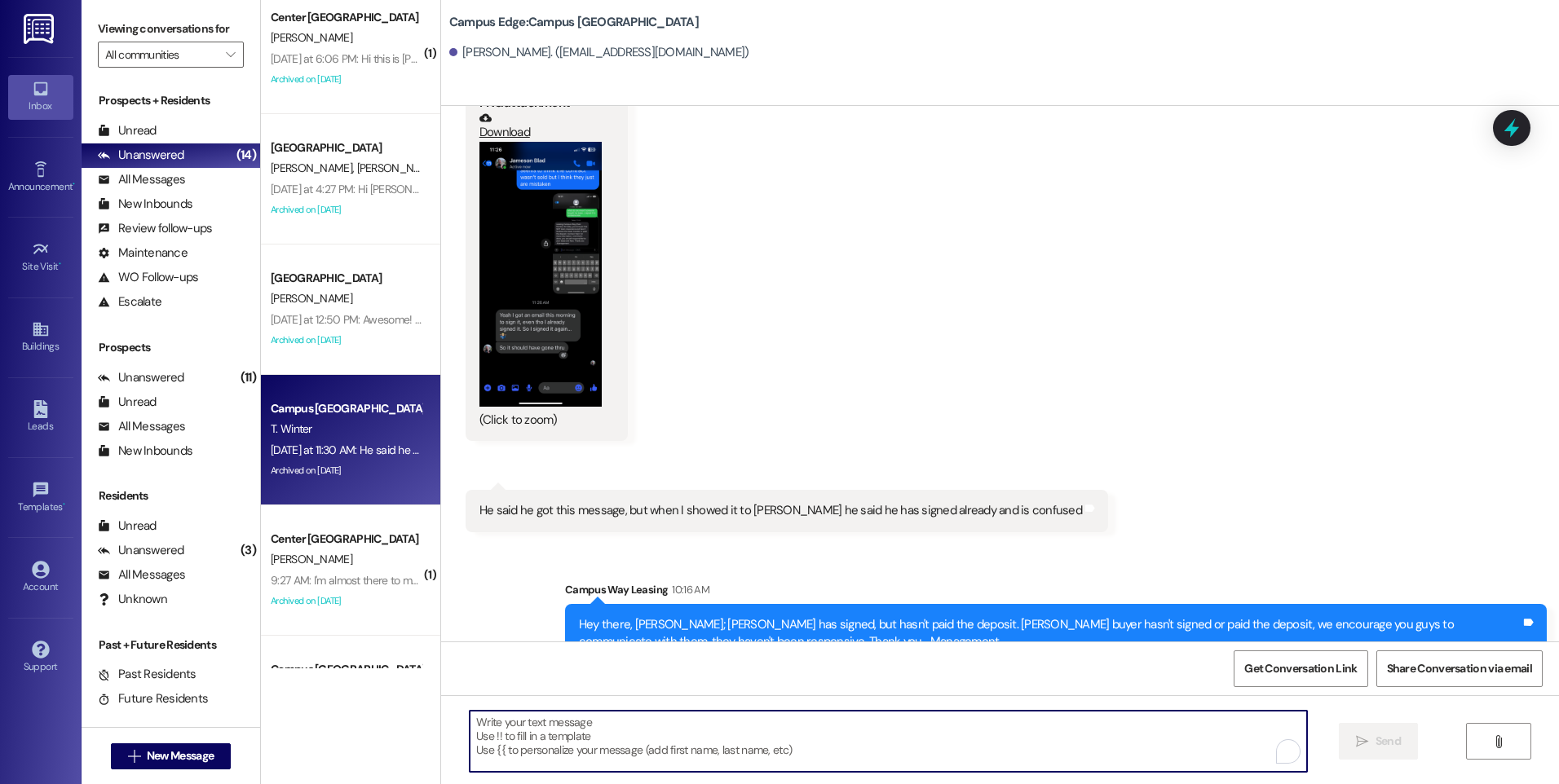
drag, startPoint x: 1516, startPoint y: 140, endPoint x: 1511, endPoint y: 176, distance: 36.3
click at [1515, 139] on icon at bounding box center [1511, 127] width 21 height 21
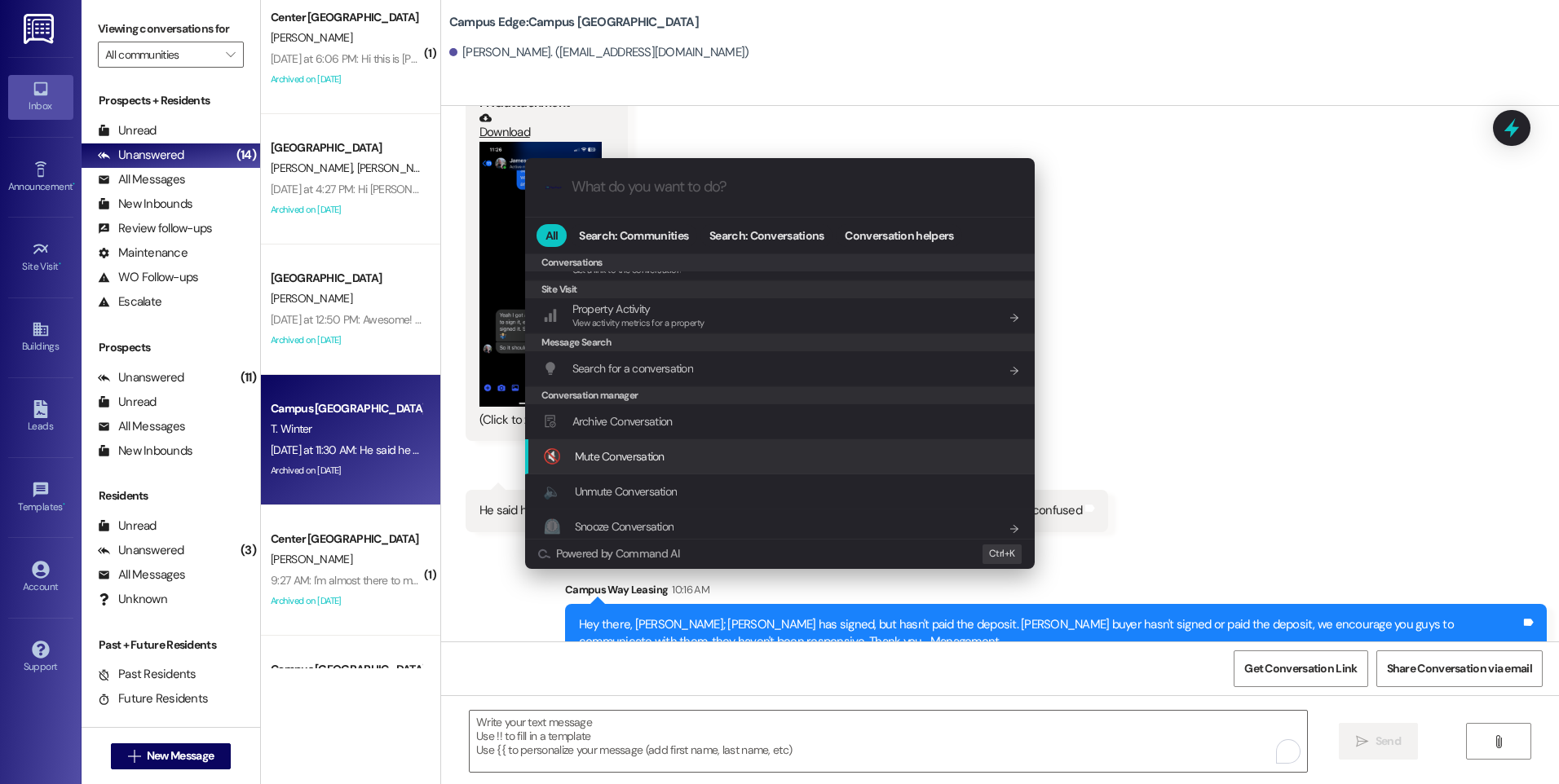
scroll to position [711, 0]
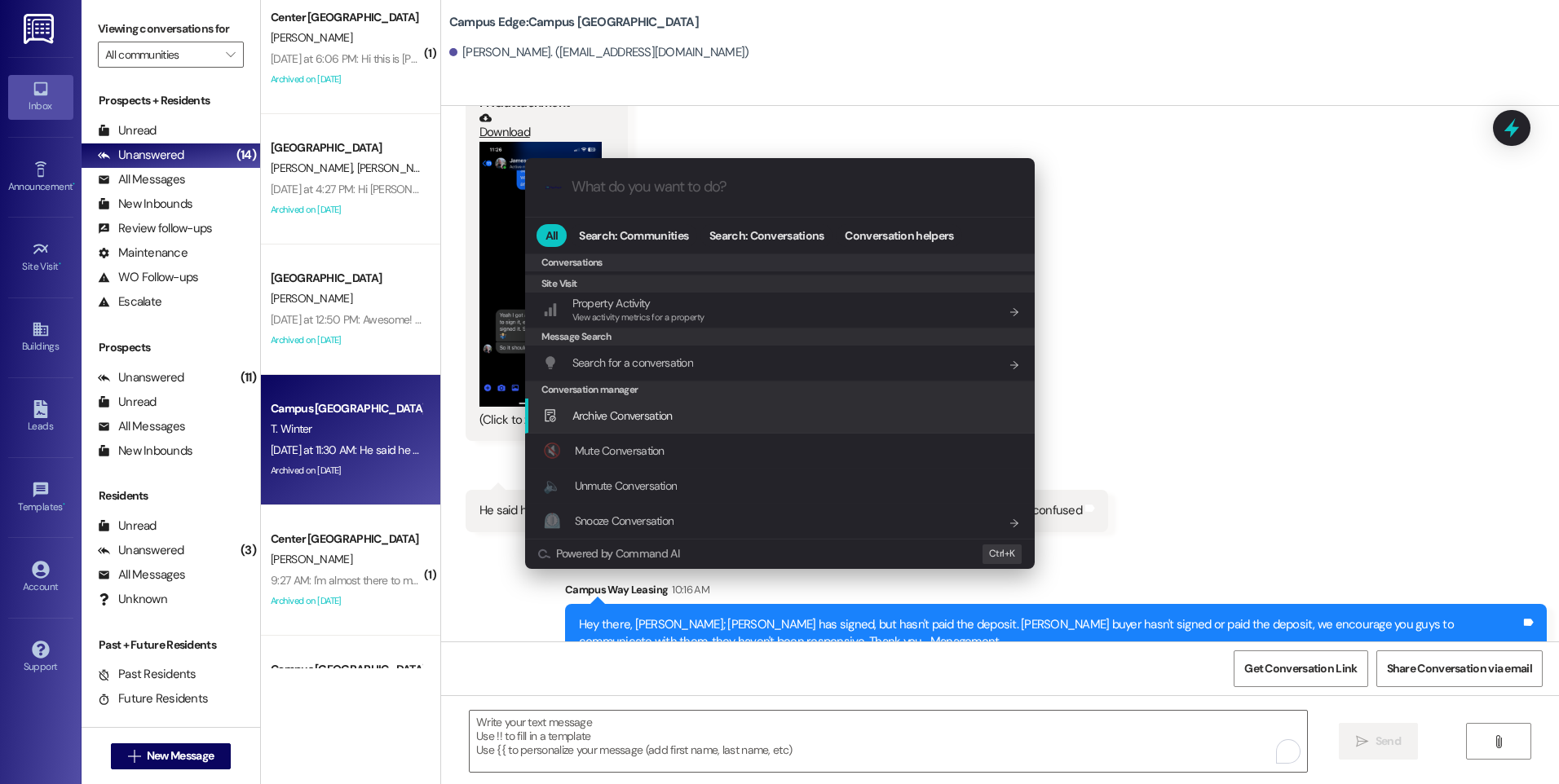
click at [644, 425] on div "Archive Conversation Add shortcut" at bounding box center [780, 416] width 510 height 35
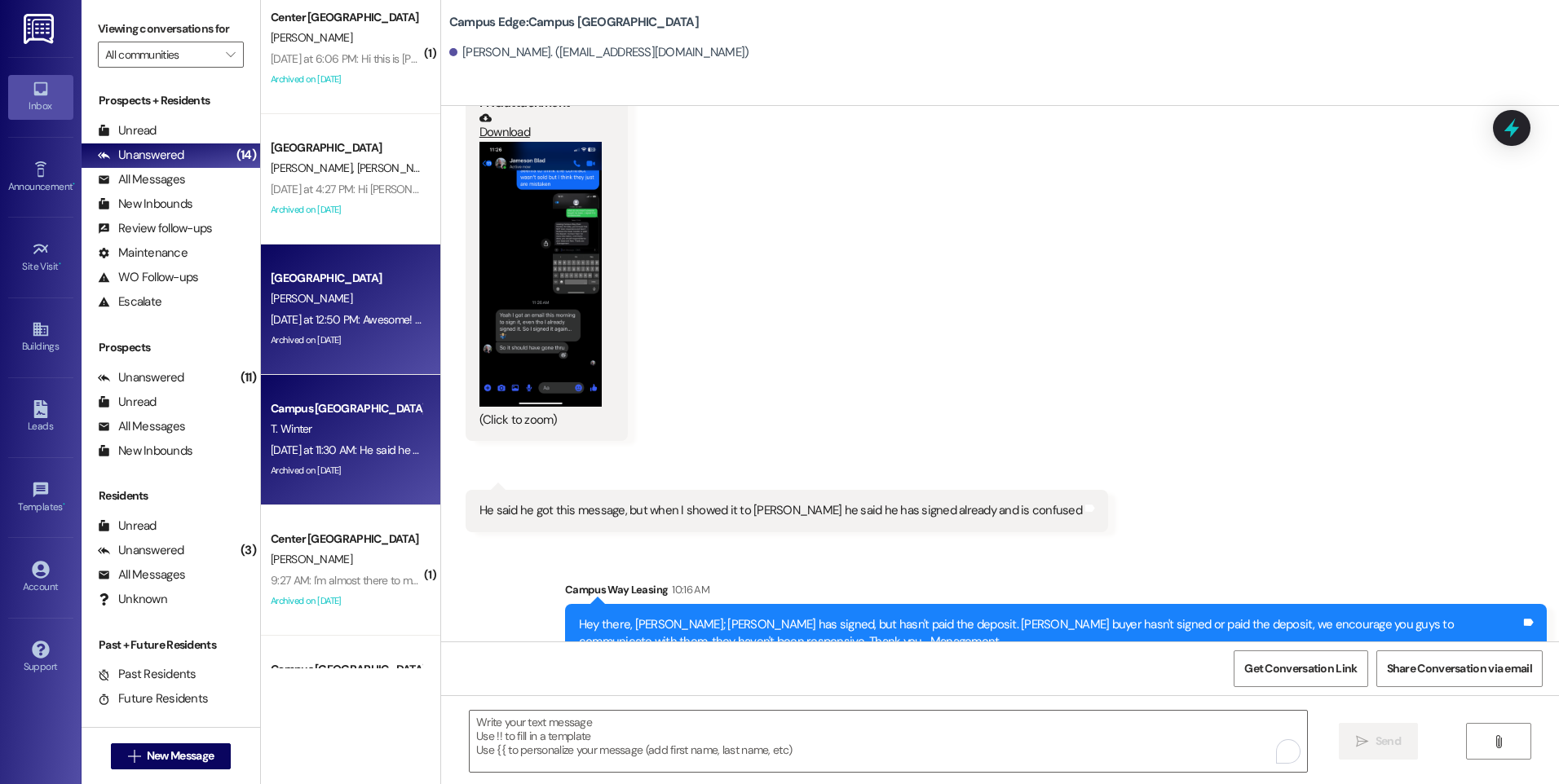
click at [350, 305] on div "[PERSON_NAME]" at bounding box center [346, 298] width 154 height 20
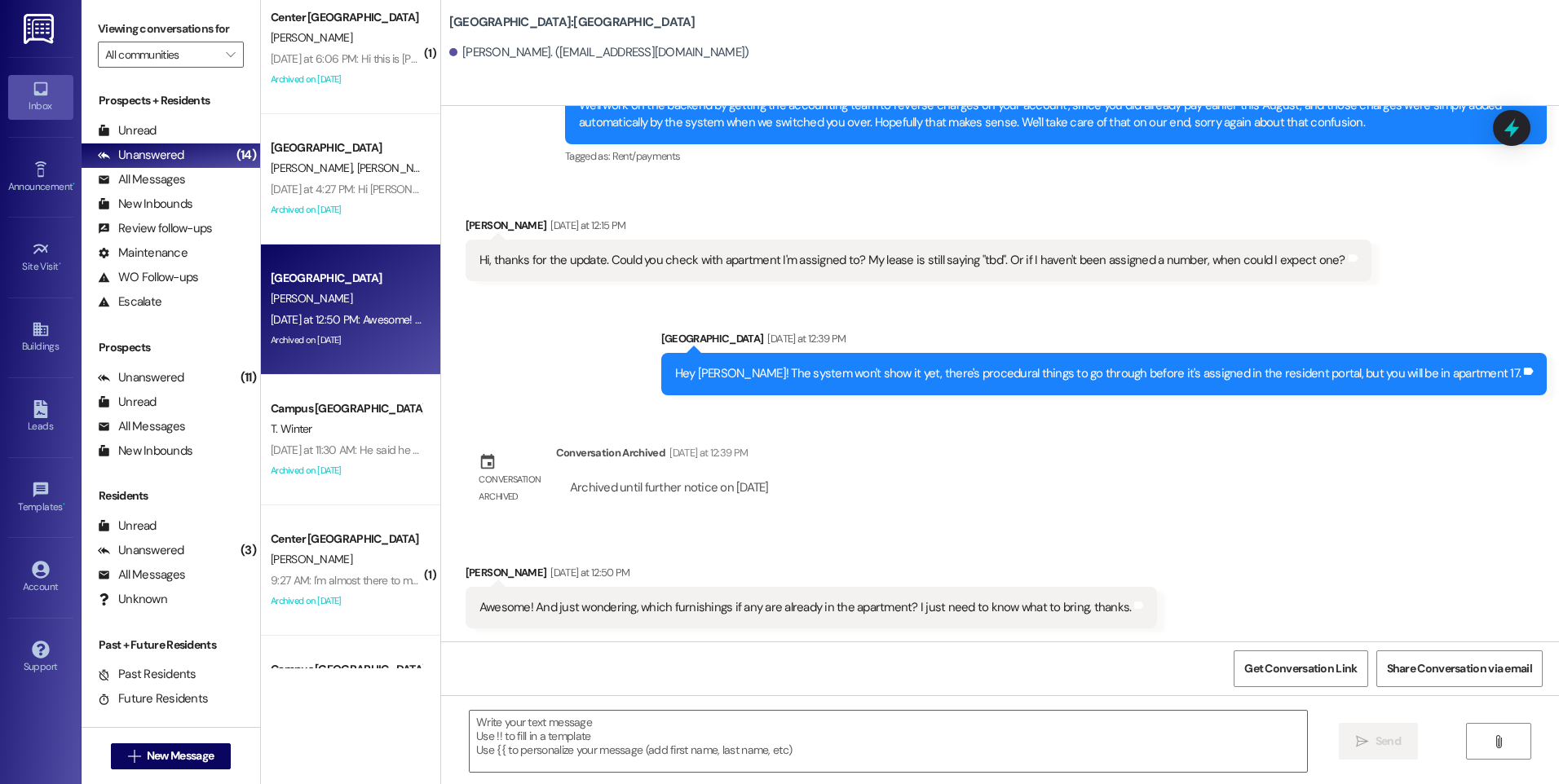
scroll to position [1425, 0]
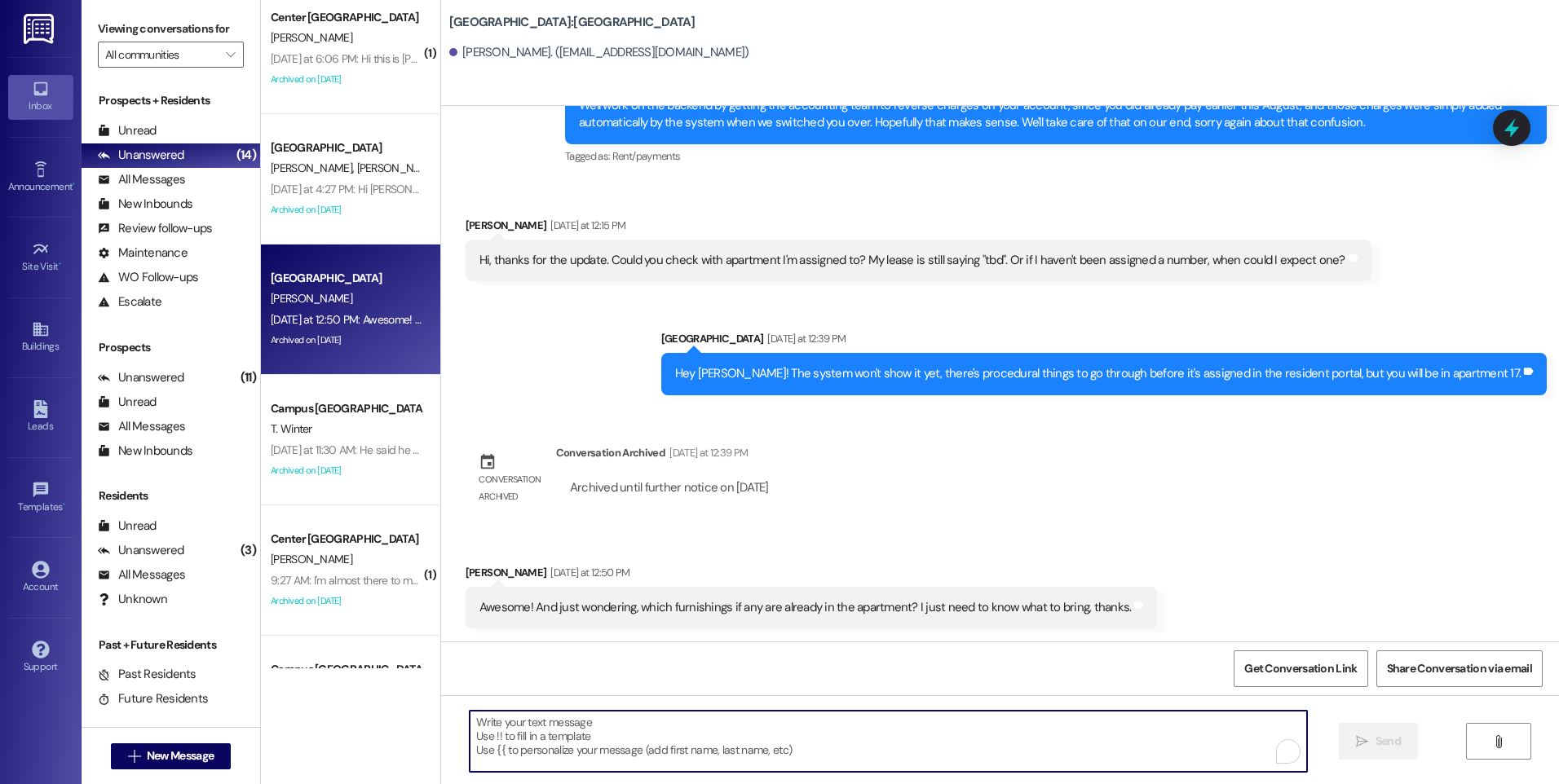
click at [801, 728] on textarea "To enrich screen reader interactions, please activate Accessibility in Grammarl…" at bounding box center [888, 741] width 837 height 61
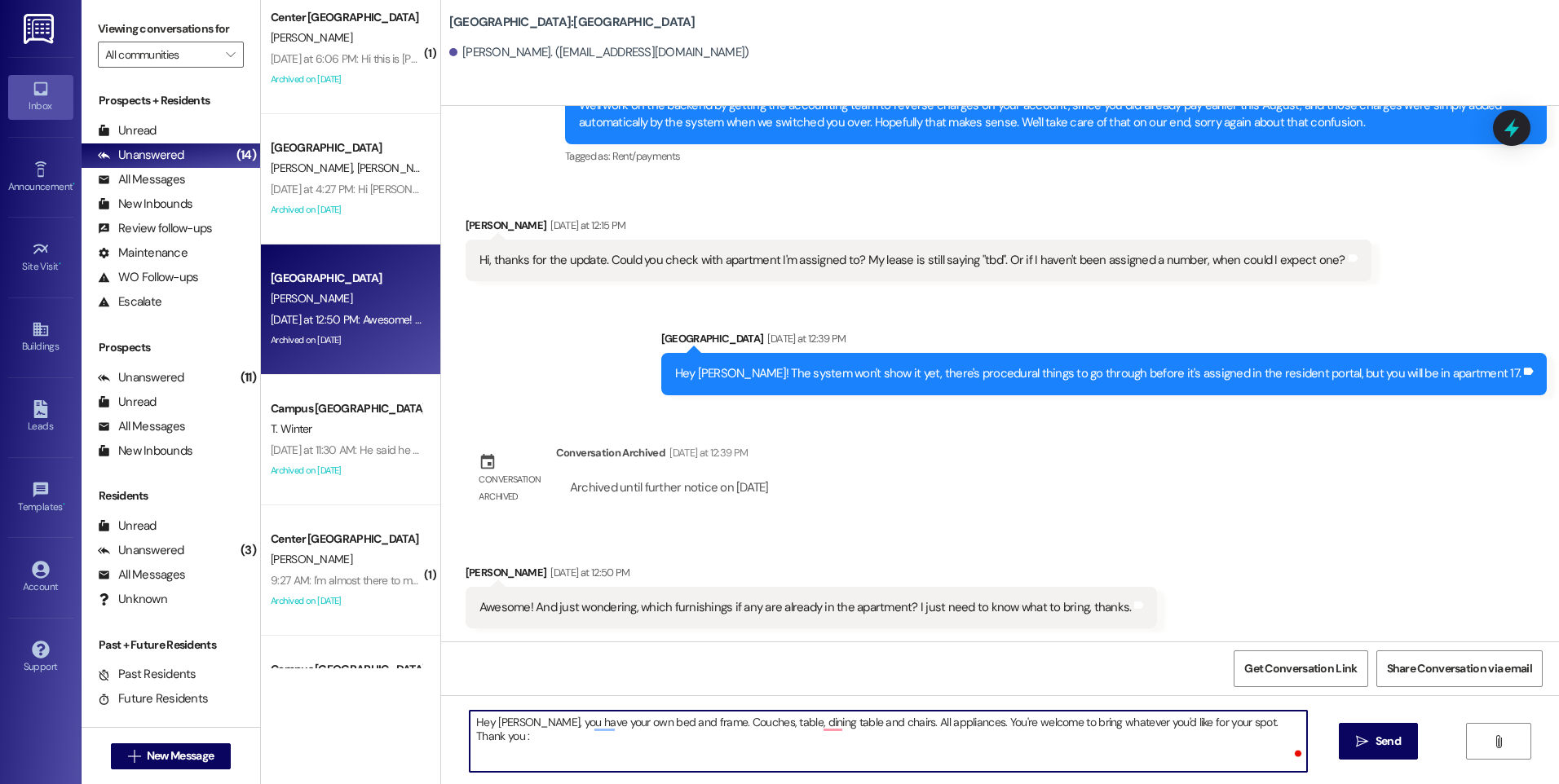
type textarea "Hey [PERSON_NAME], you have your own bed and frame. Couches, table, dining tabl…"
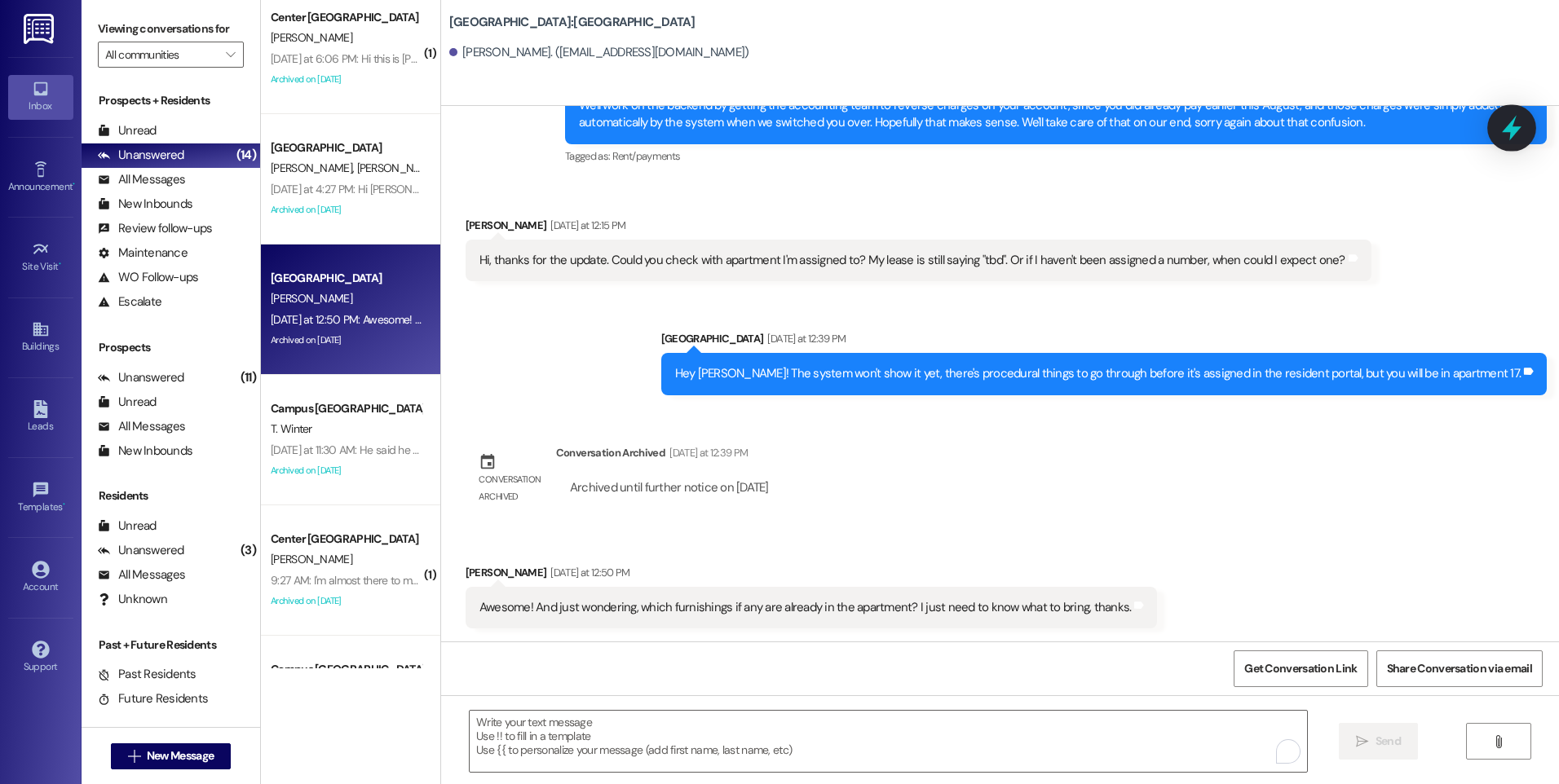
click at [1518, 131] on icon at bounding box center [1511, 128] width 20 height 26
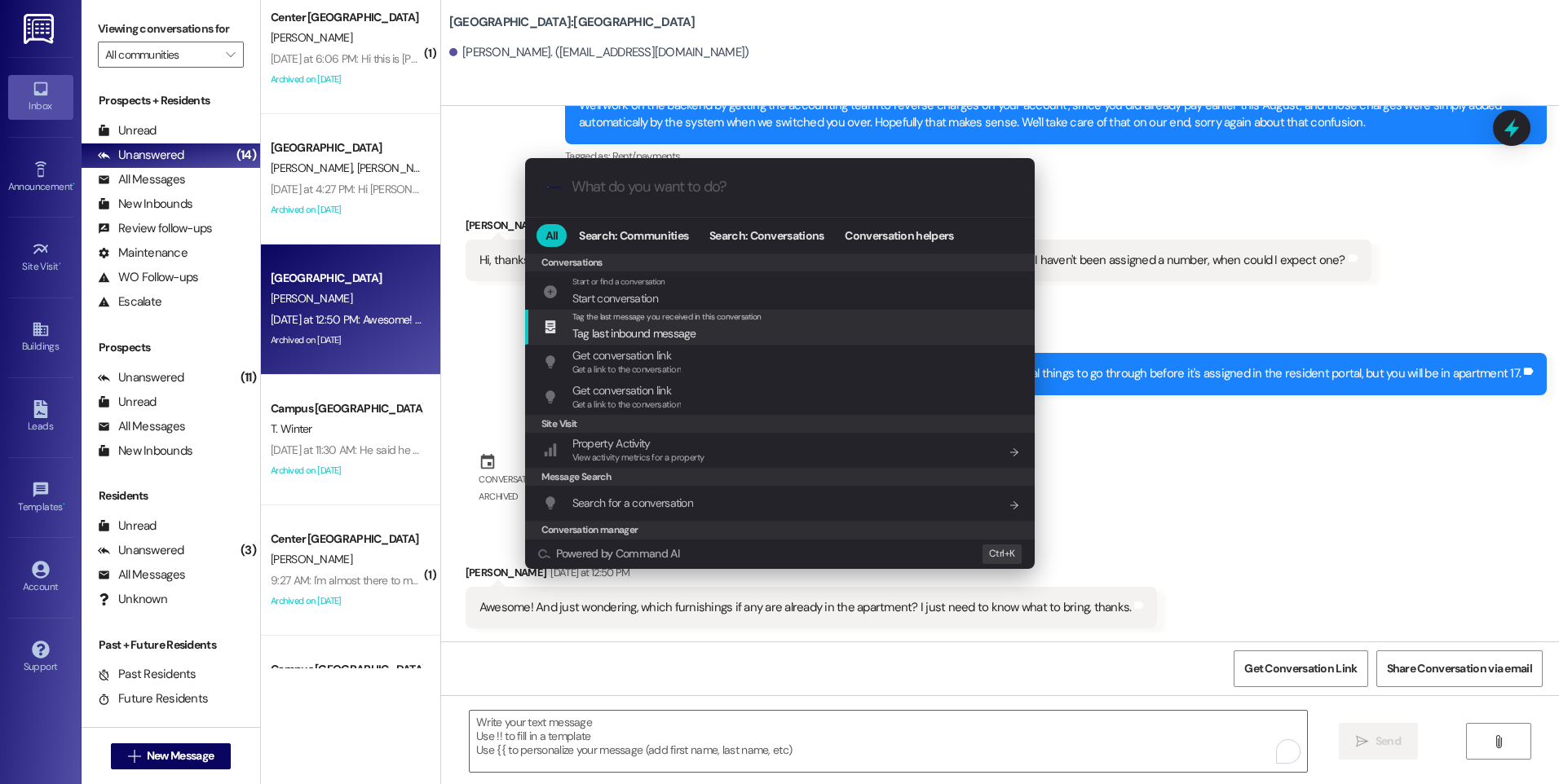
scroll to position [711, 0]
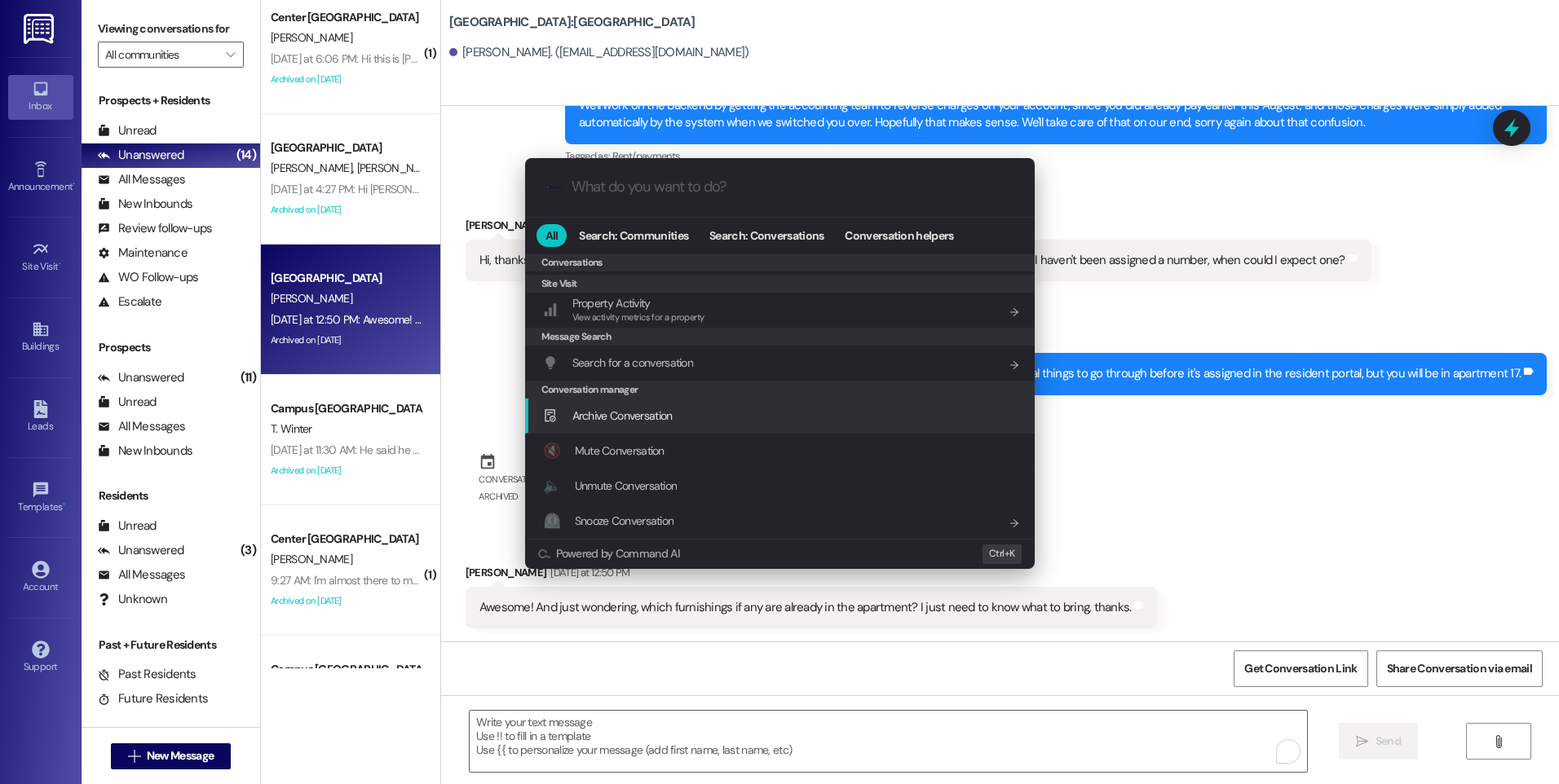
click at [632, 416] on span "Archive Conversation" at bounding box center [622, 415] width 100 height 14
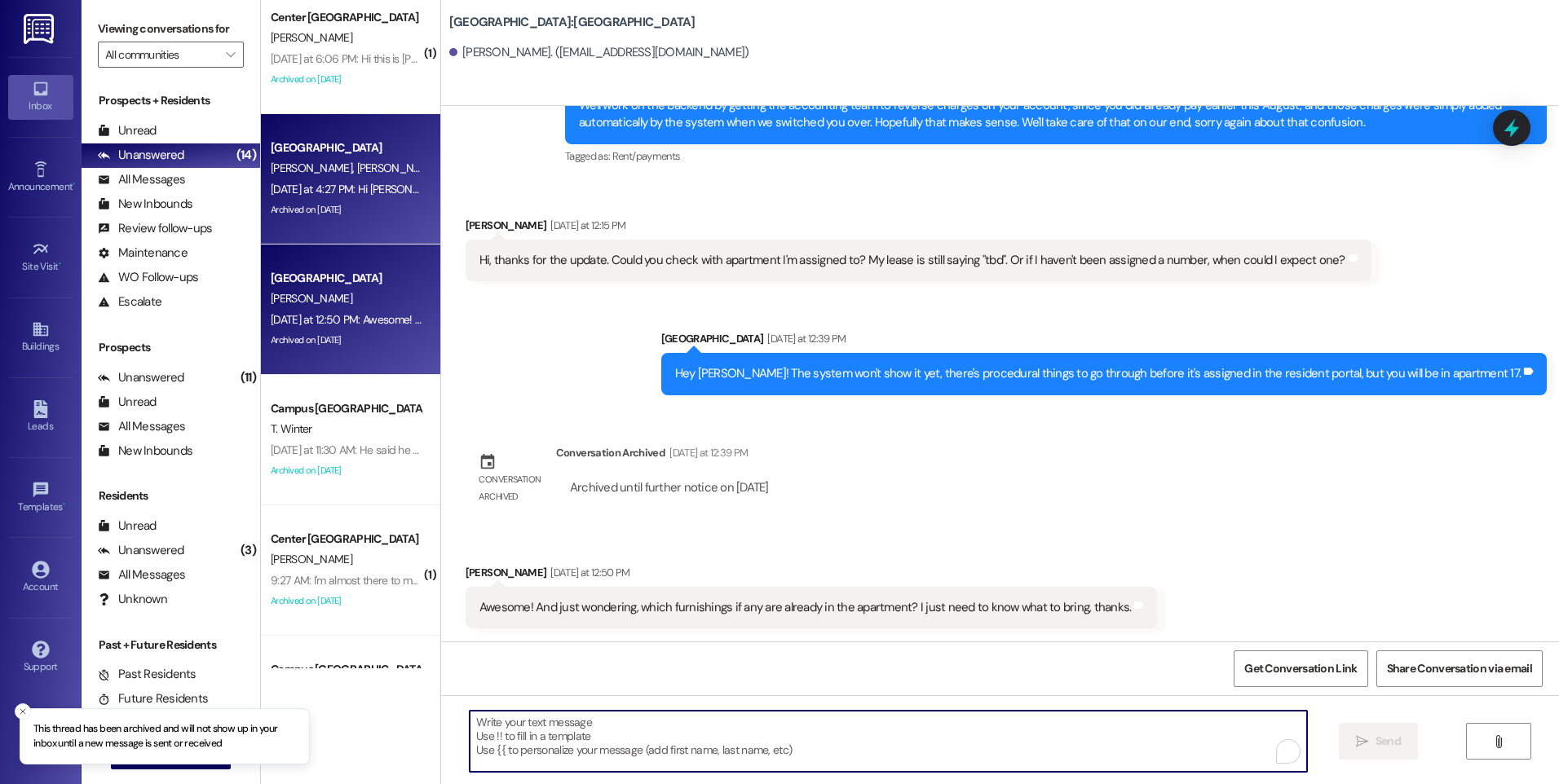
click at [299, 207] on div "Archived on [DATE]" at bounding box center [346, 209] width 154 height 20
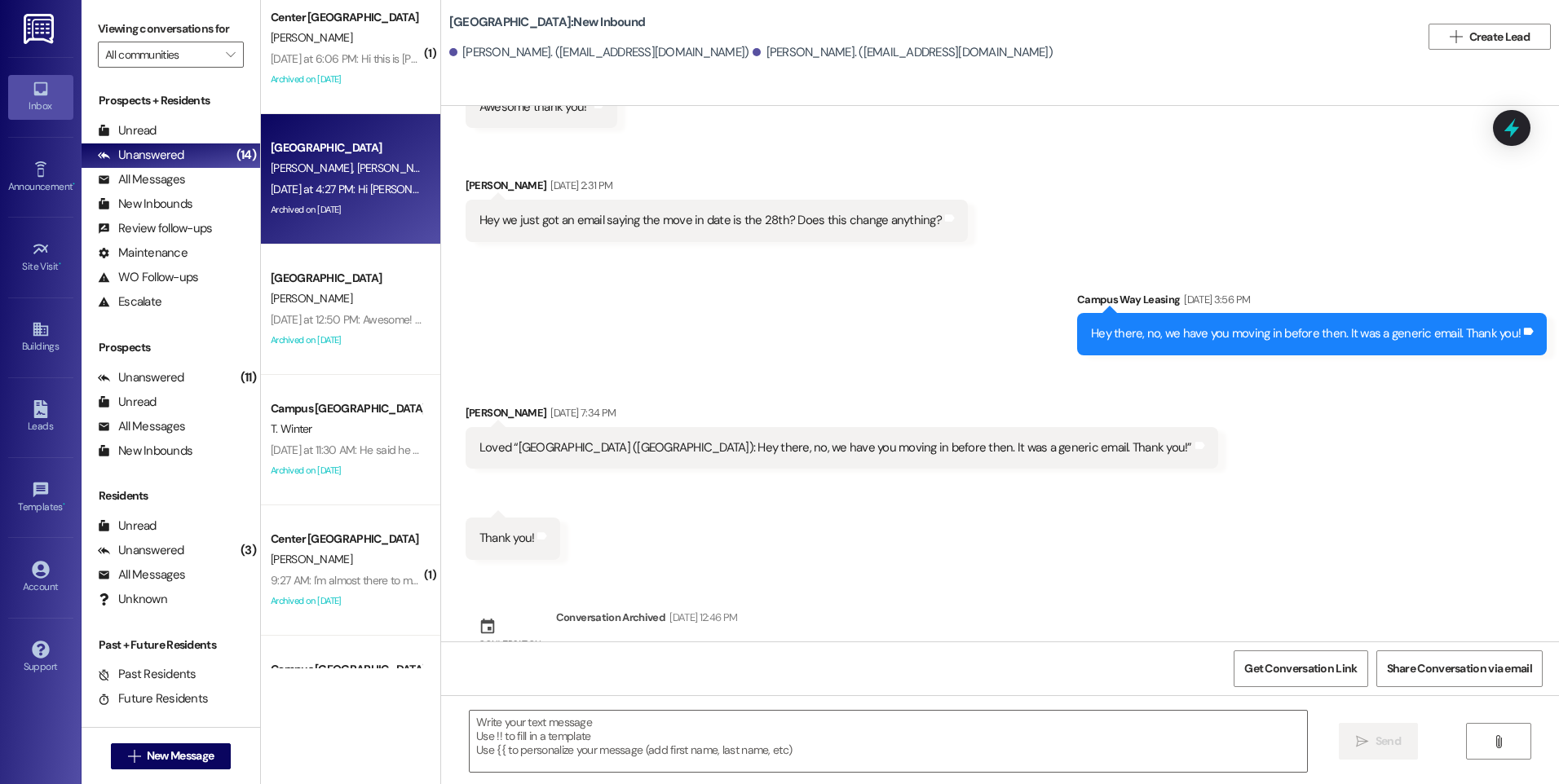
scroll to position [4773, 0]
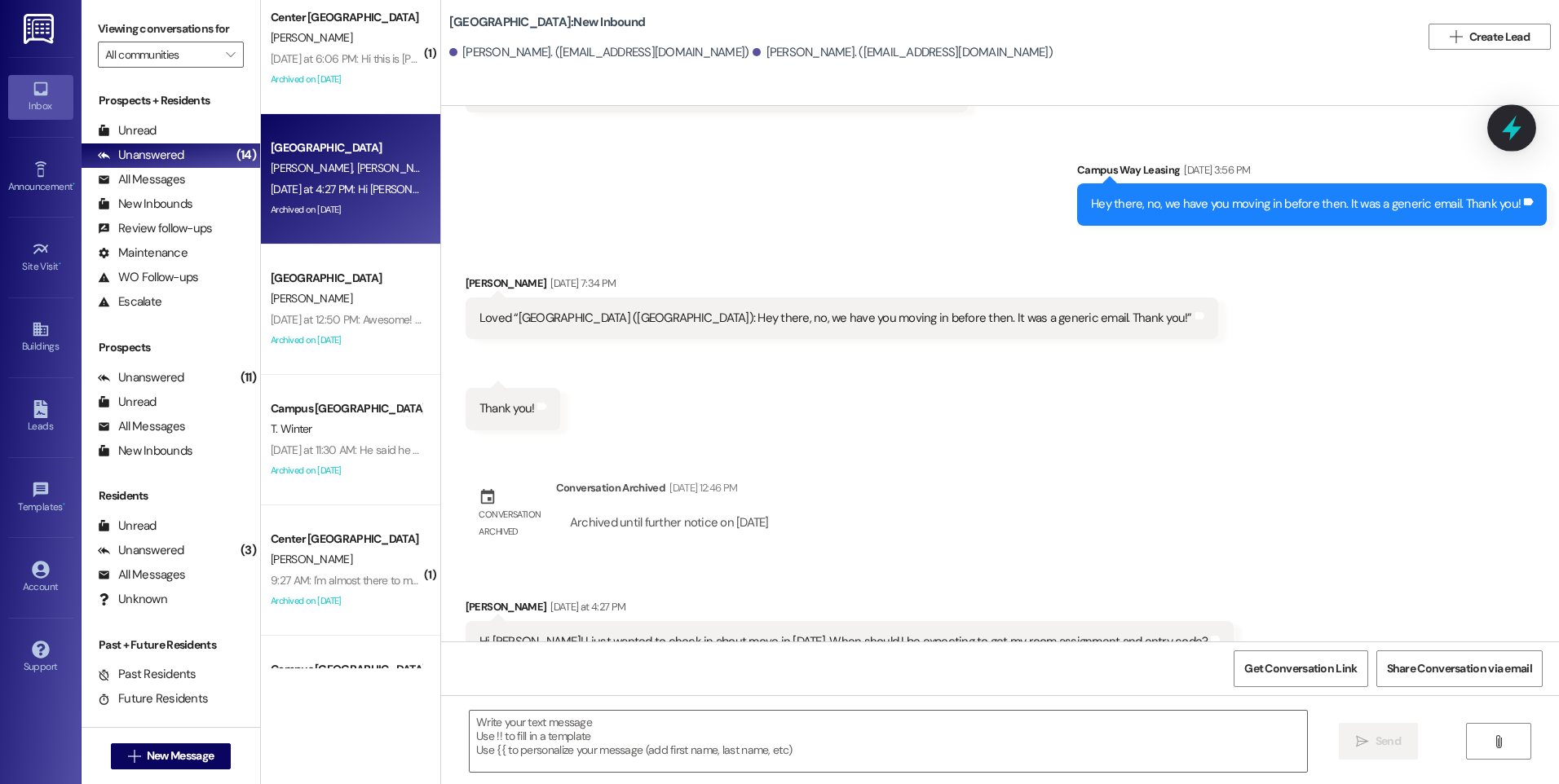
click at [1509, 126] on icon at bounding box center [1511, 128] width 20 height 26
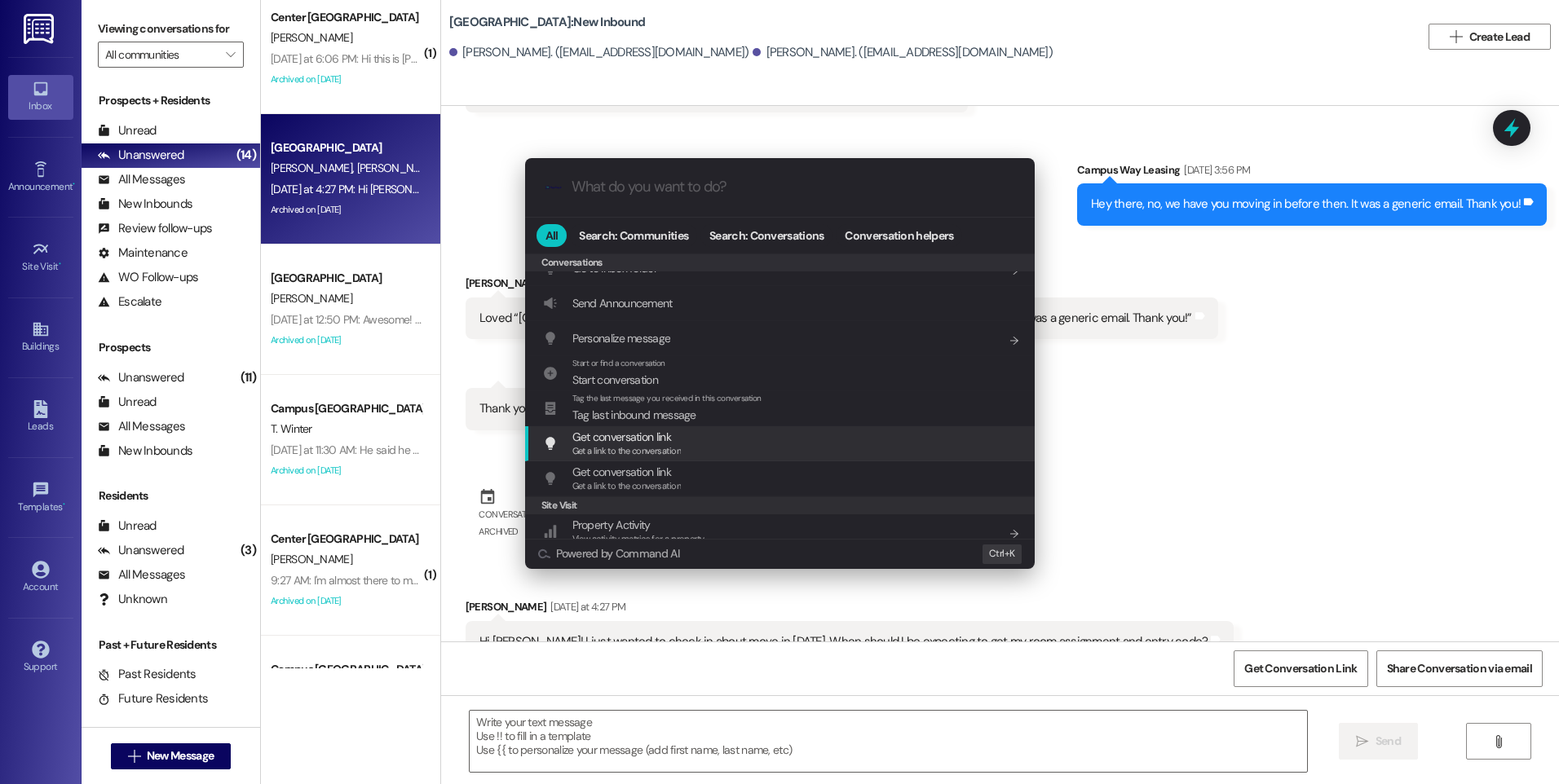
scroll to position [711, 0]
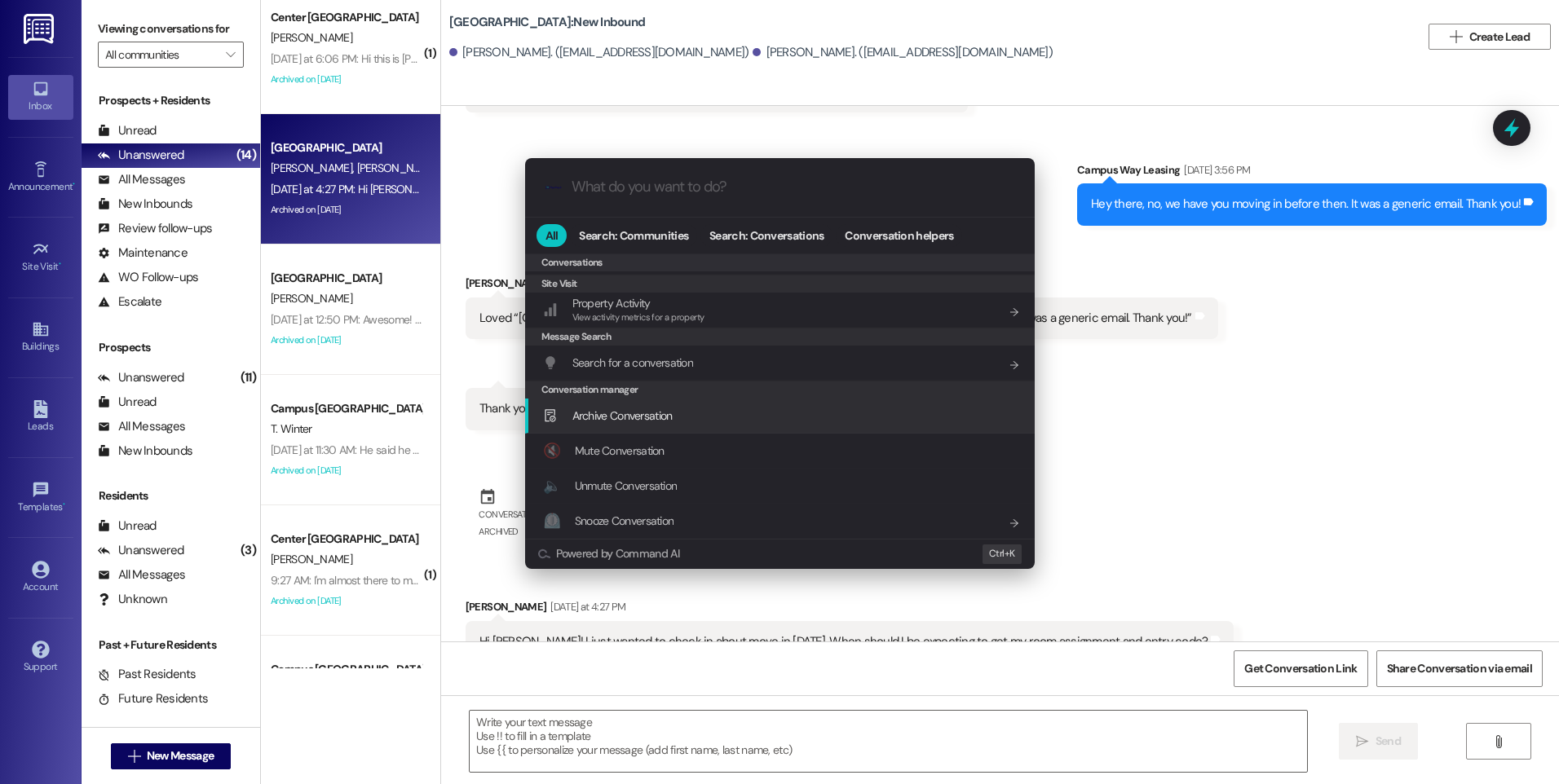
click at [606, 418] on span "Archive Conversation" at bounding box center [622, 415] width 100 height 14
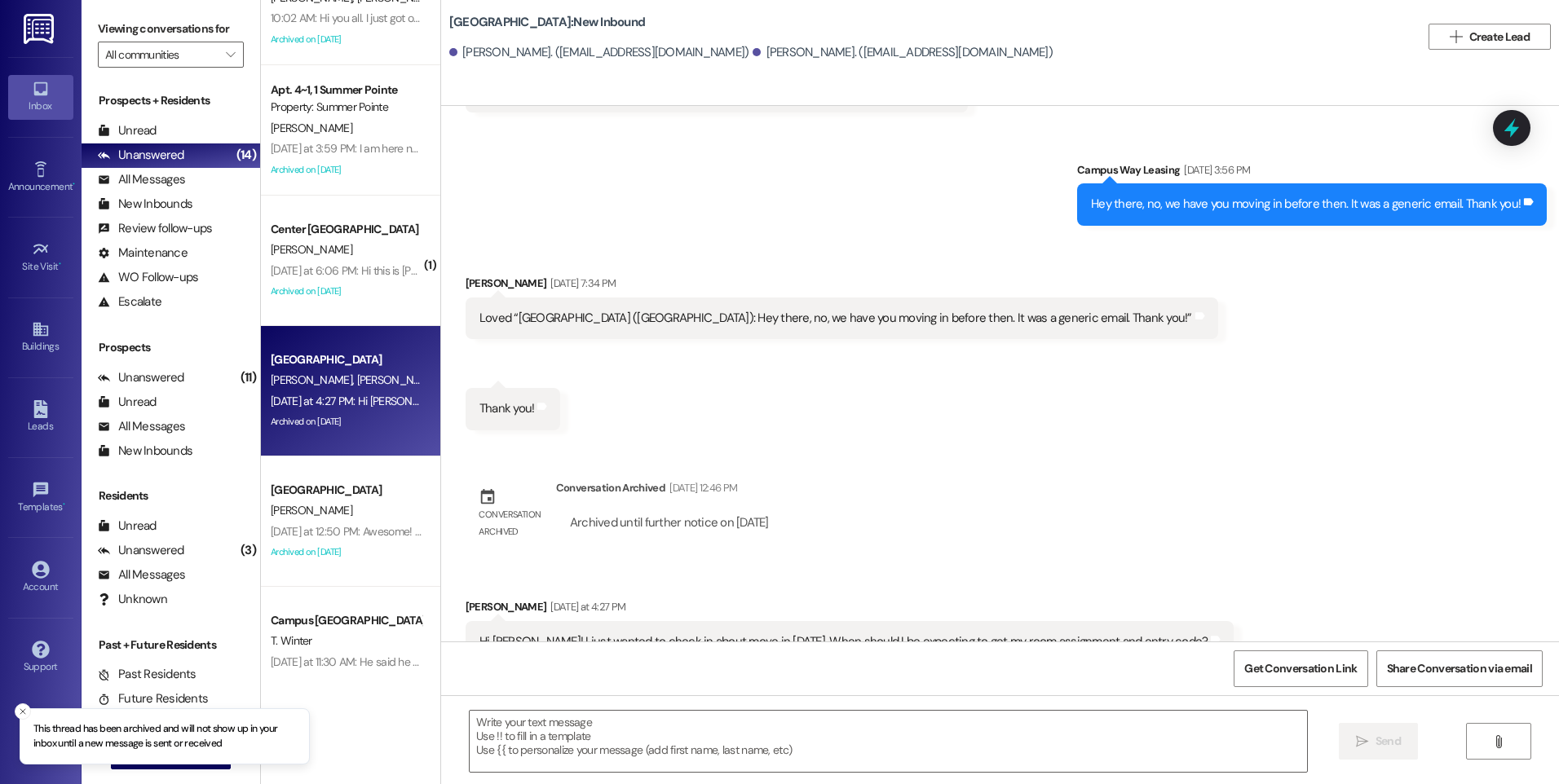
scroll to position [32, 0]
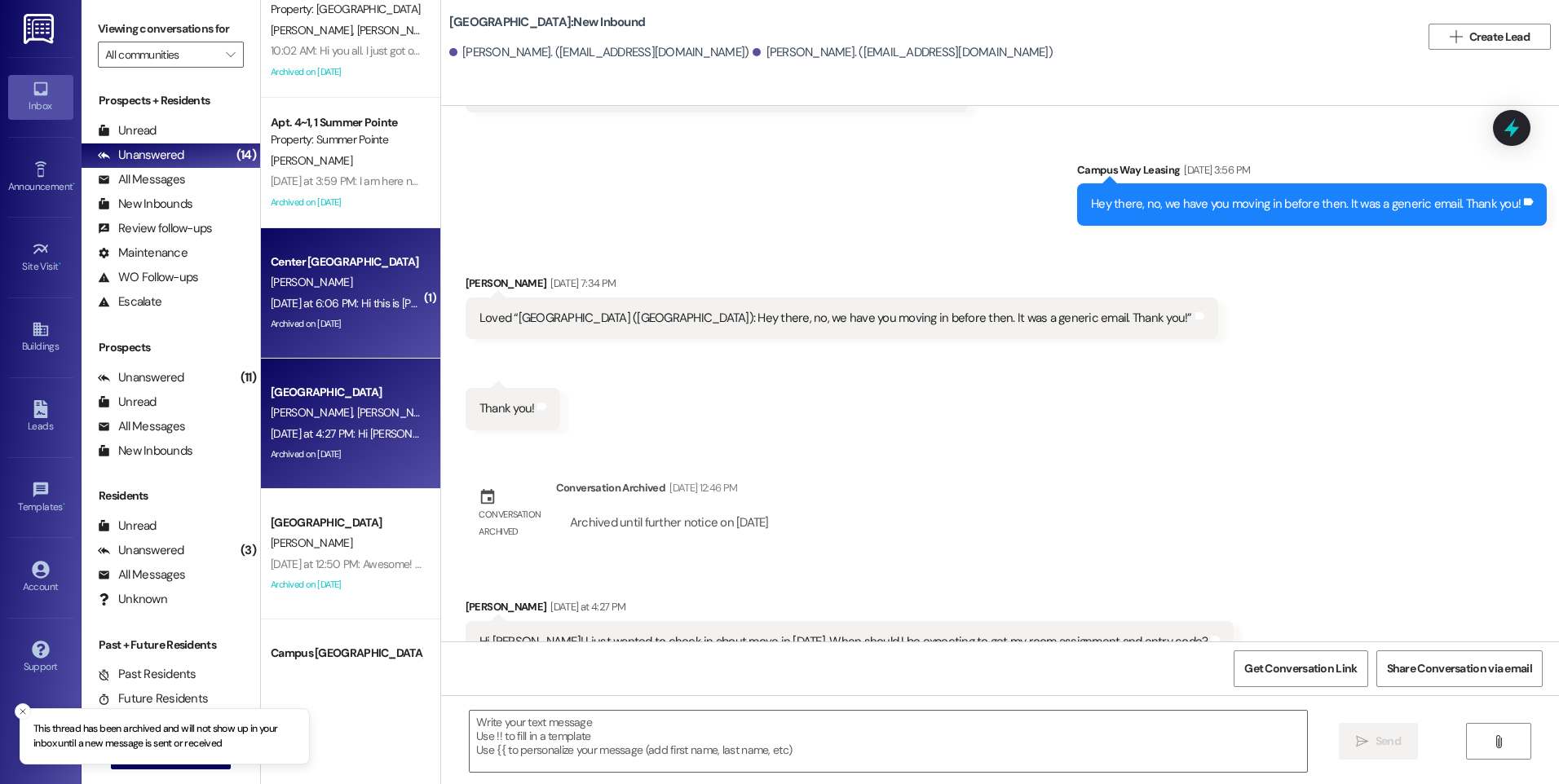
click at [306, 276] on span "[PERSON_NAME]" at bounding box center [311, 282] width 82 height 14
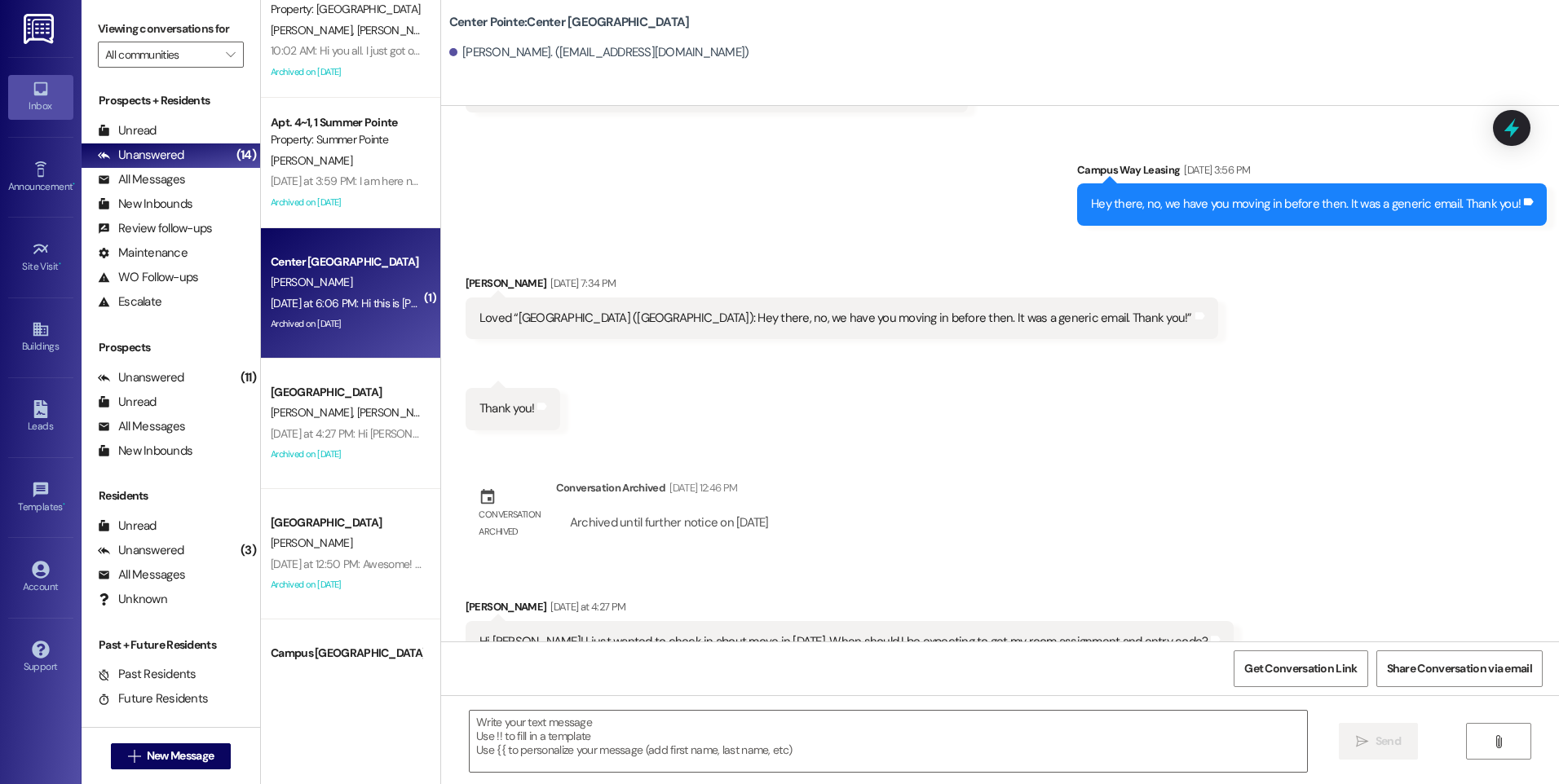
scroll to position [556, 0]
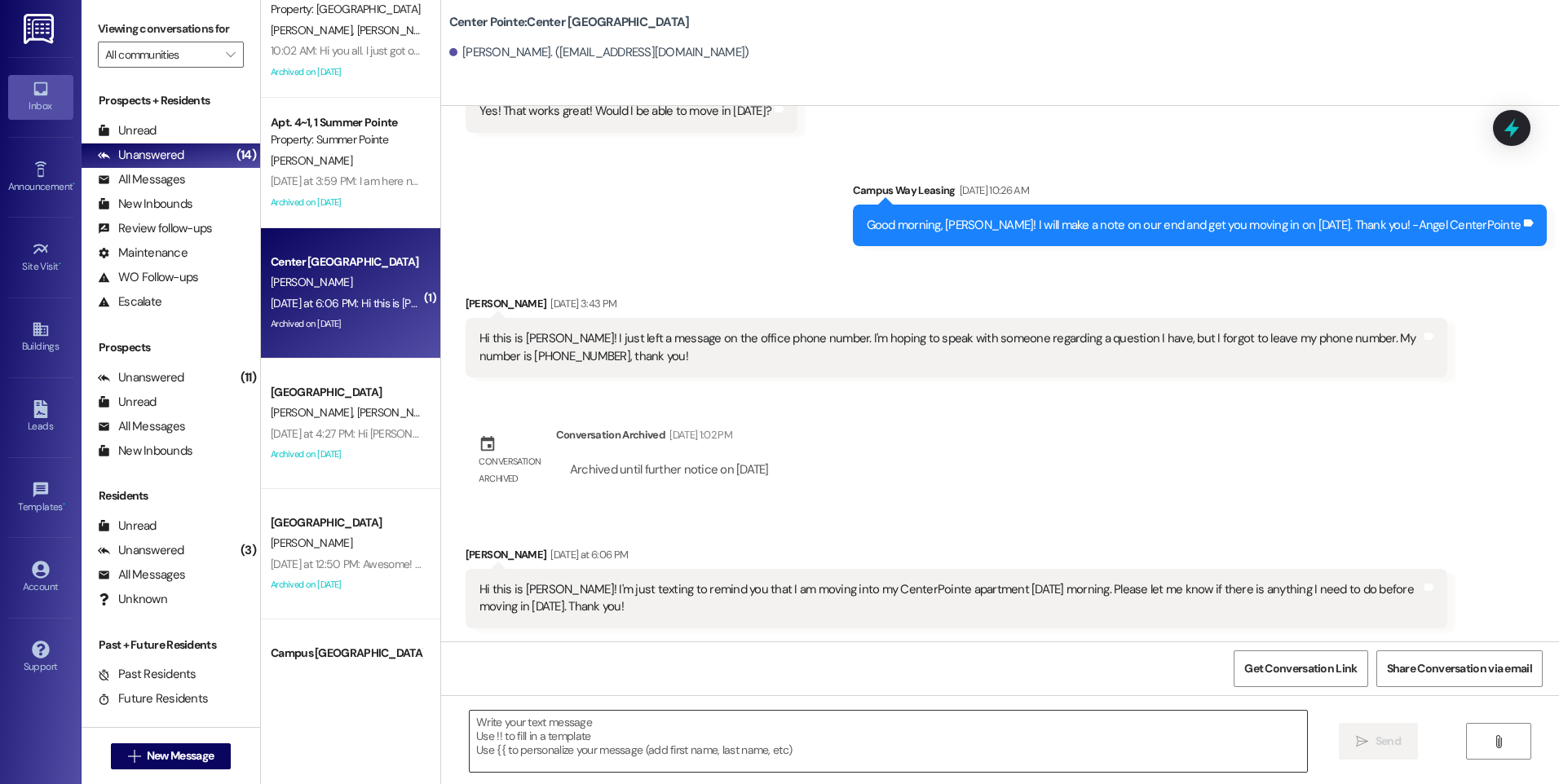
click at [722, 720] on textarea at bounding box center [888, 741] width 837 height 61
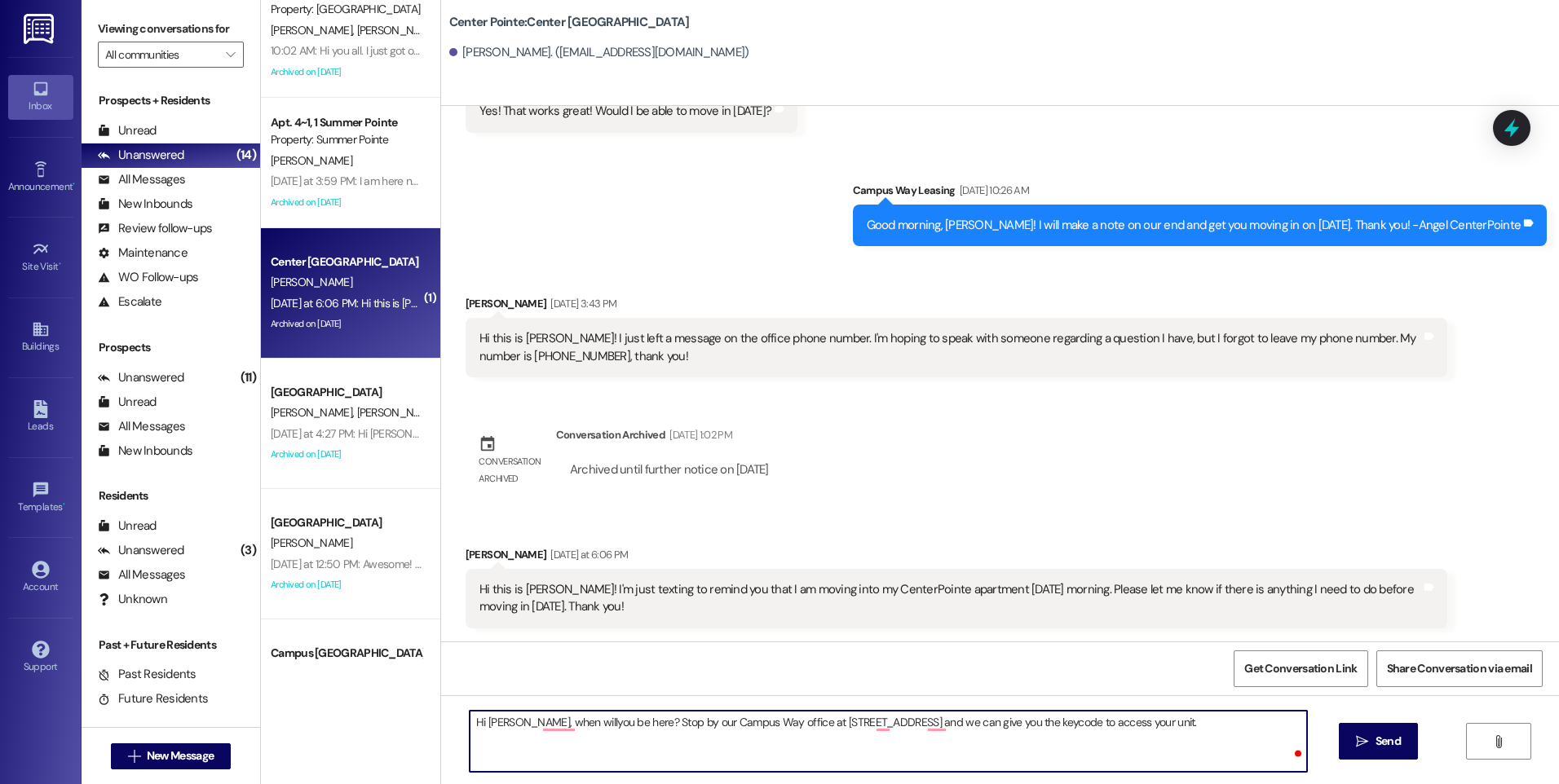
type textarea "Hi [PERSON_NAME], when willyou be here? Stop by our Campus Way office at [STREE…"
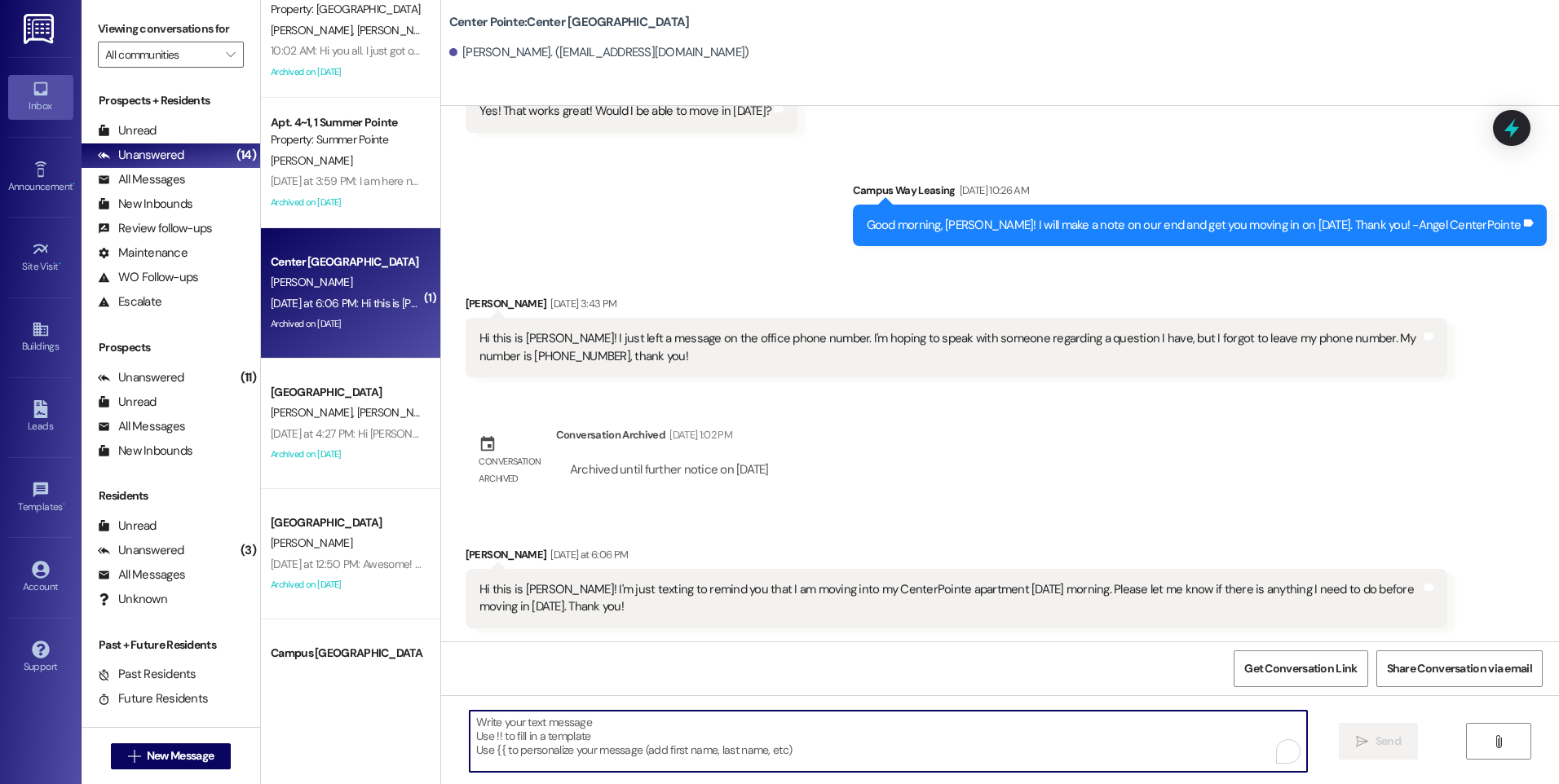
drag, startPoint x: 1510, startPoint y: 134, endPoint x: 1460, endPoint y: 149, distance: 52.2
click at [1510, 134] on icon at bounding box center [1511, 127] width 21 height 21
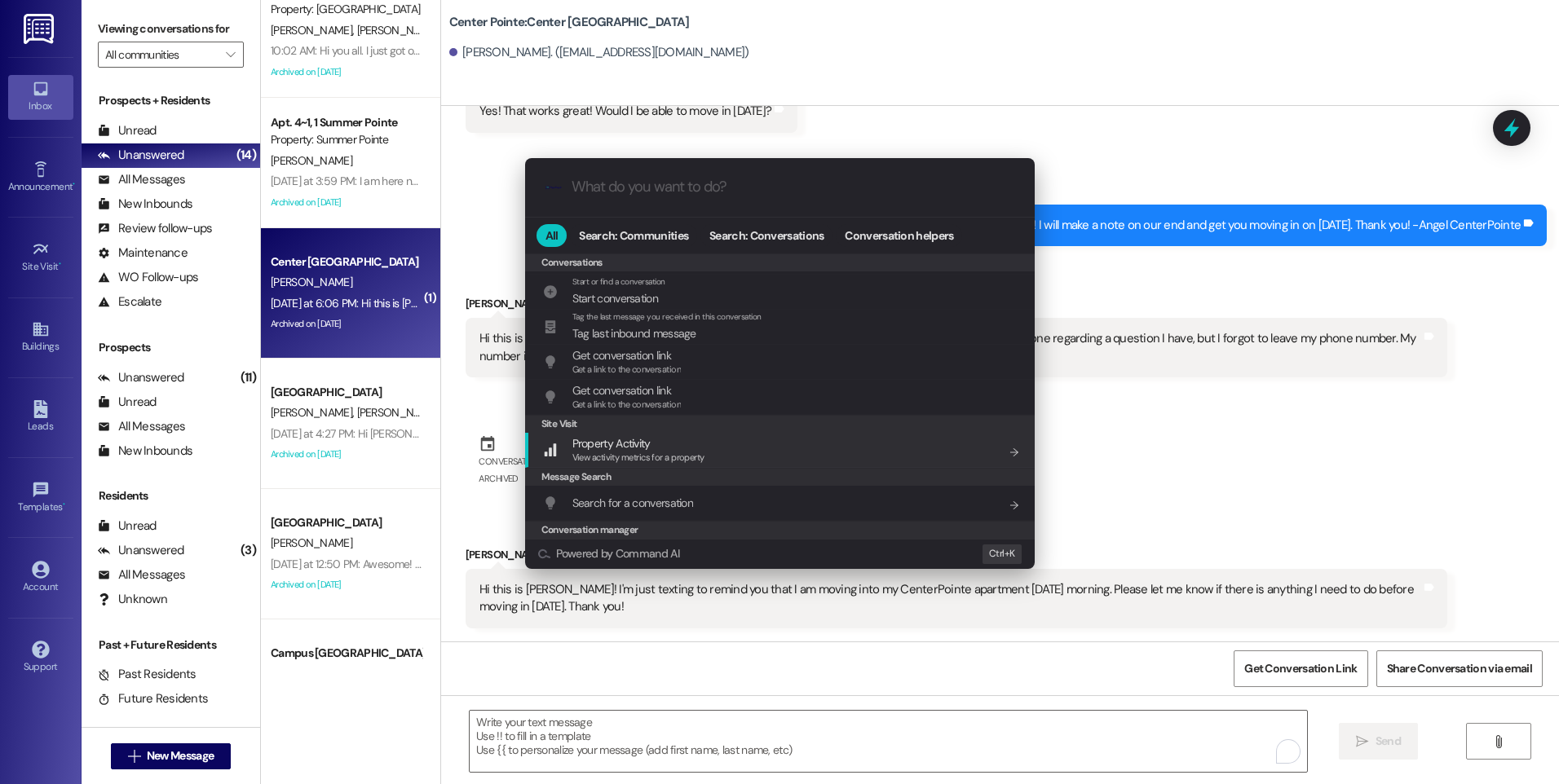
scroll to position [711, 0]
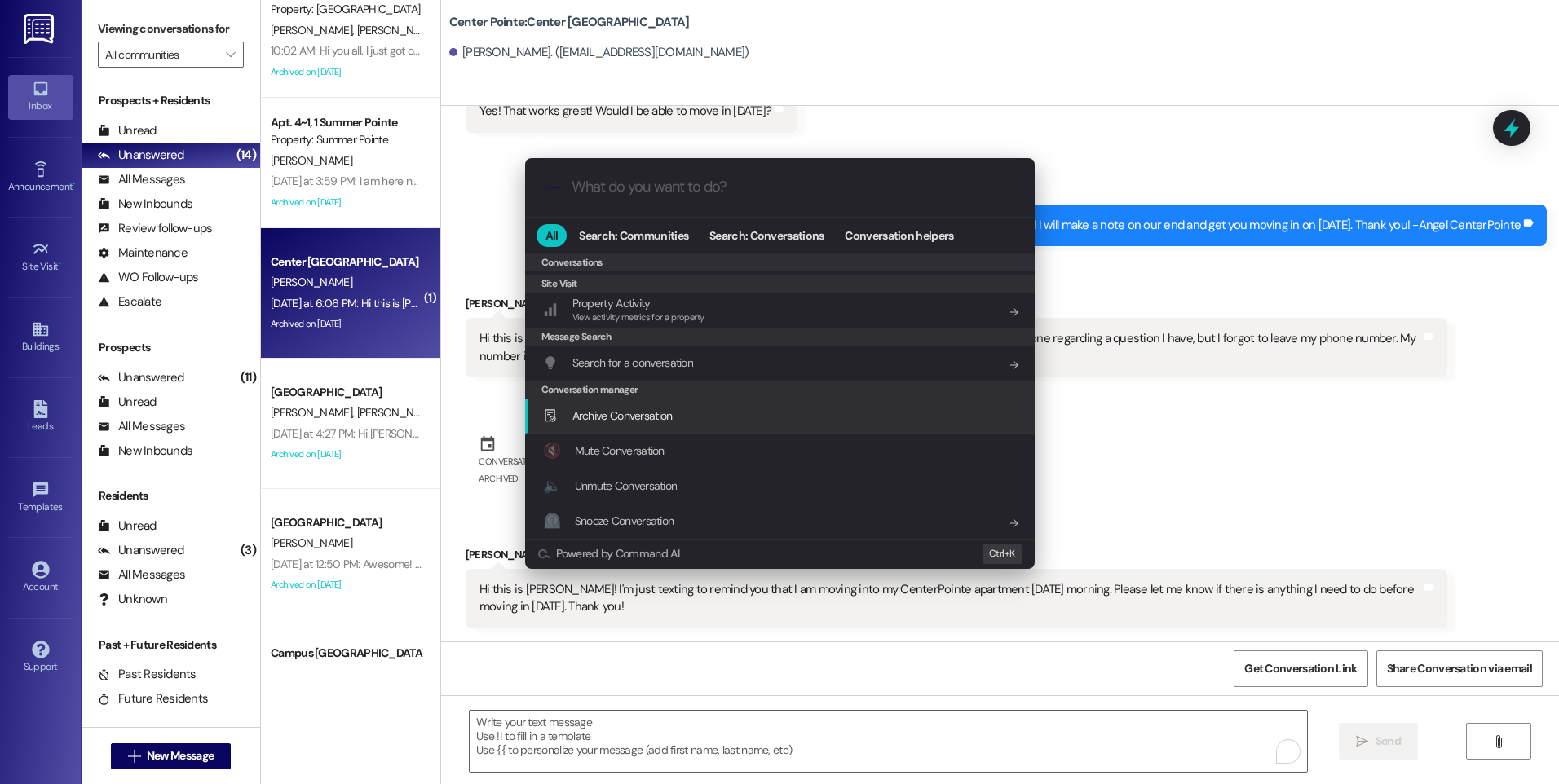
click at [614, 421] on span "Archive Conversation" at bounding box center [622, 415] width 100 height 14
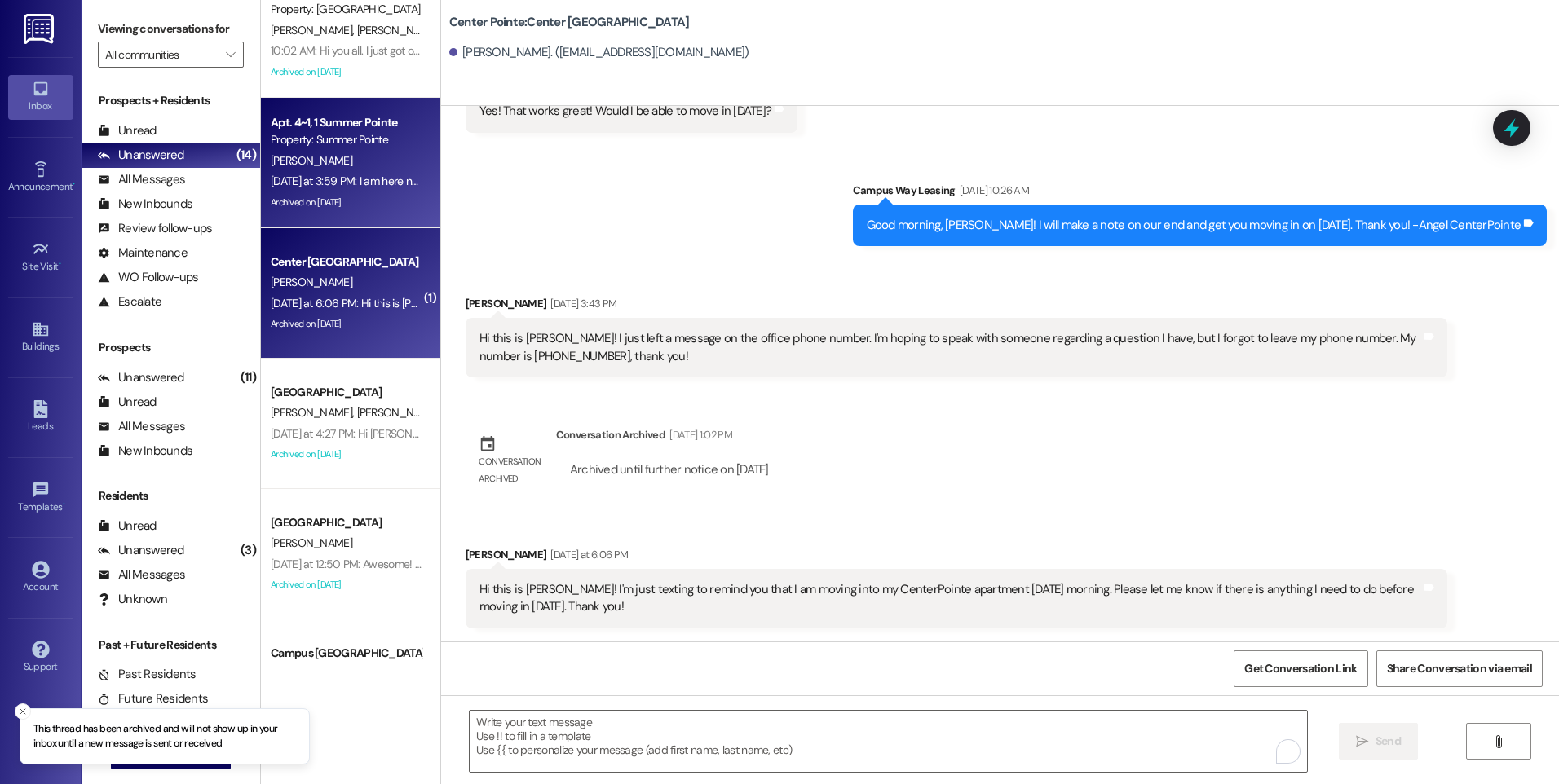
click at [350, 151] on div "[PERSON_NAME]" at bounding box center [346, 161] width 154 height 20
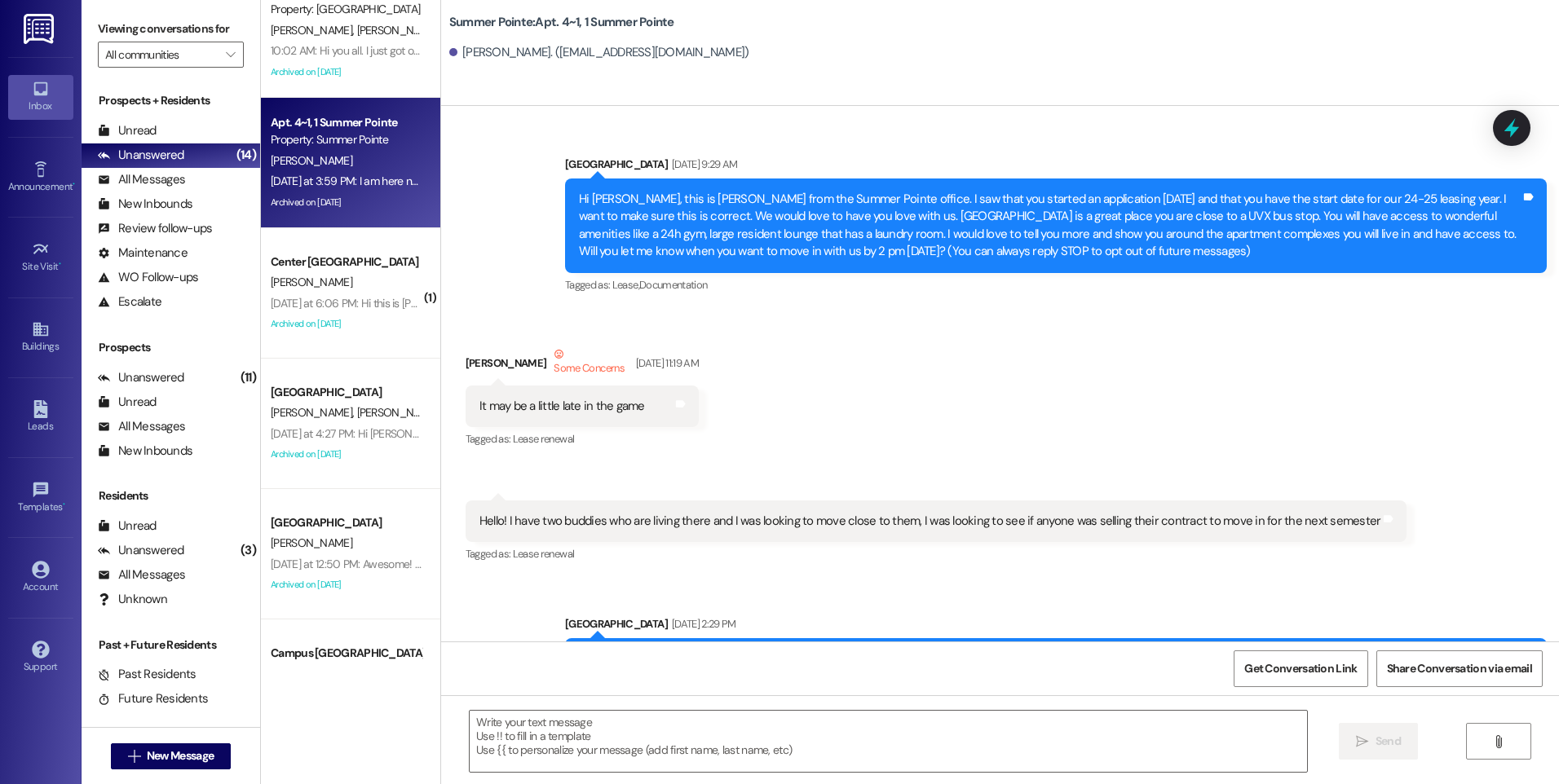
scroll to position [12290, 0]
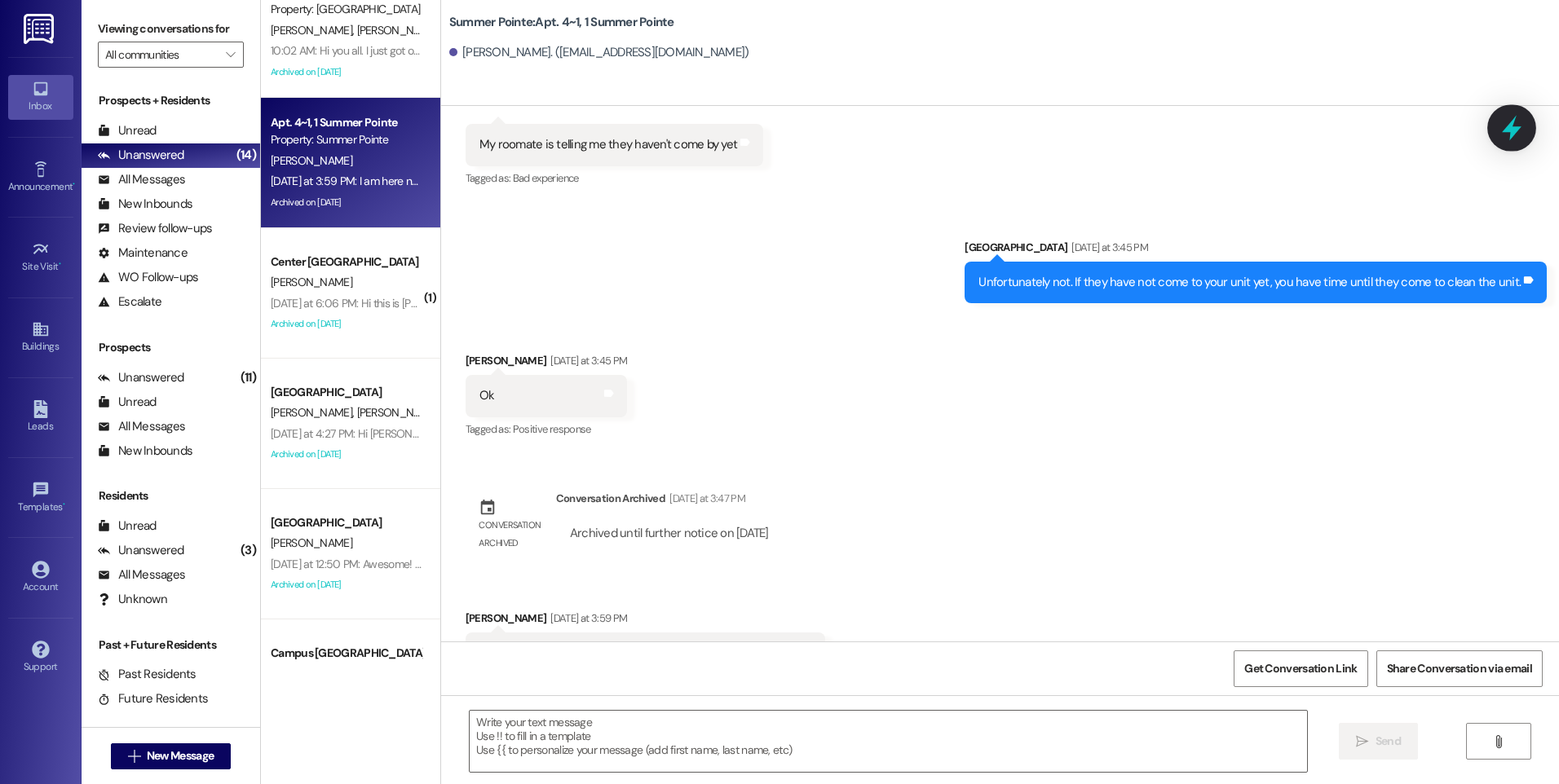
click at [1501, 130] on icon at bounding box center [1511, 127] width 28 height 28
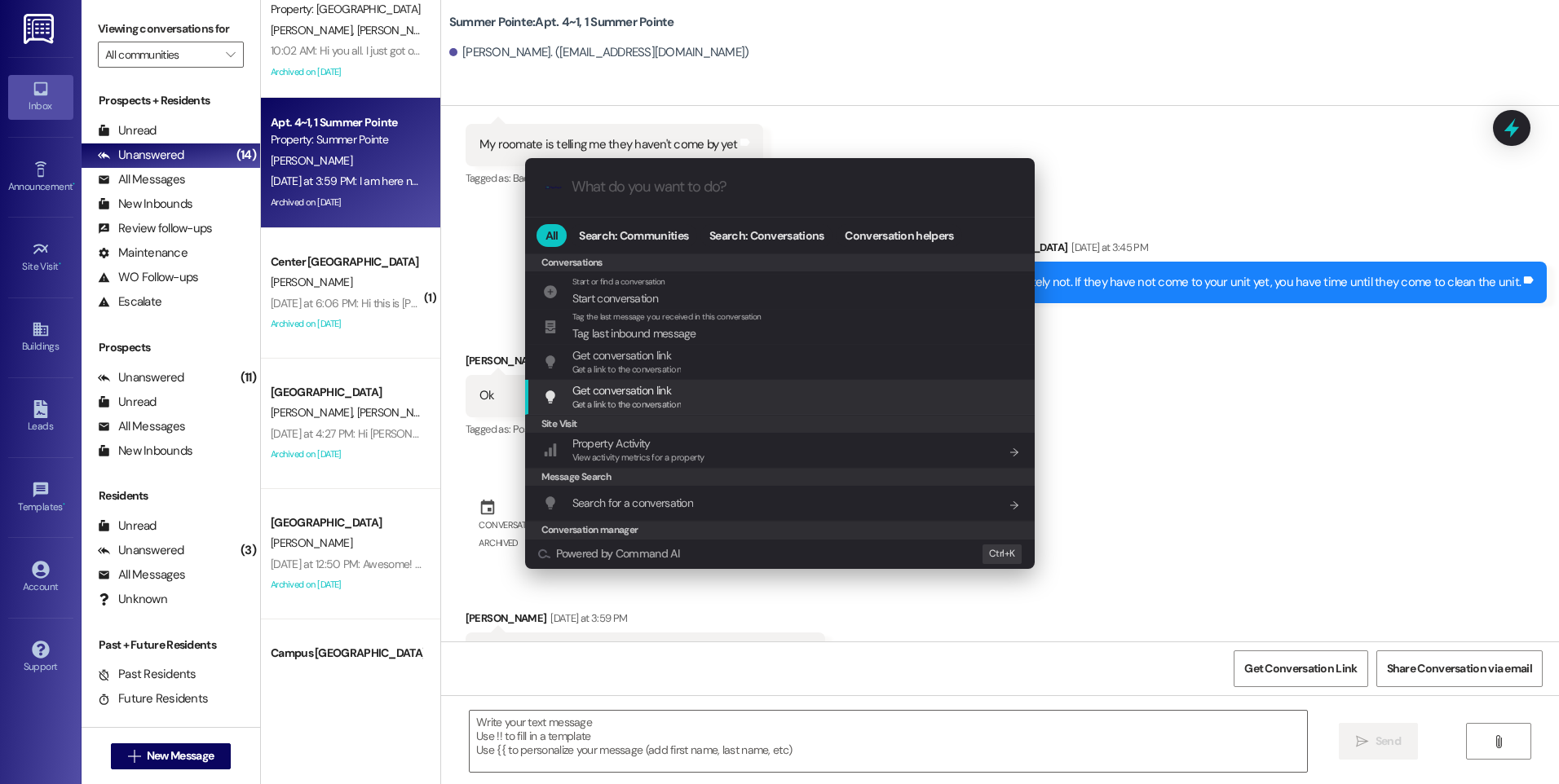
scroll to position [711, 0]
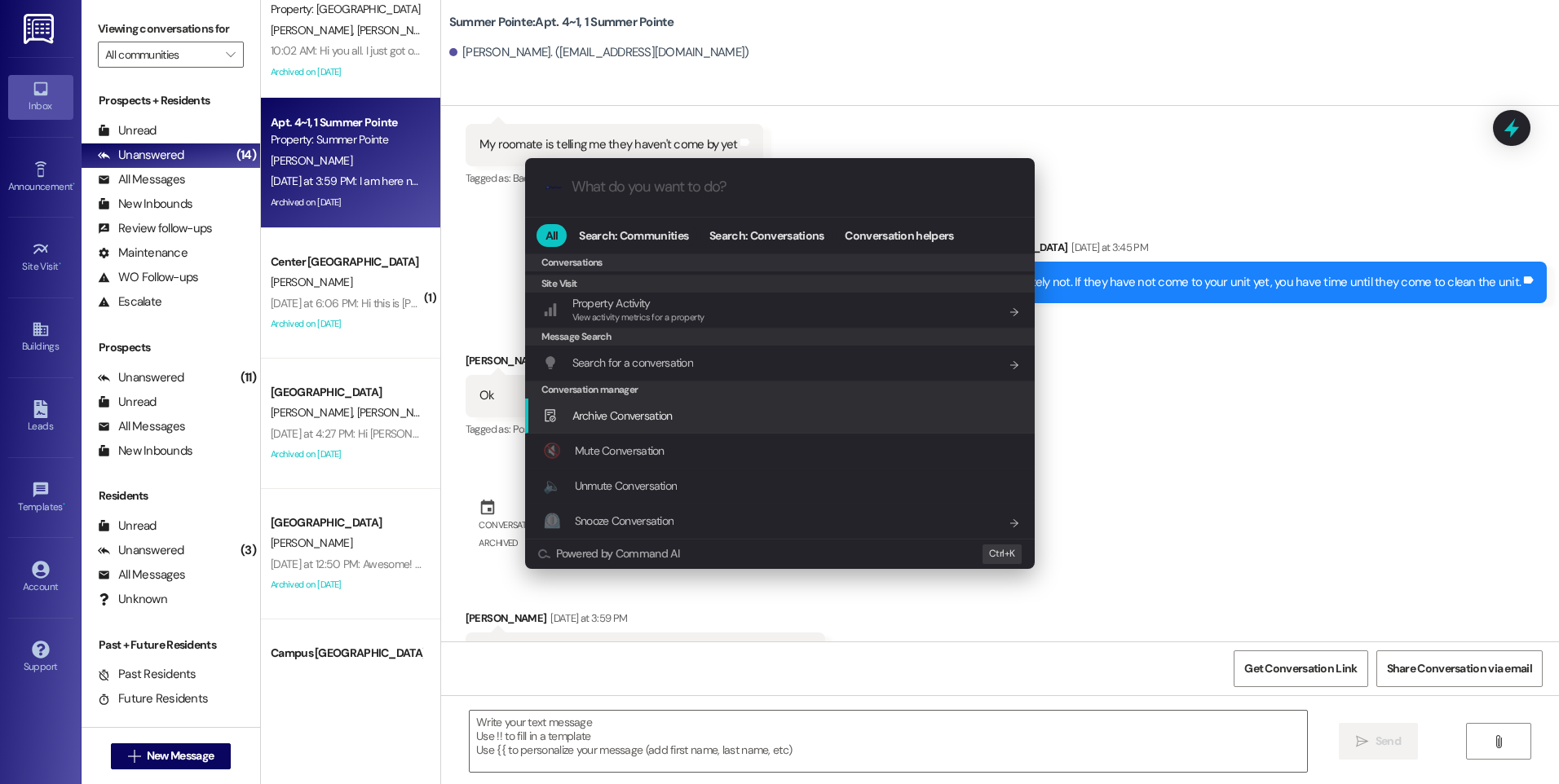
click at [652, 409] on span "Archive Conversation" at bounding box center [622, 415] width 100 height 14
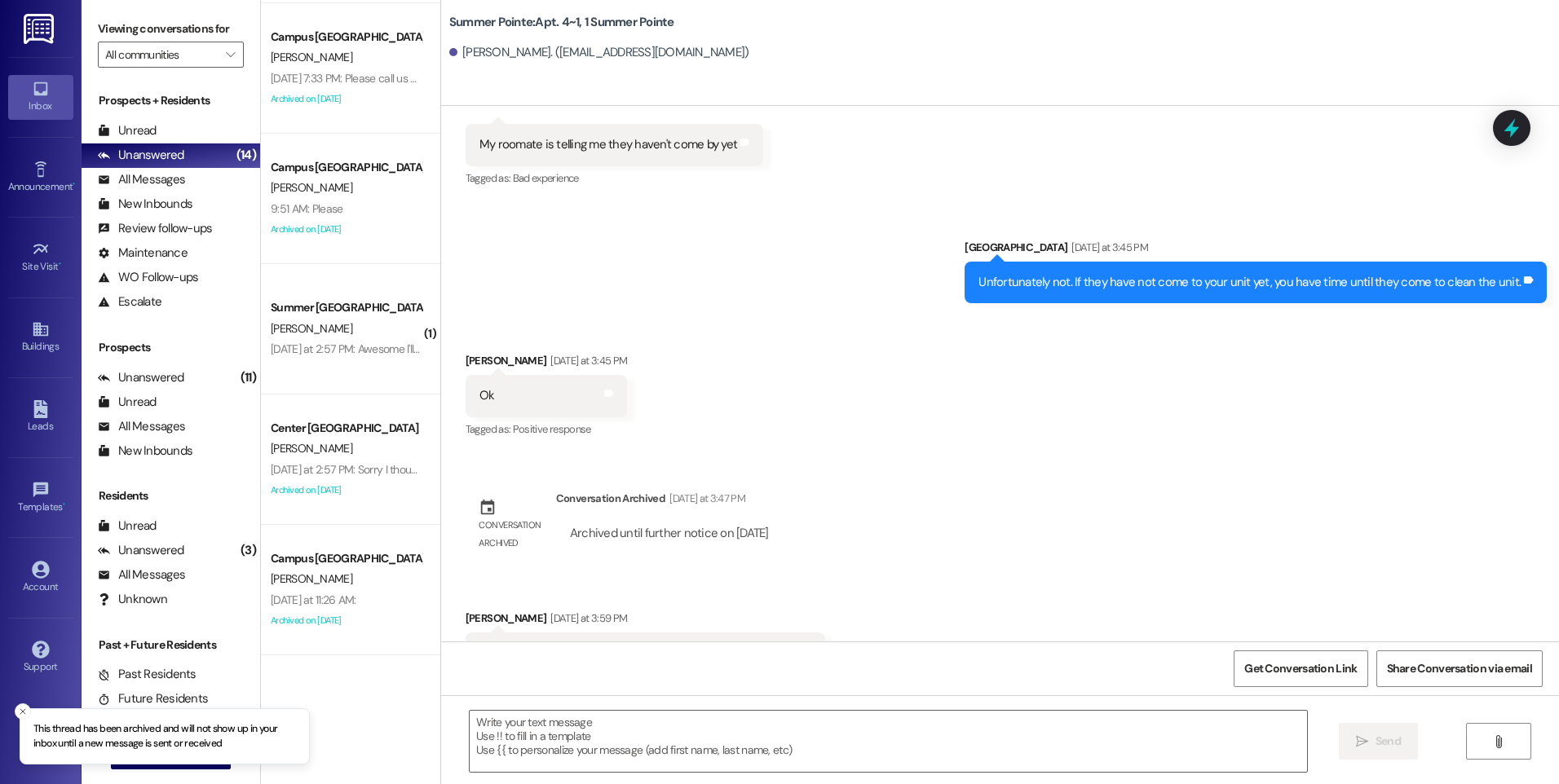
scroll to position [1419, 0]
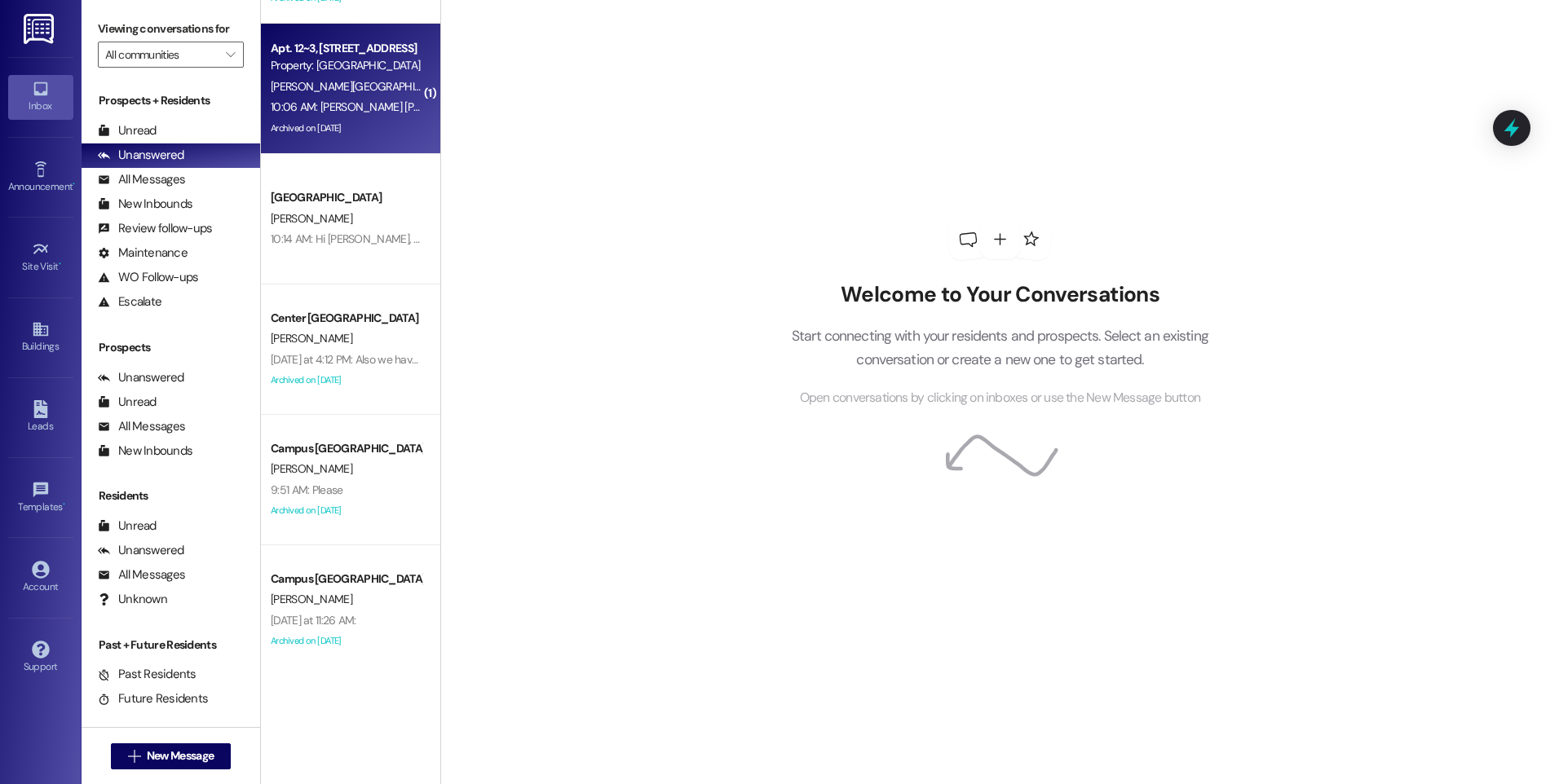
scroll to position [114, 0]
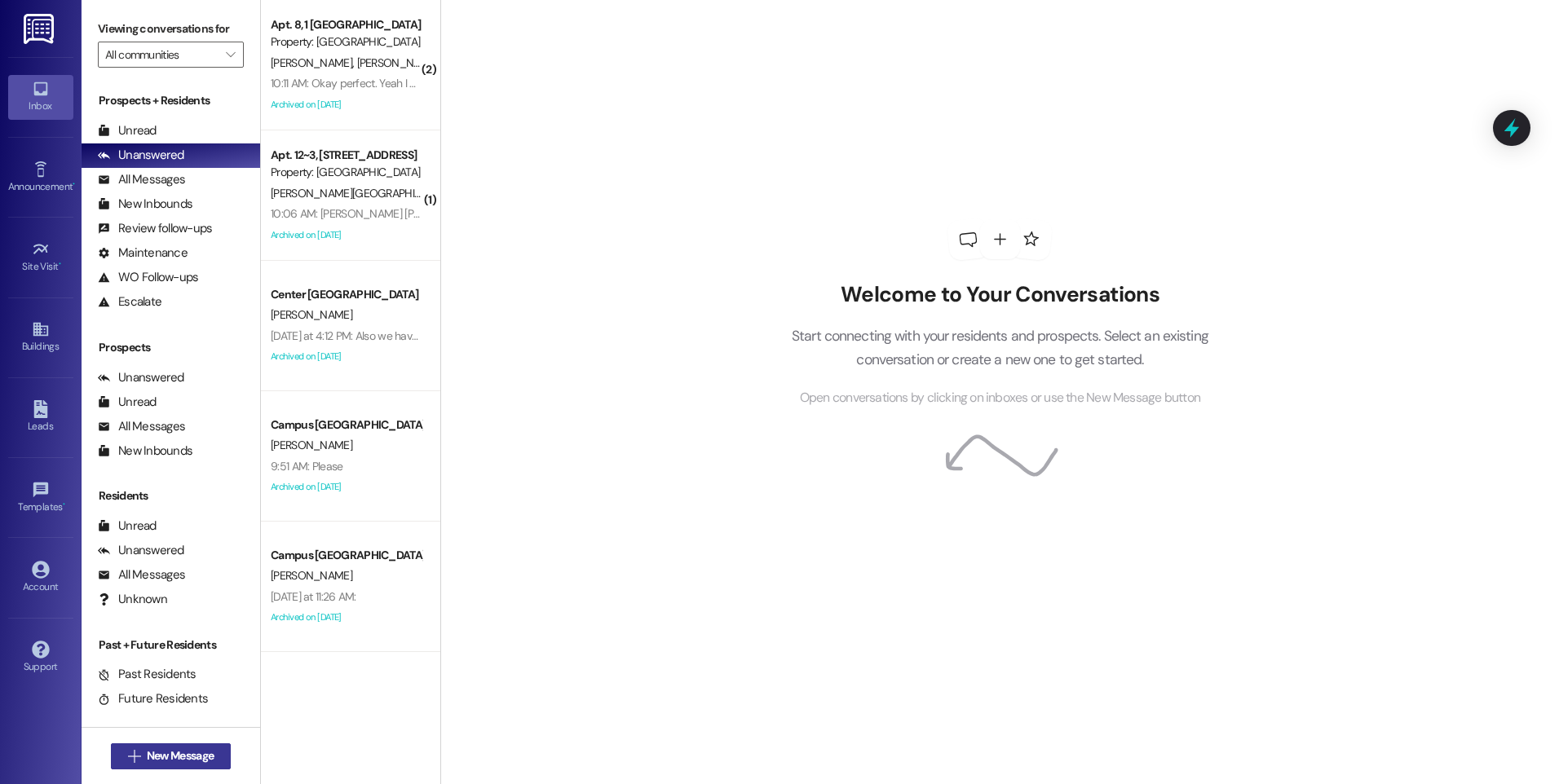
click at [193, 751] on span "New Message" at bounding box center [180, 756] width 67 height 17
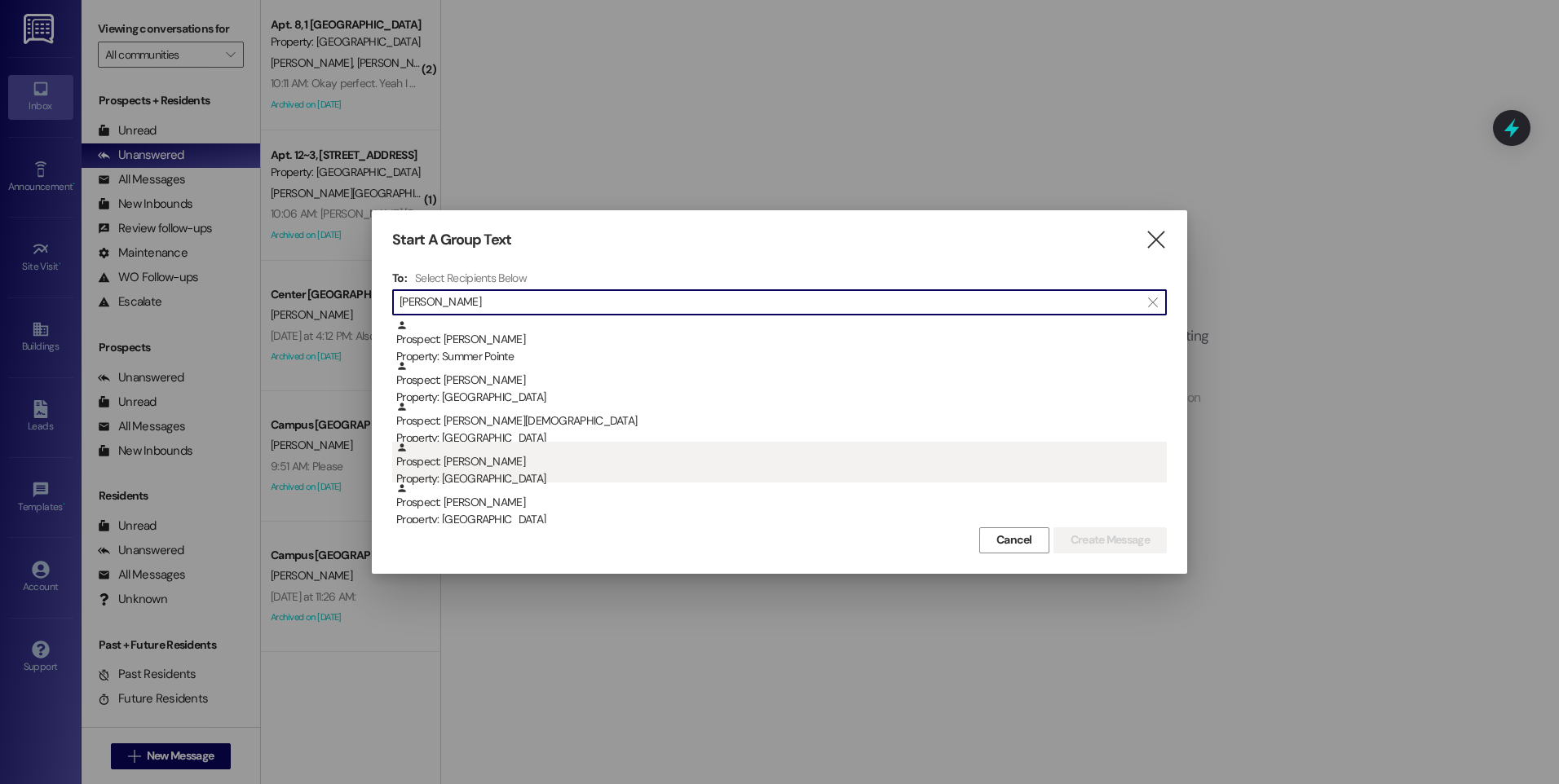
type input "lana"
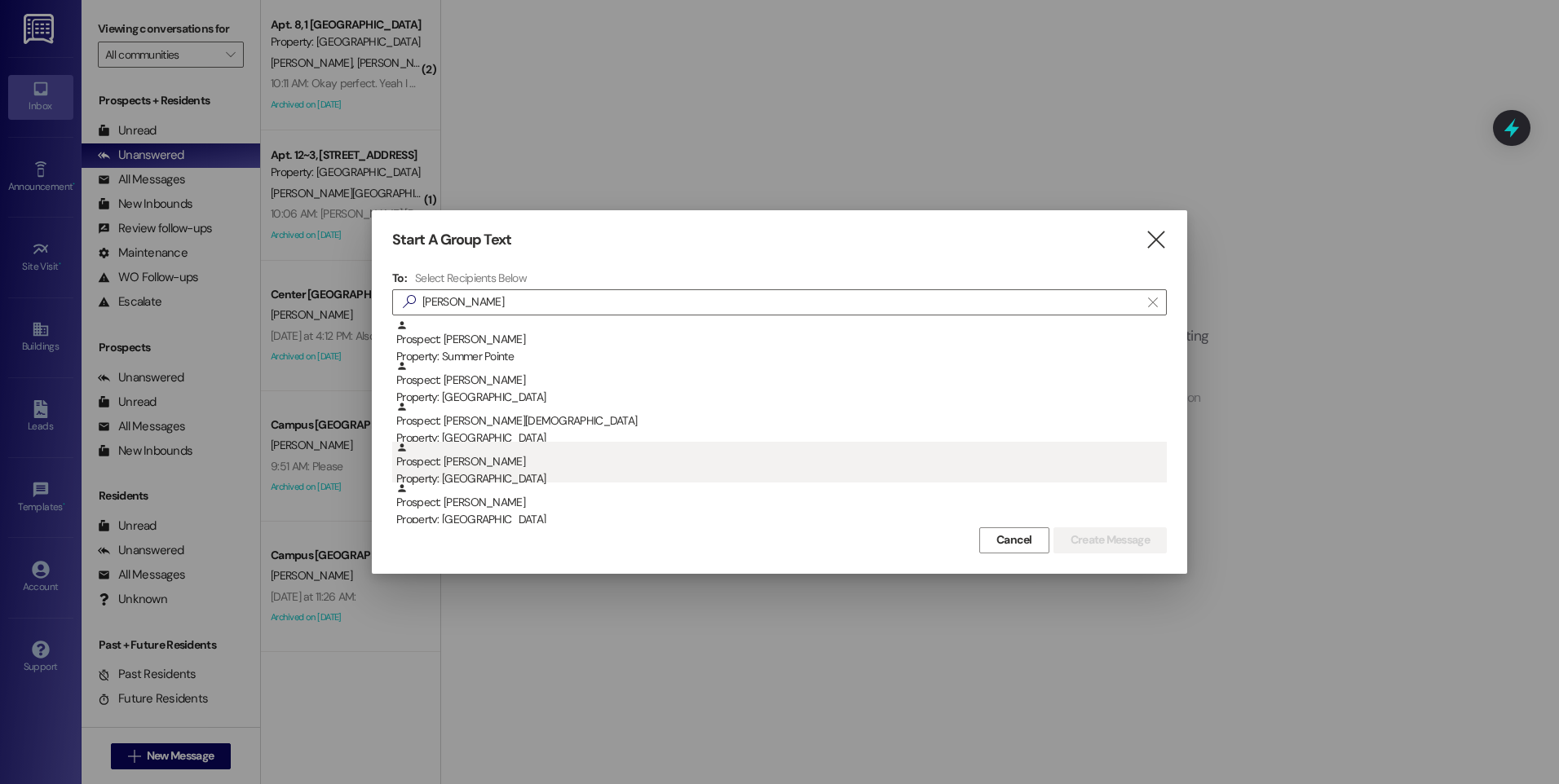
click at [448, 476] on div "Property: [GEOGRAPHIC_DATA]" at bounding box center [781, 479] width 771 height 17
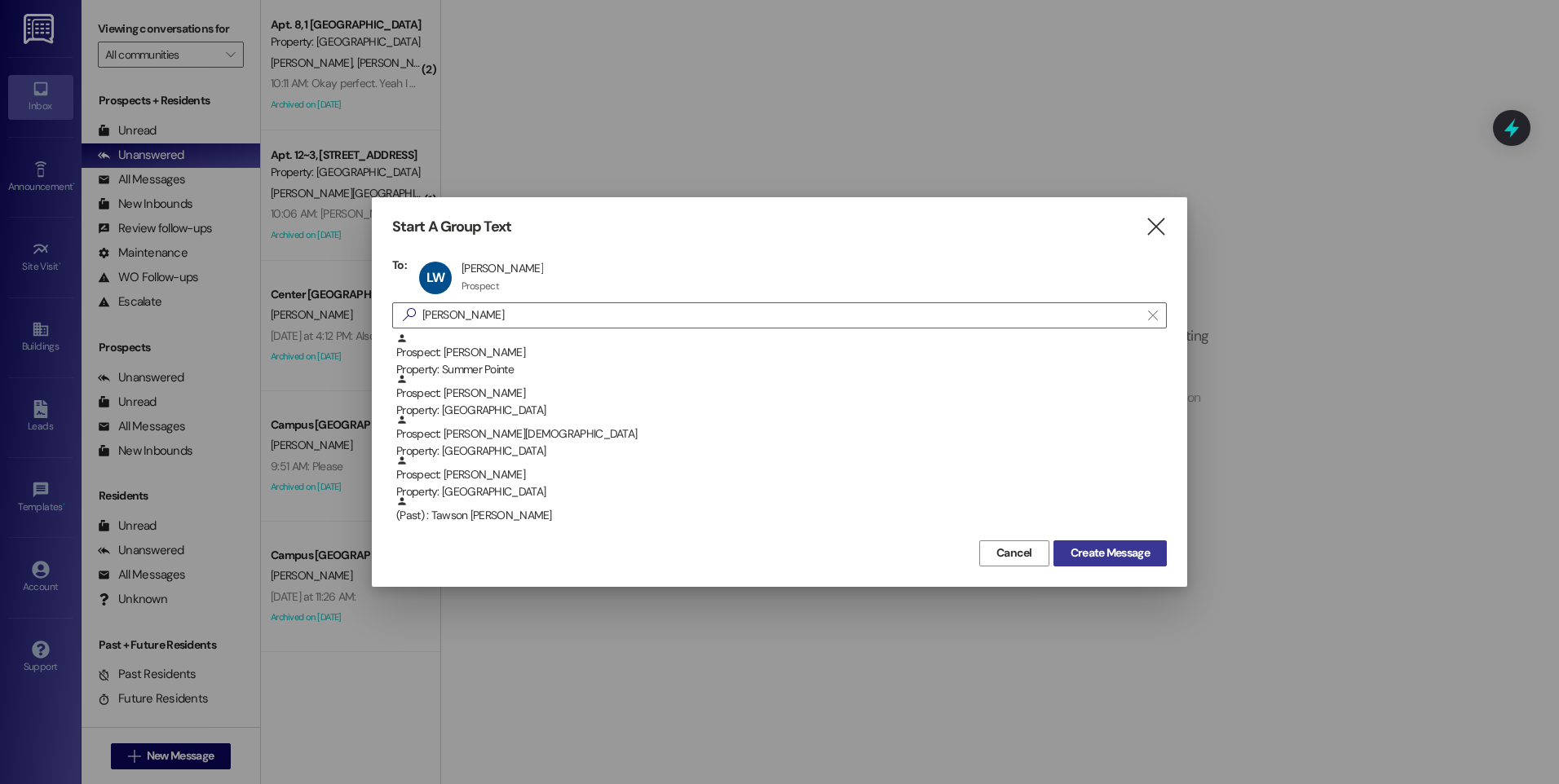
click at [1110, 557] on span "Create Message" at bounding box center [1110, 553] width 79 height 17
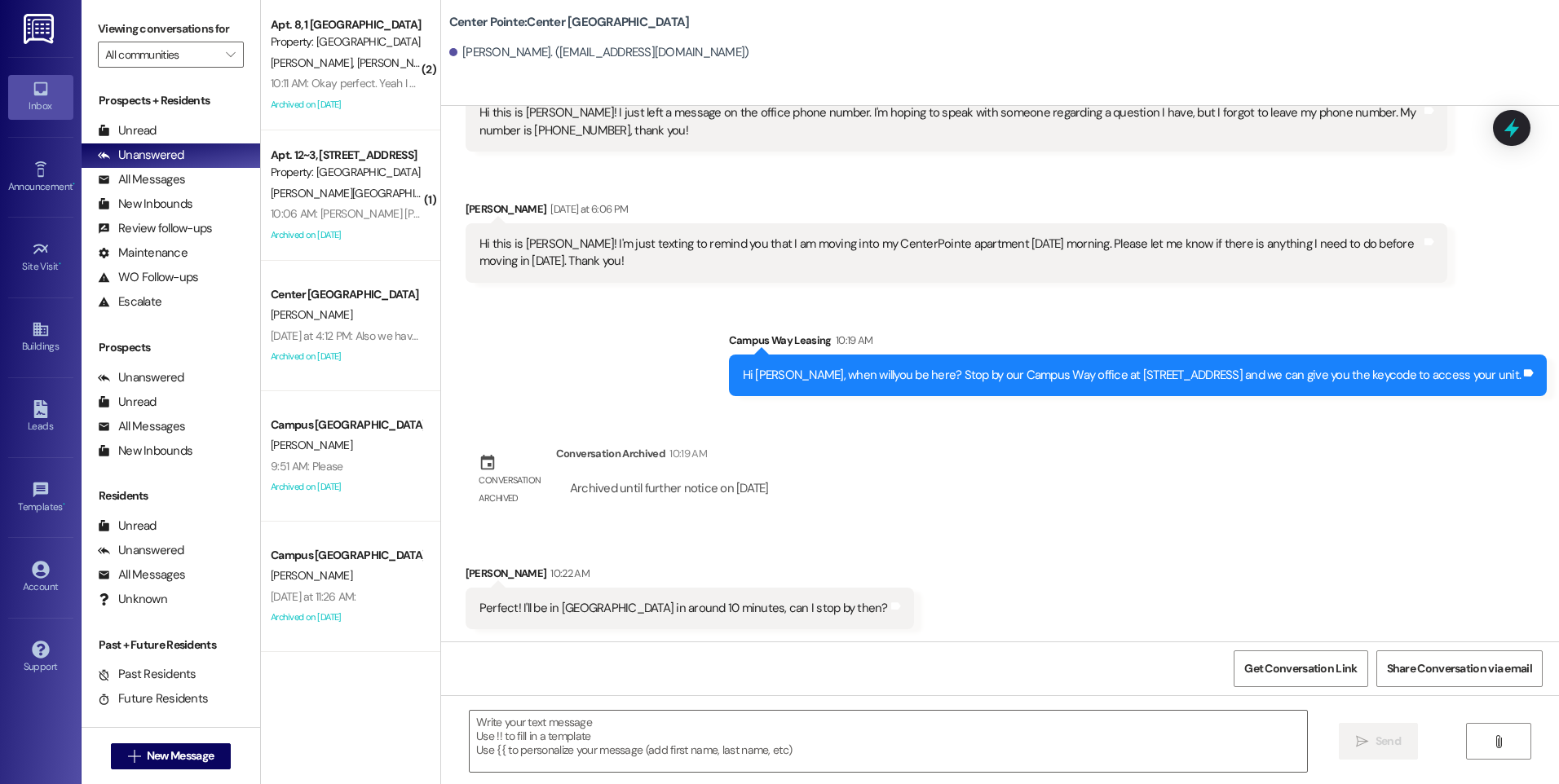
scroll to position [783, 0]
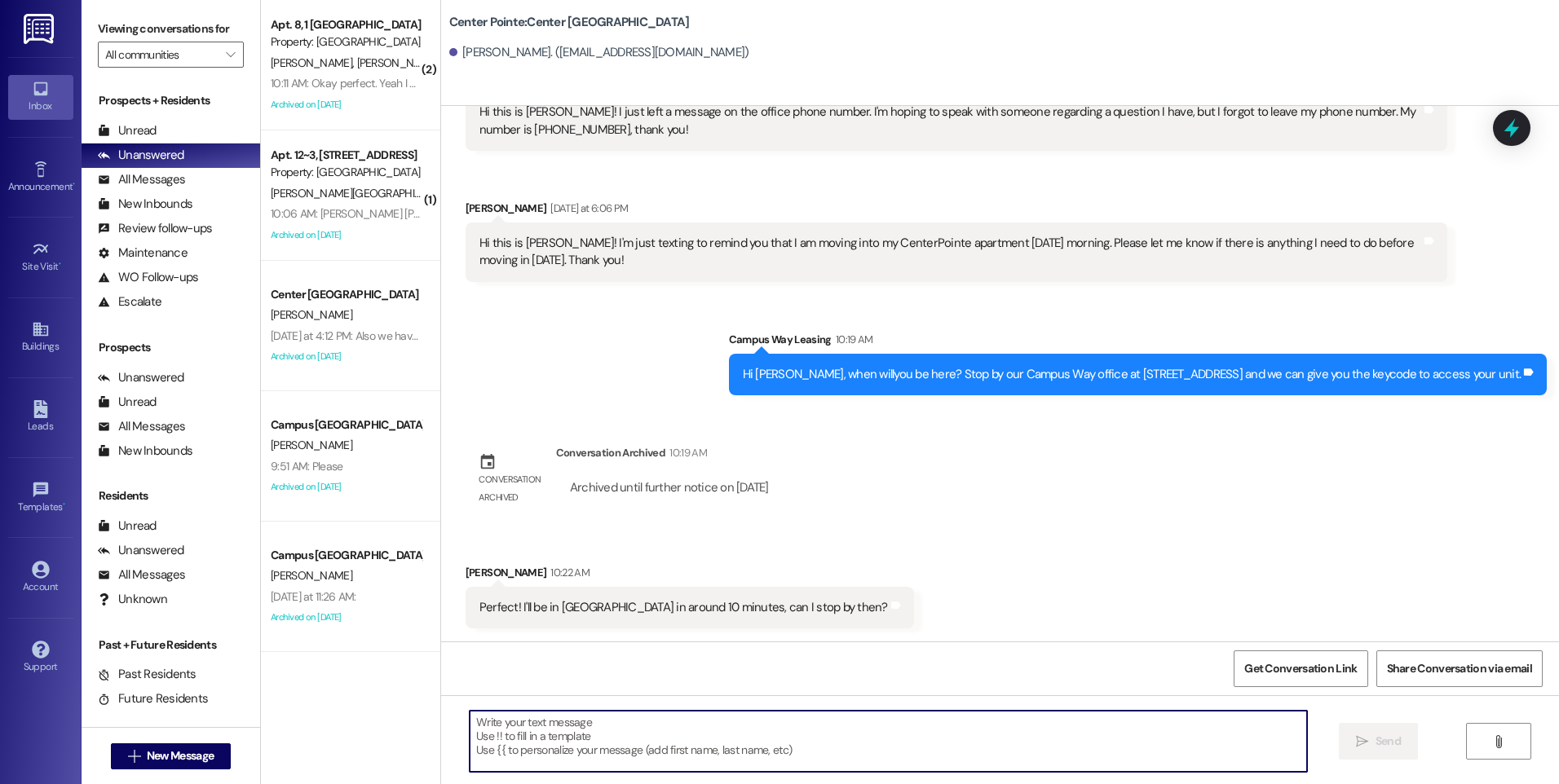
click at [840, 720] on textarea at bounding box center [888, 741] width 837 height 61
type textarea "Yes, we will see you here :)"
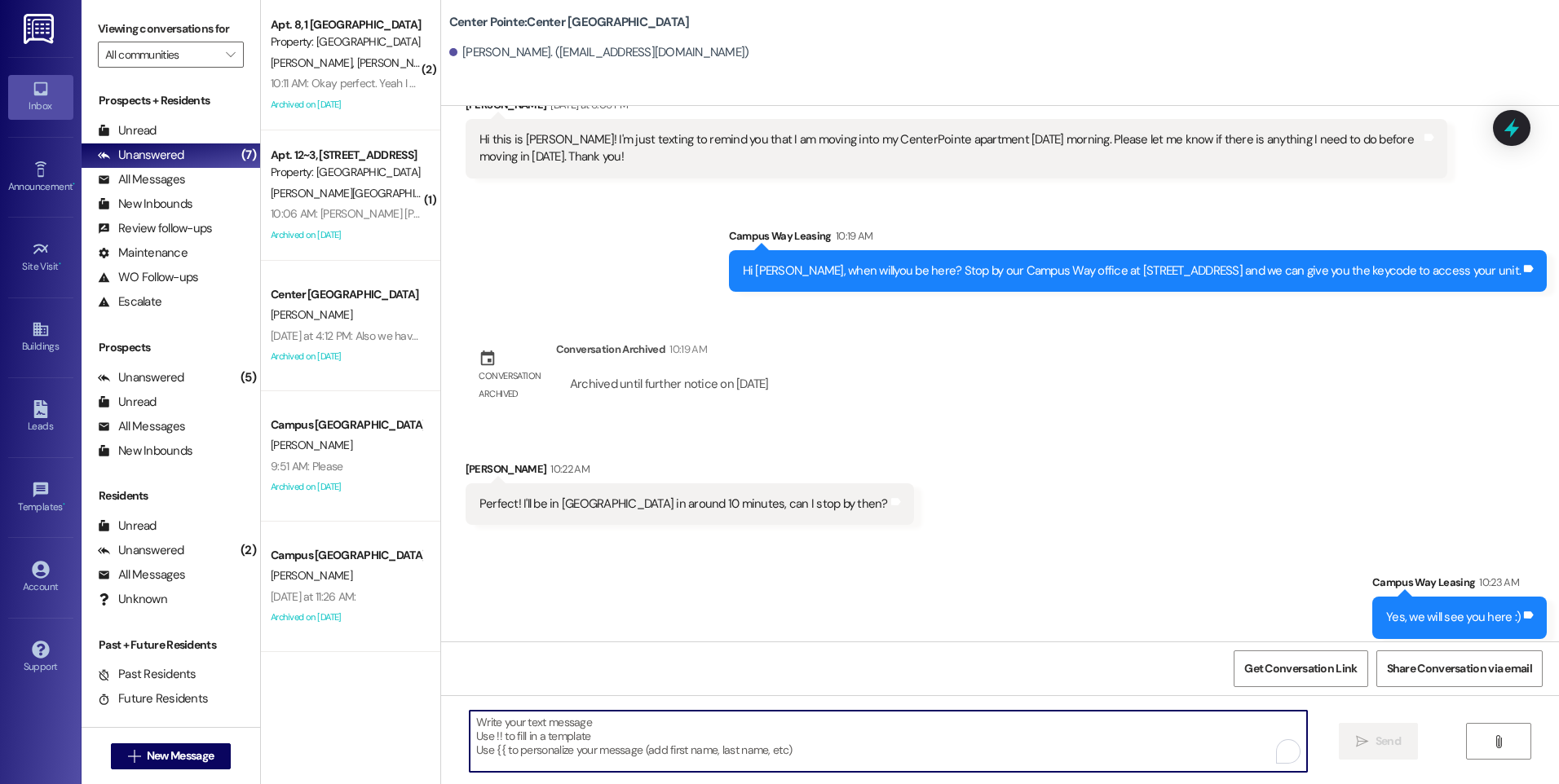
scroll to position [896, 0]
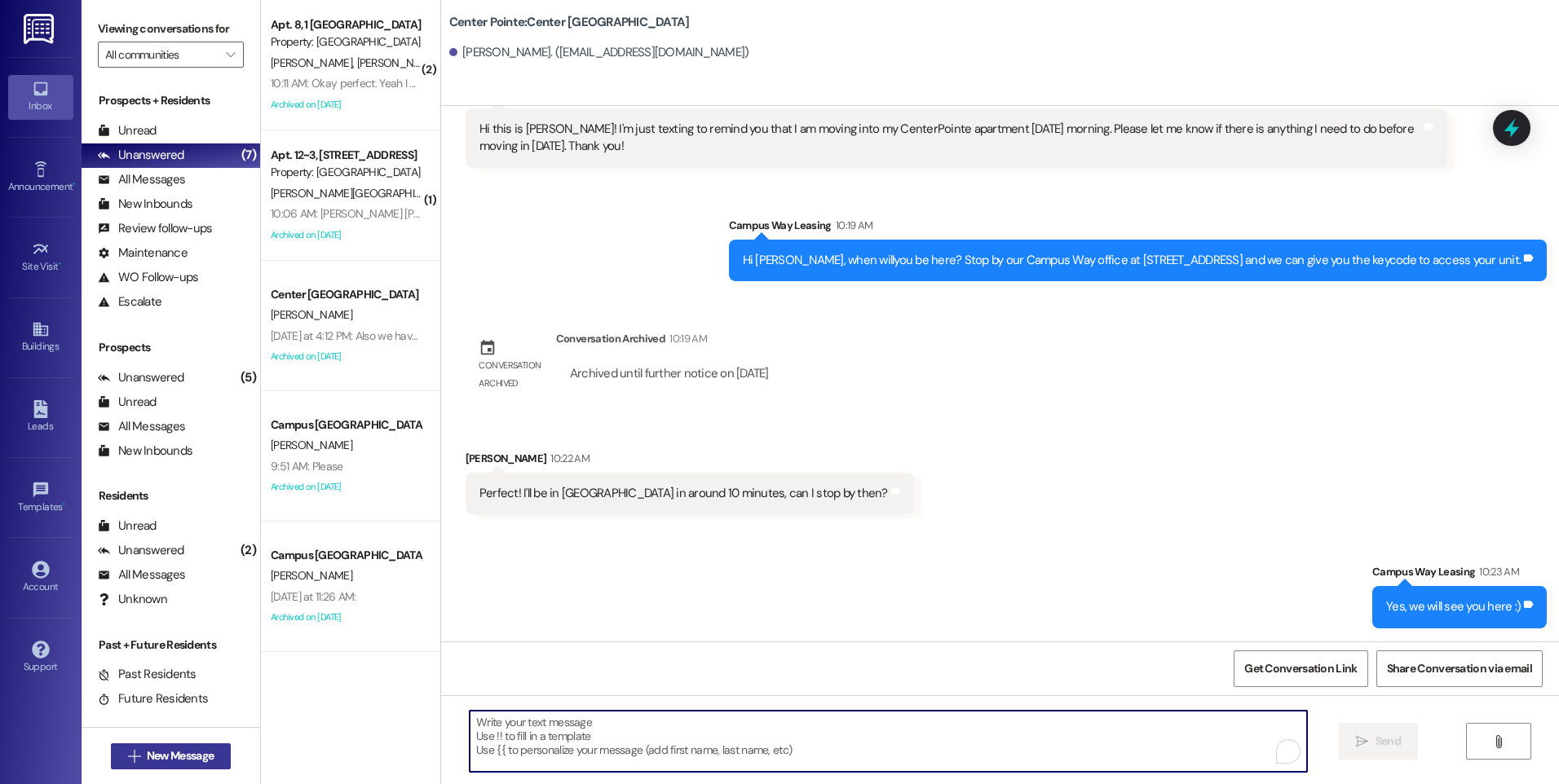
click at [190, 756] on span "New Message" at bounding box center [180, 756] width 67 height 17
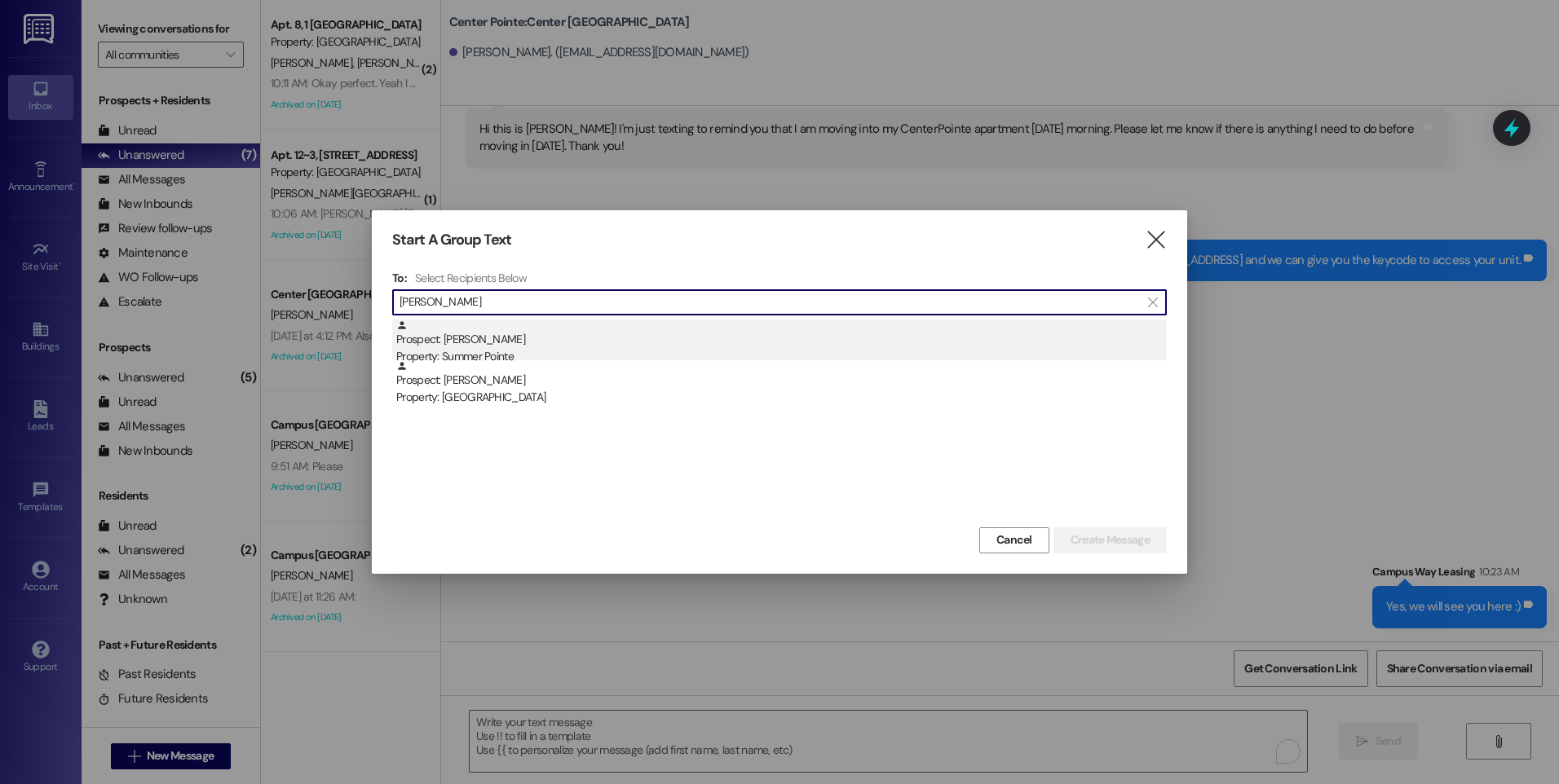
type input "scott buker"
click at [501, 352] on div "Property: Summer Pointe" at bounding box center [781, 357] width 771 height 17
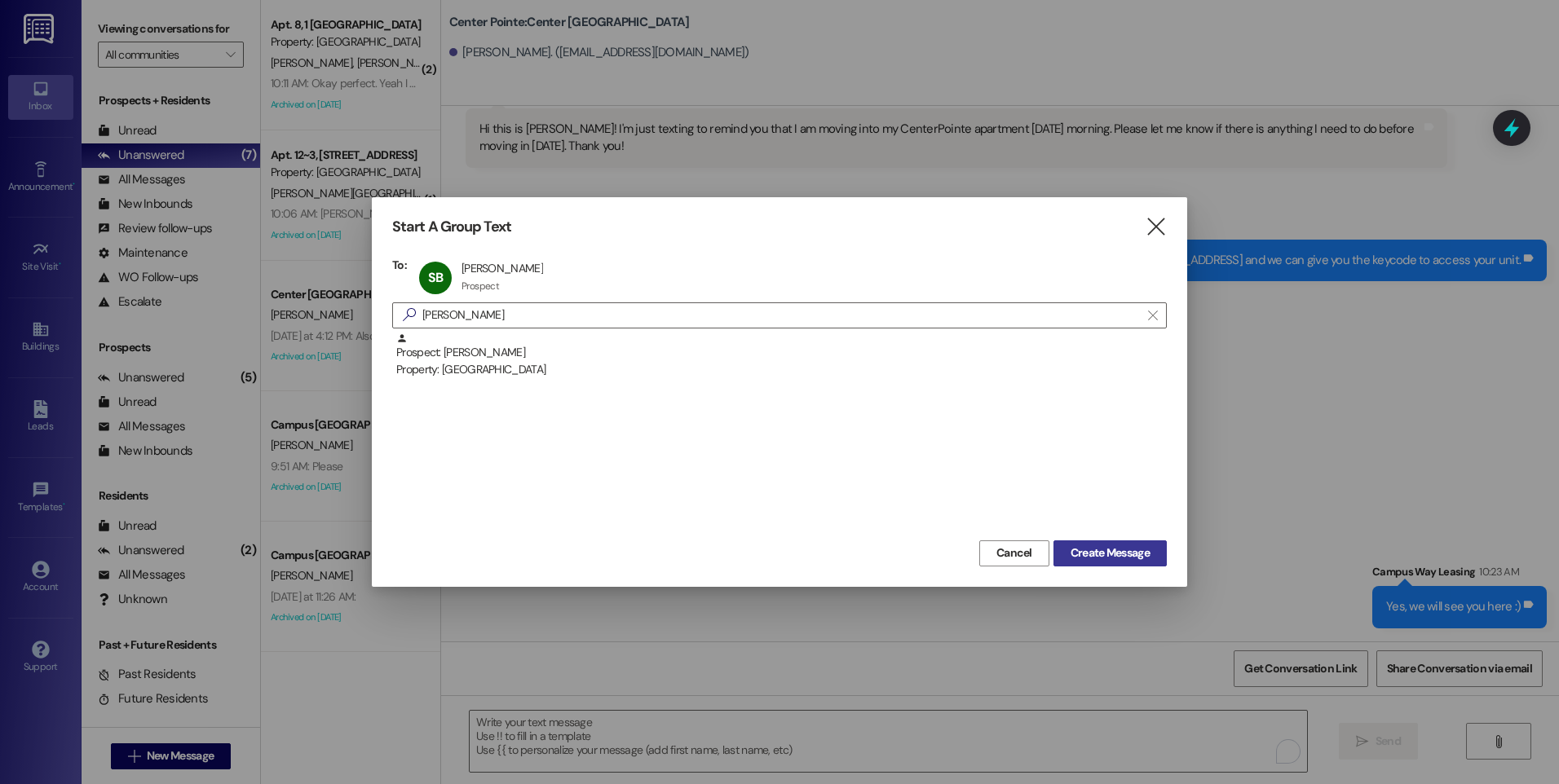
click at [1142, 550] on span "Create Message" at bounding box center [1110, 553] width 79 height 17
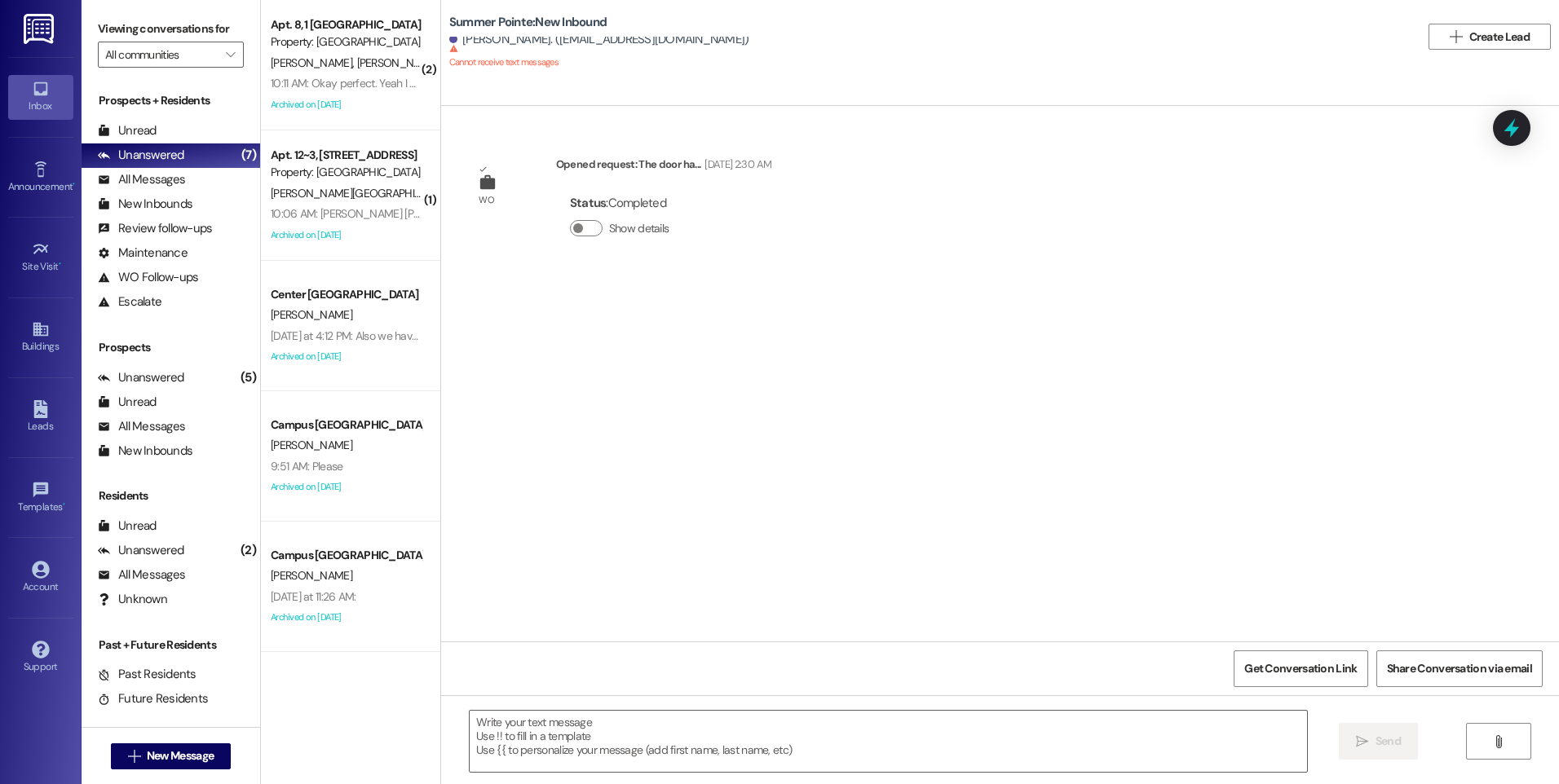
scroll to position [0, 0]
click at [157, 749] on span "New Message" at bounding box center [180, 756] width 67 height 17
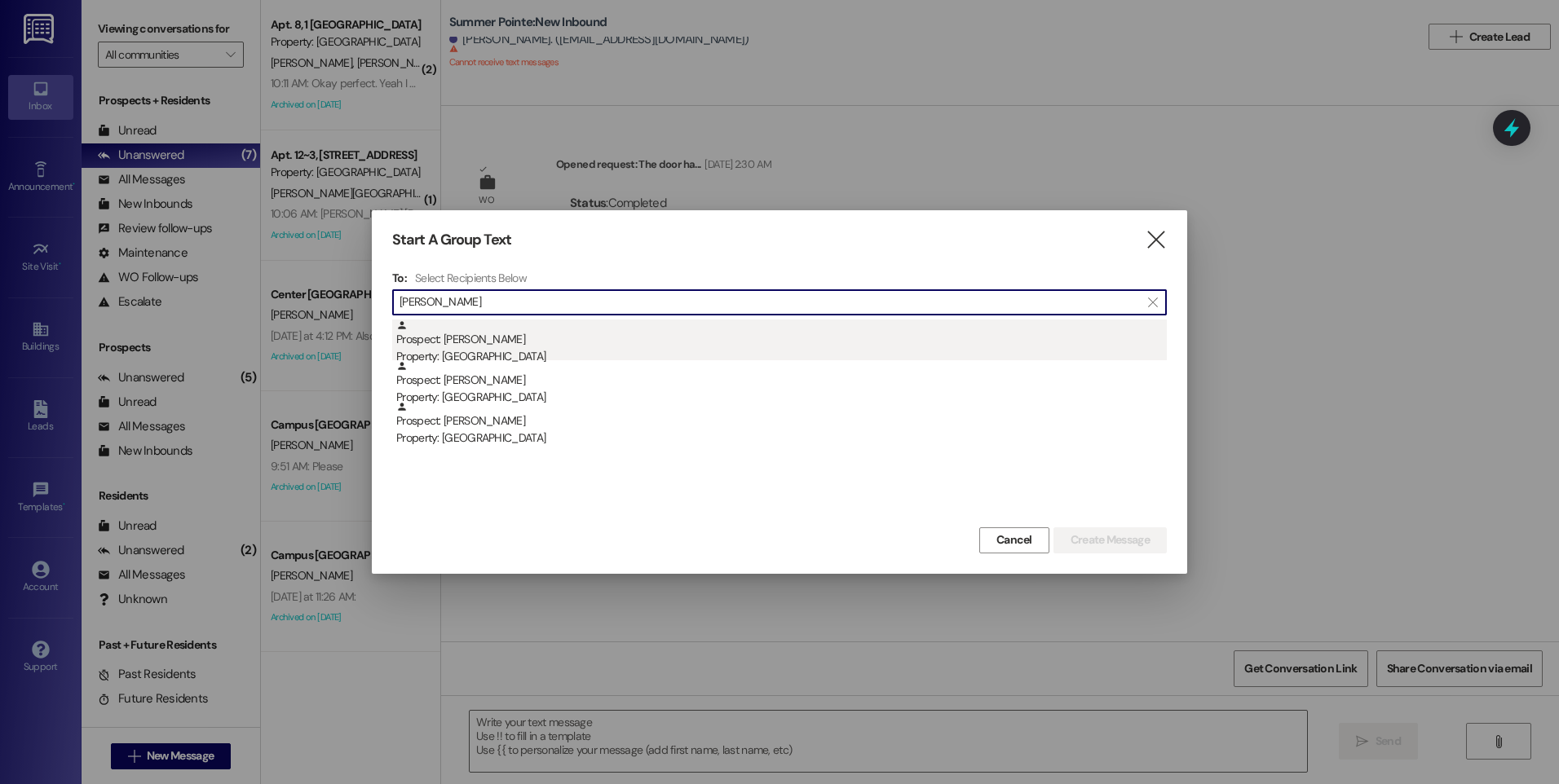
type input "lucy mella"
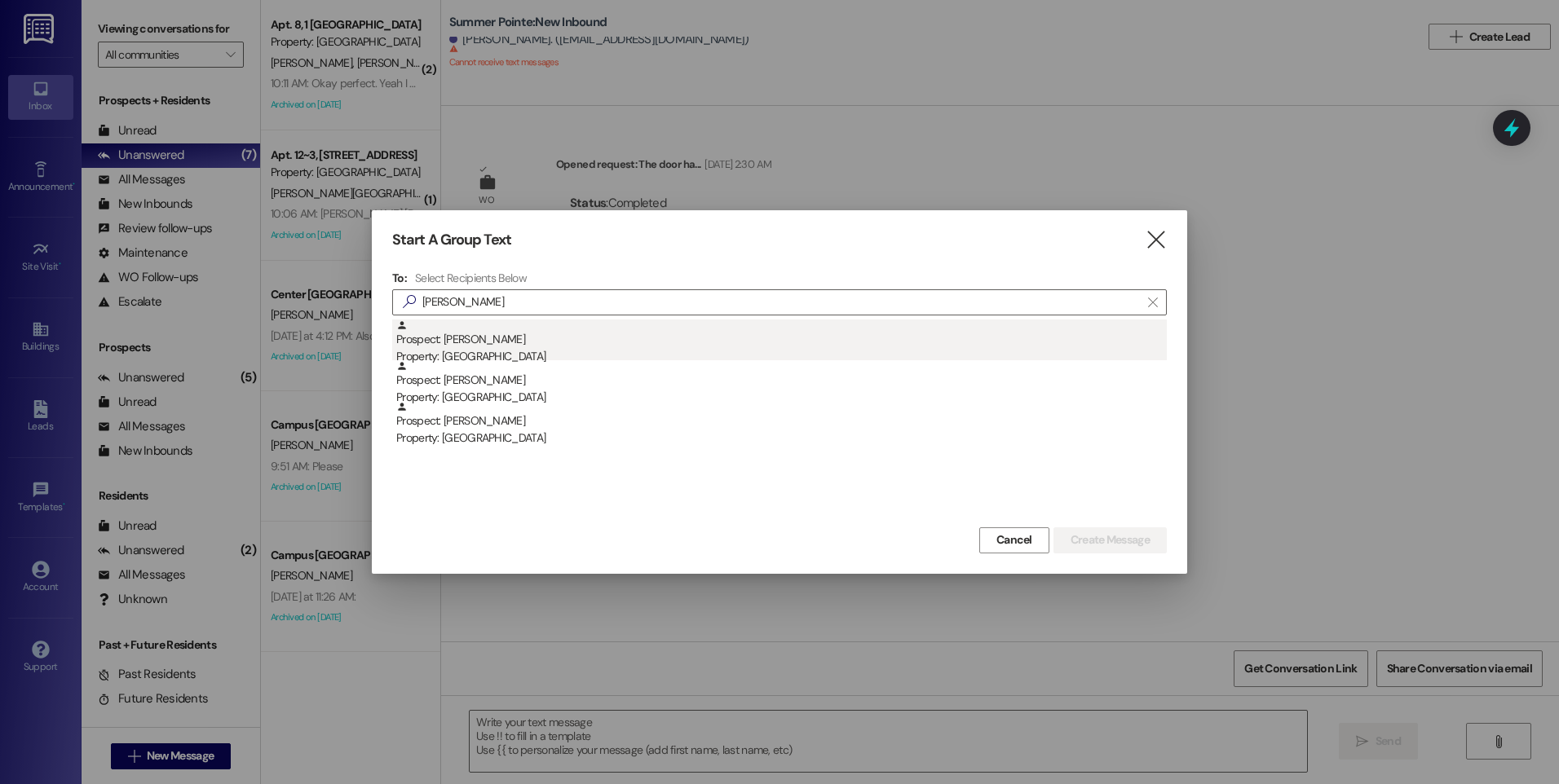
click at [461, 326] on div "Prospect: Lucy Mella Property: East Pointe" at bounding box center [781, 343] width 771 height 47
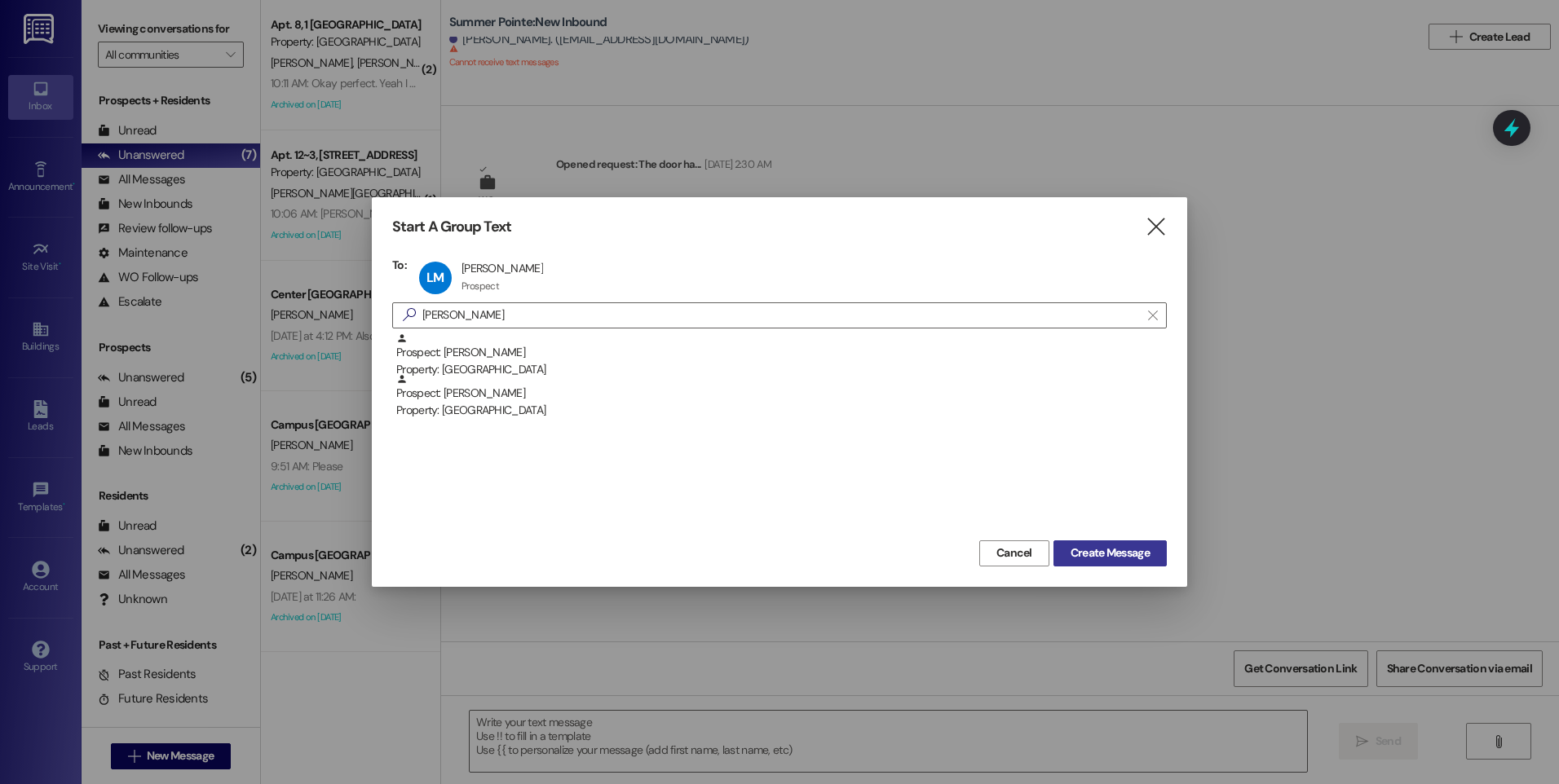
click at [1106, 561] on span "Create Message" at bounding box center [1110, 553] width 79 height 17
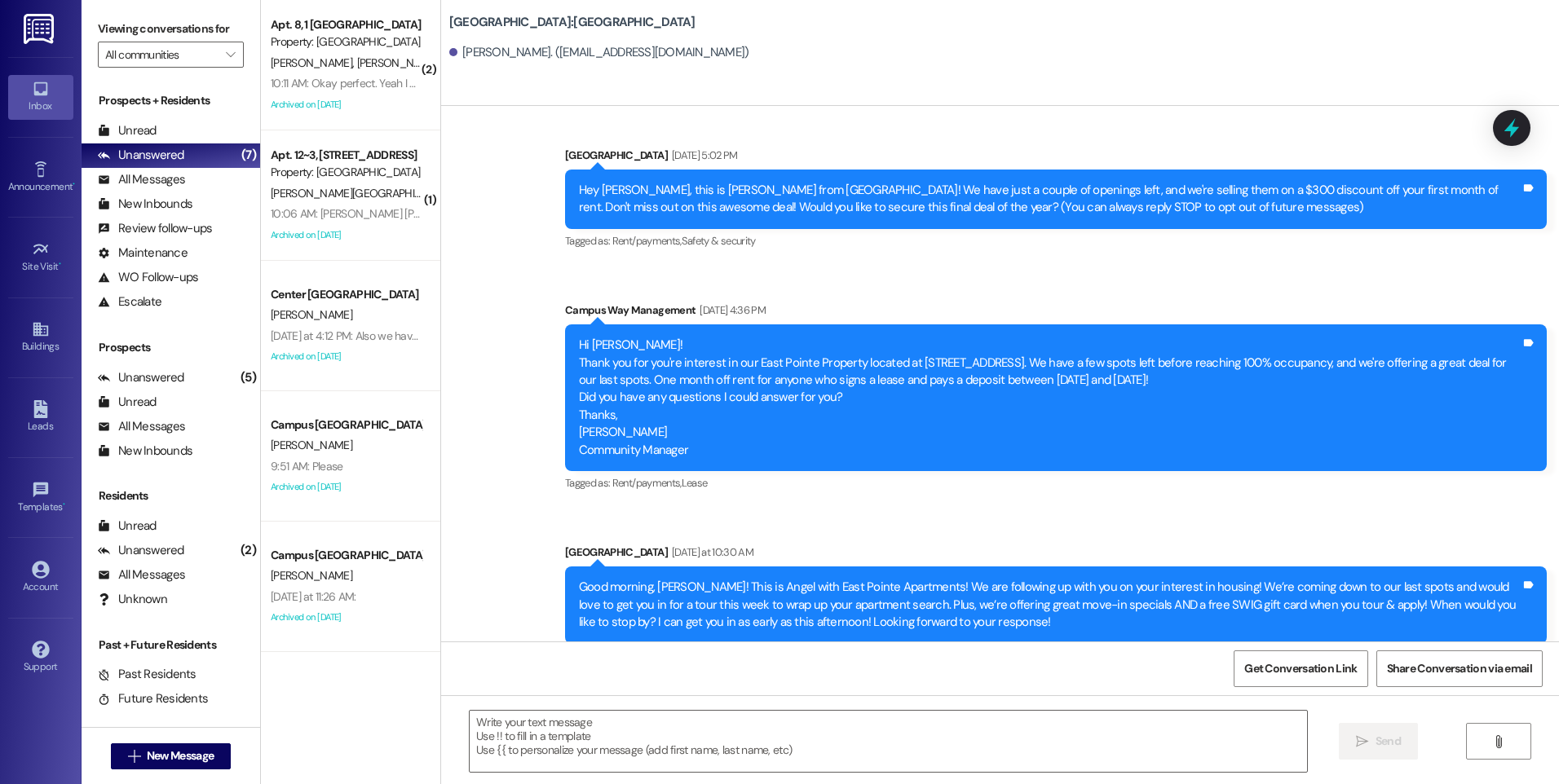
scroll to position [25, 0]
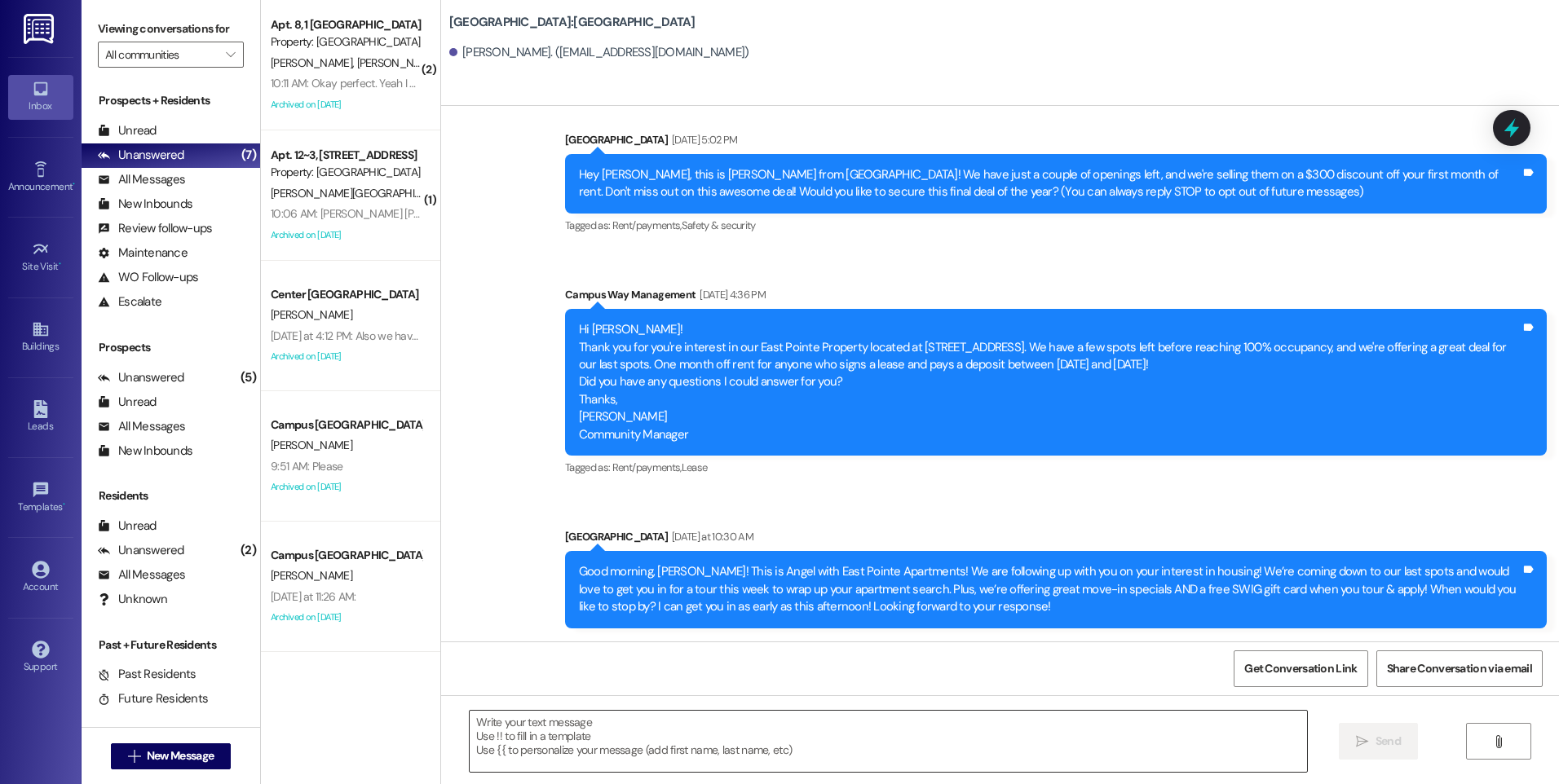
click at [777, 727] on textarea at bounding box center [888, 741] width 837 height 61
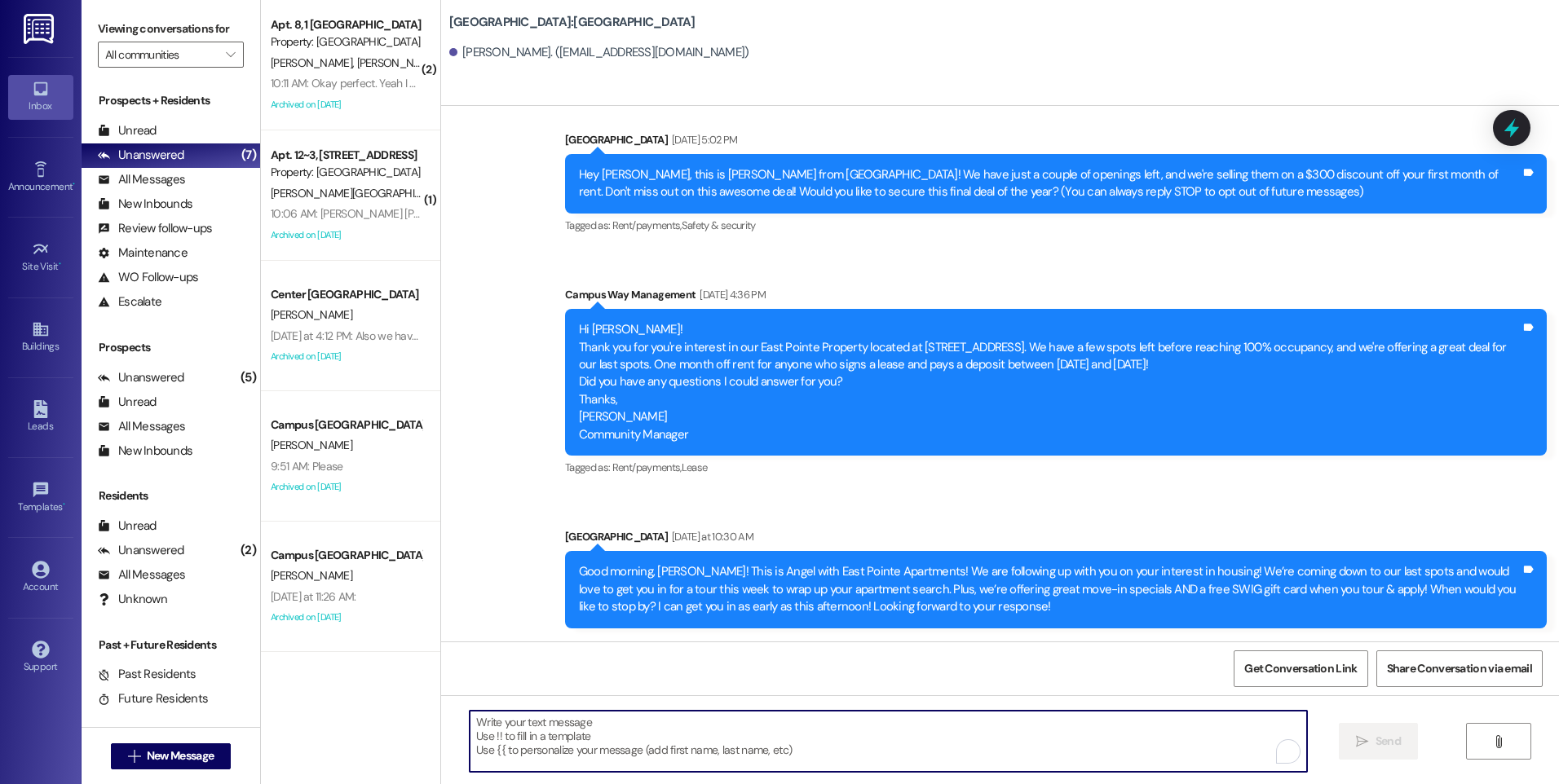
paste textarea "Good morning, Khaleel! I just wanted to follow up with you and let you know tha…"
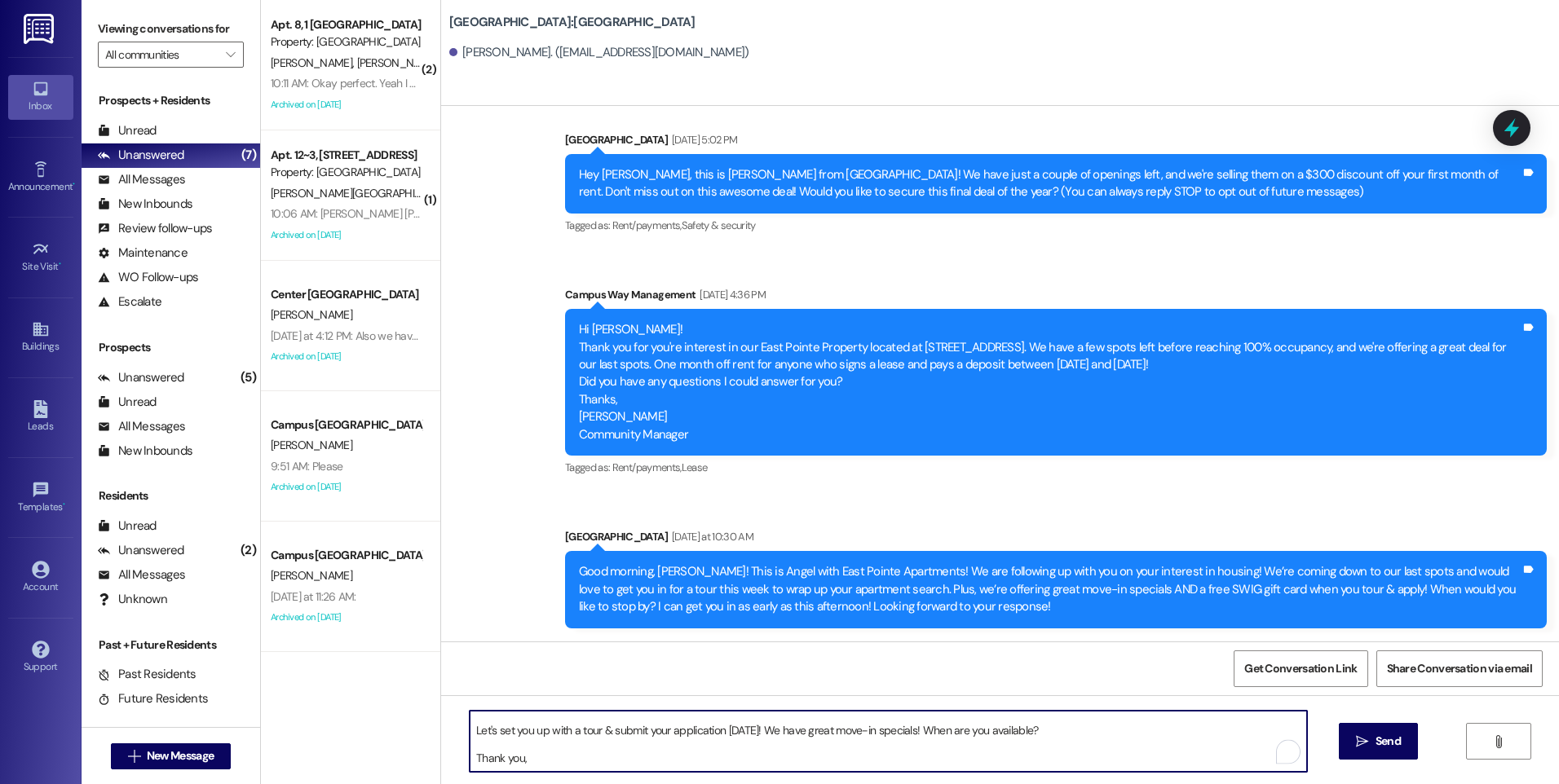
scroll to position [0, 0]
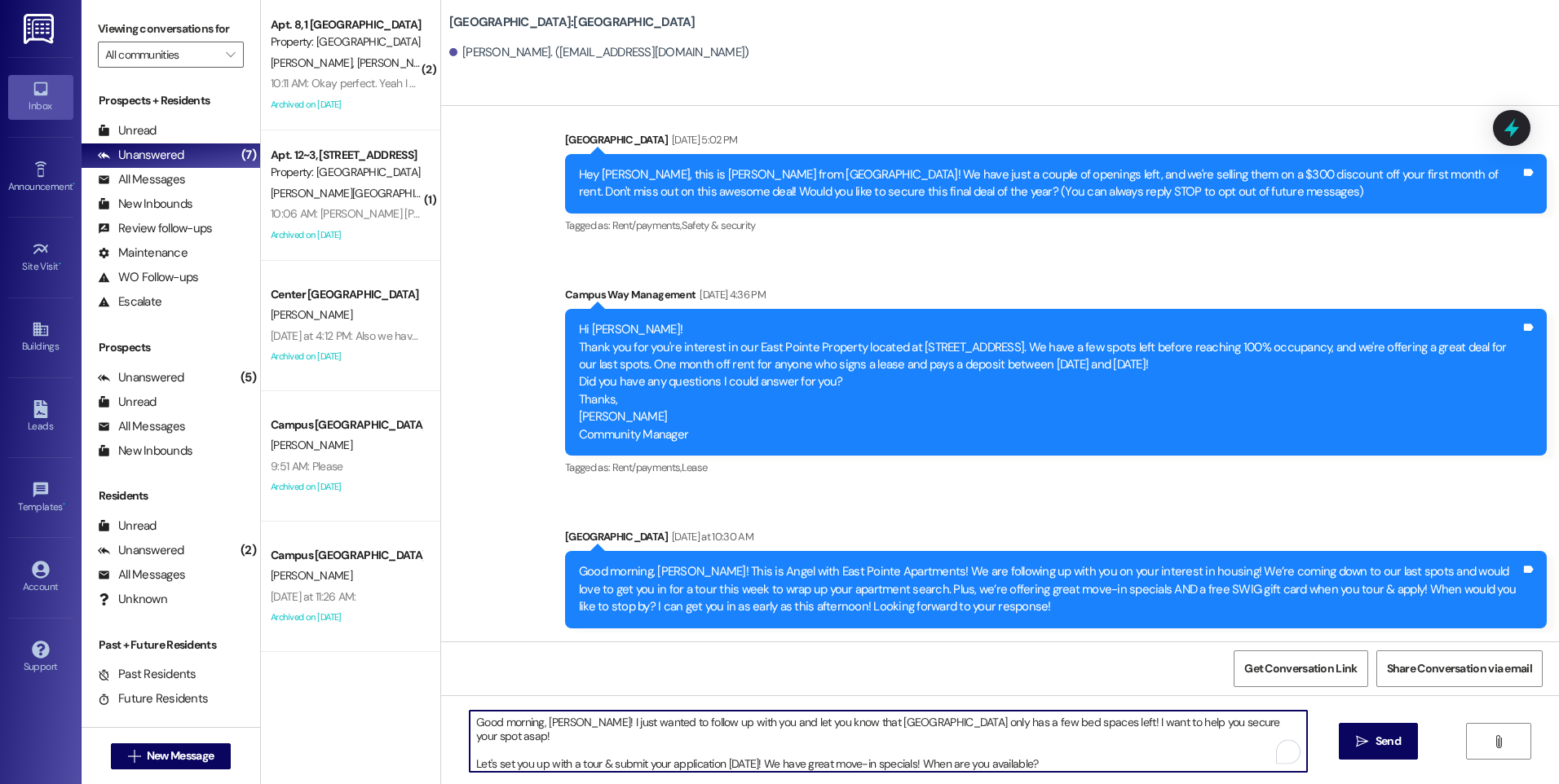
click at [564, 720] on textarea "Good morning, Khaleel! I just wanted to follow up with you and let you know tha…" at bounding box center [888, 741] width 837 height 61
click at [503, 737] on textarea "Good morning, Lucy! I just wanted to follow up with you and let you know that E…" at bounding box center [888, 741] width 837 height 61
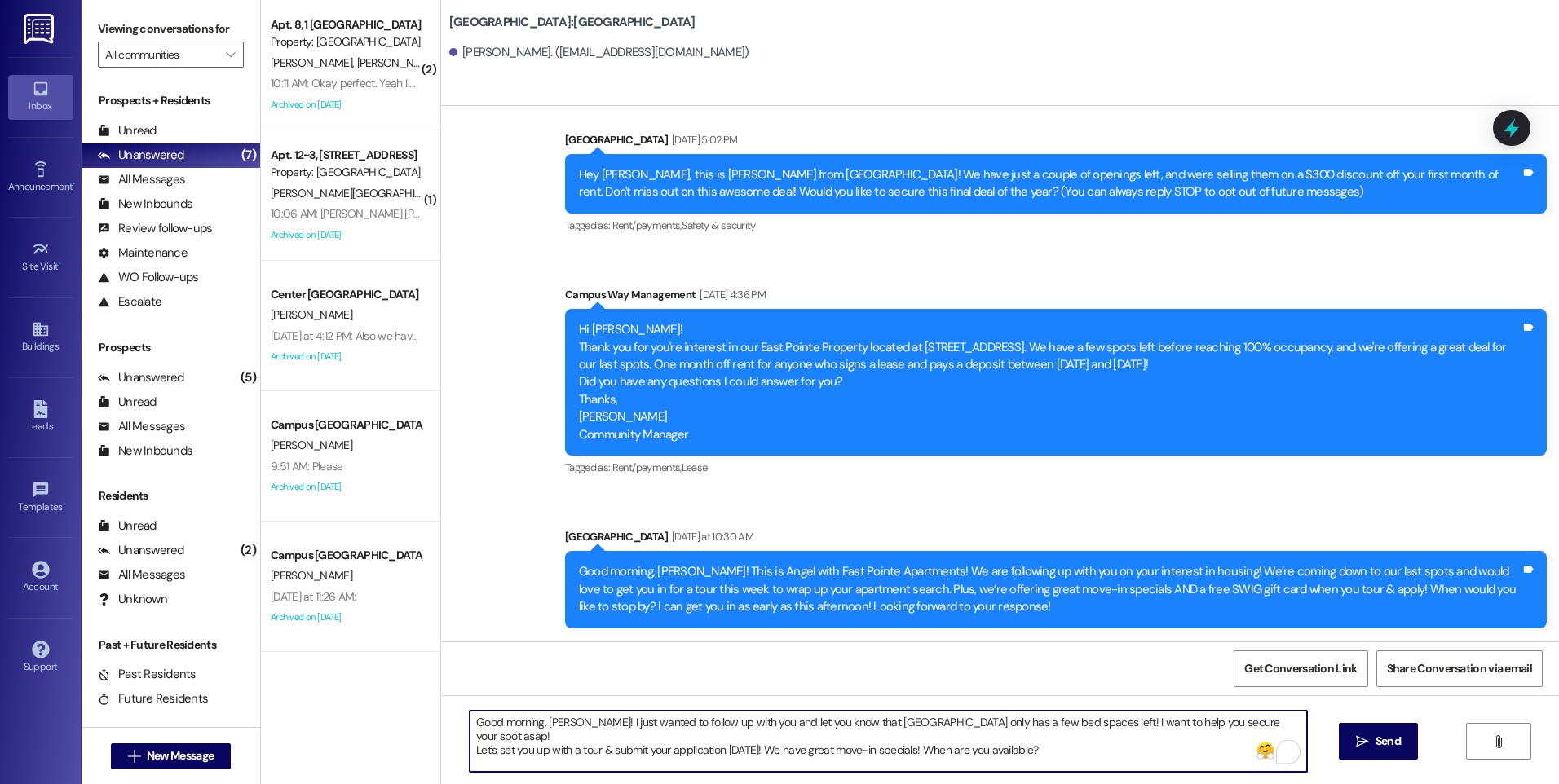
click at [474, 749] on textarea "Good morning, Lucy! I just wanted to follow up with you and let you know that E…" at bounding box center [888, 741] width 837 height 61
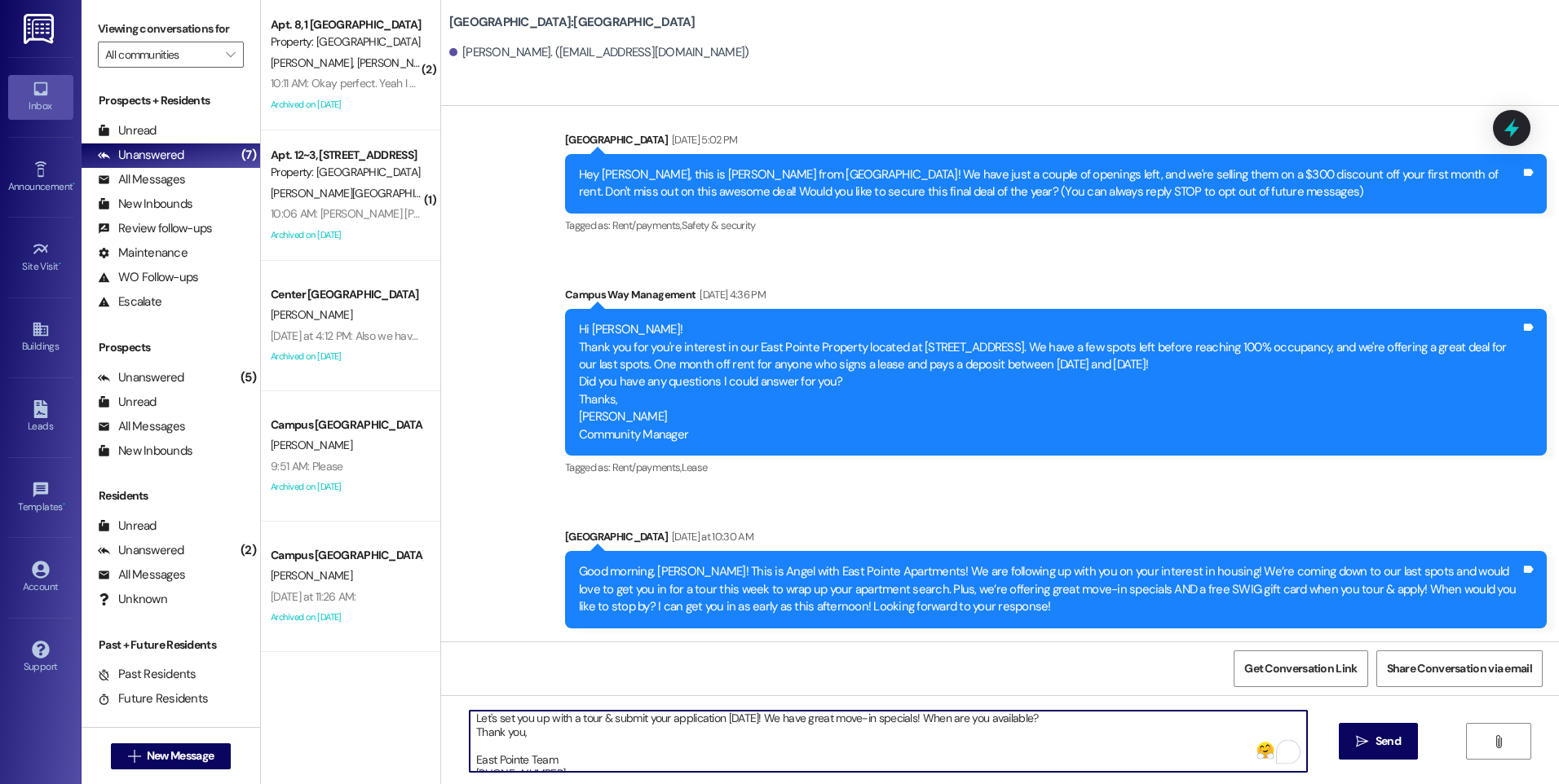
scroll to position [31, 0]
click at [470, 732] on textarea "Good morning, Lucy! I just wanted to follow up with you and let you know that E…" at bounding box center [888, 741] width 837 height 61
type textarea "Good morning, Lucy! I just wanted to follow up with you and let you know that E…"
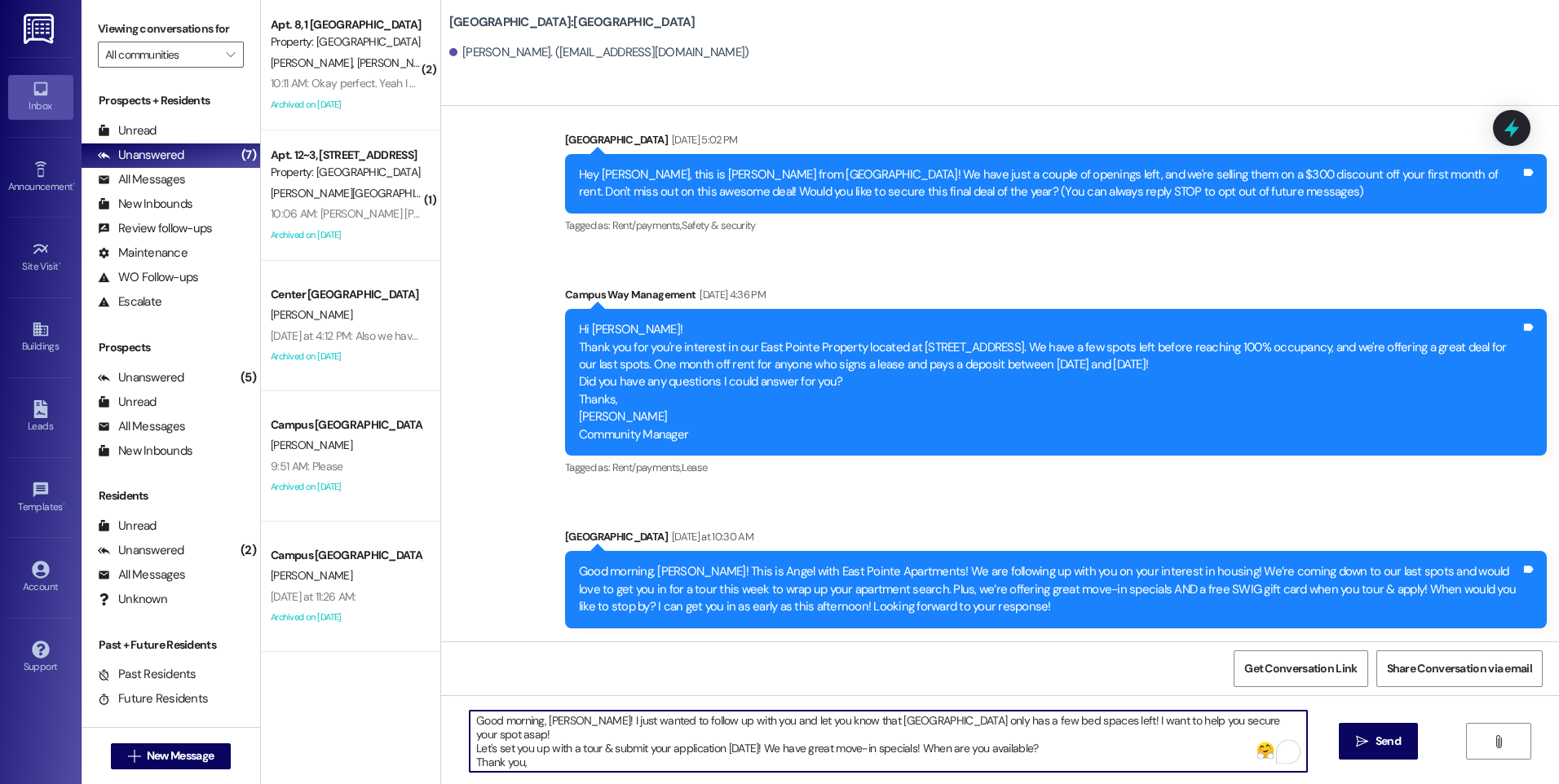
scroll to position [0, 0]
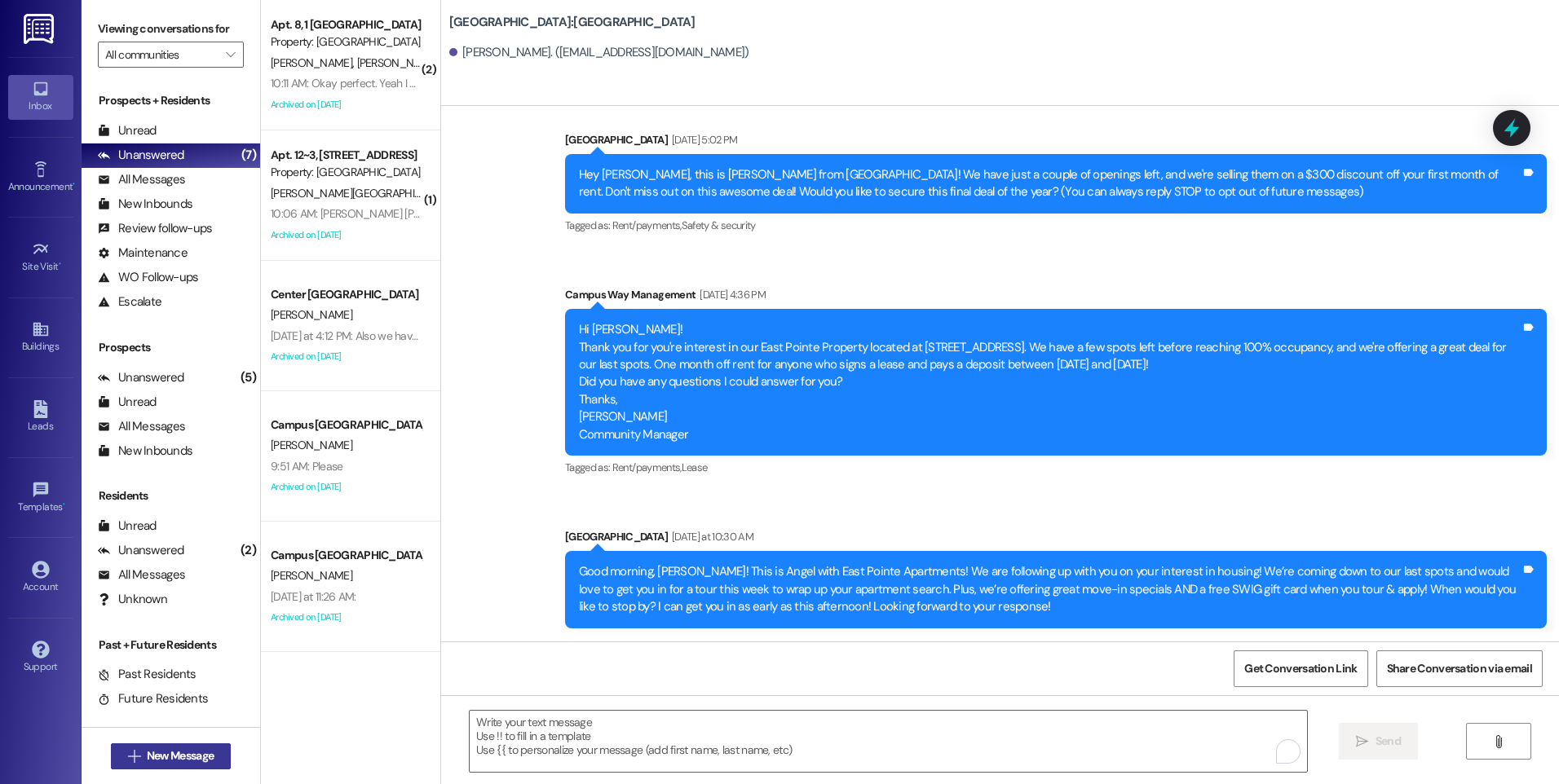
click at [203, 760] on span "New Message" at bounding box center [180, 756] width 67 height 17
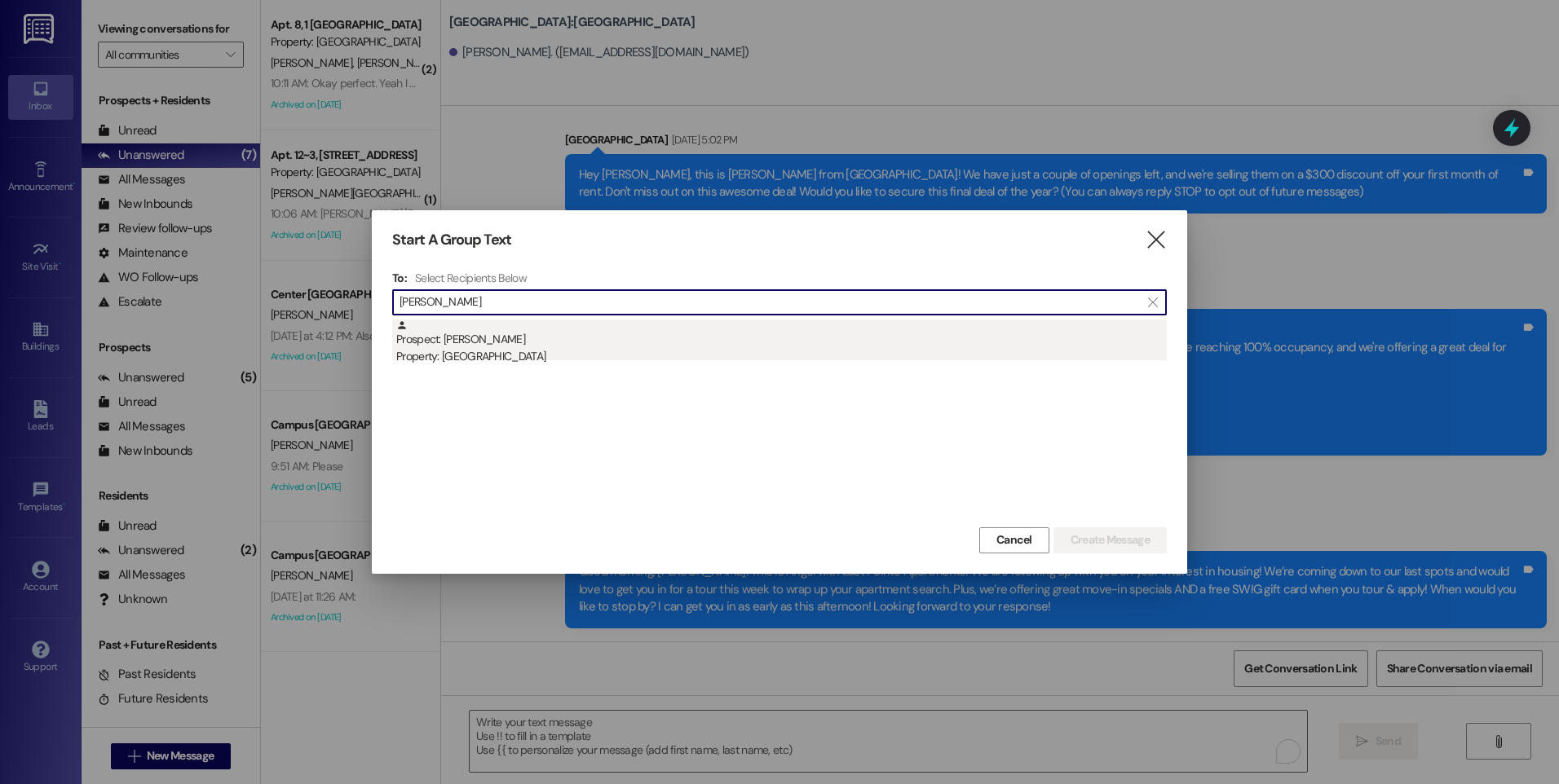
type input "ian scott"
click at [493, 332] on div "Prospect: Ian Scott Property: East Pointe" at bounding box center [781, 343] width 771 height 47
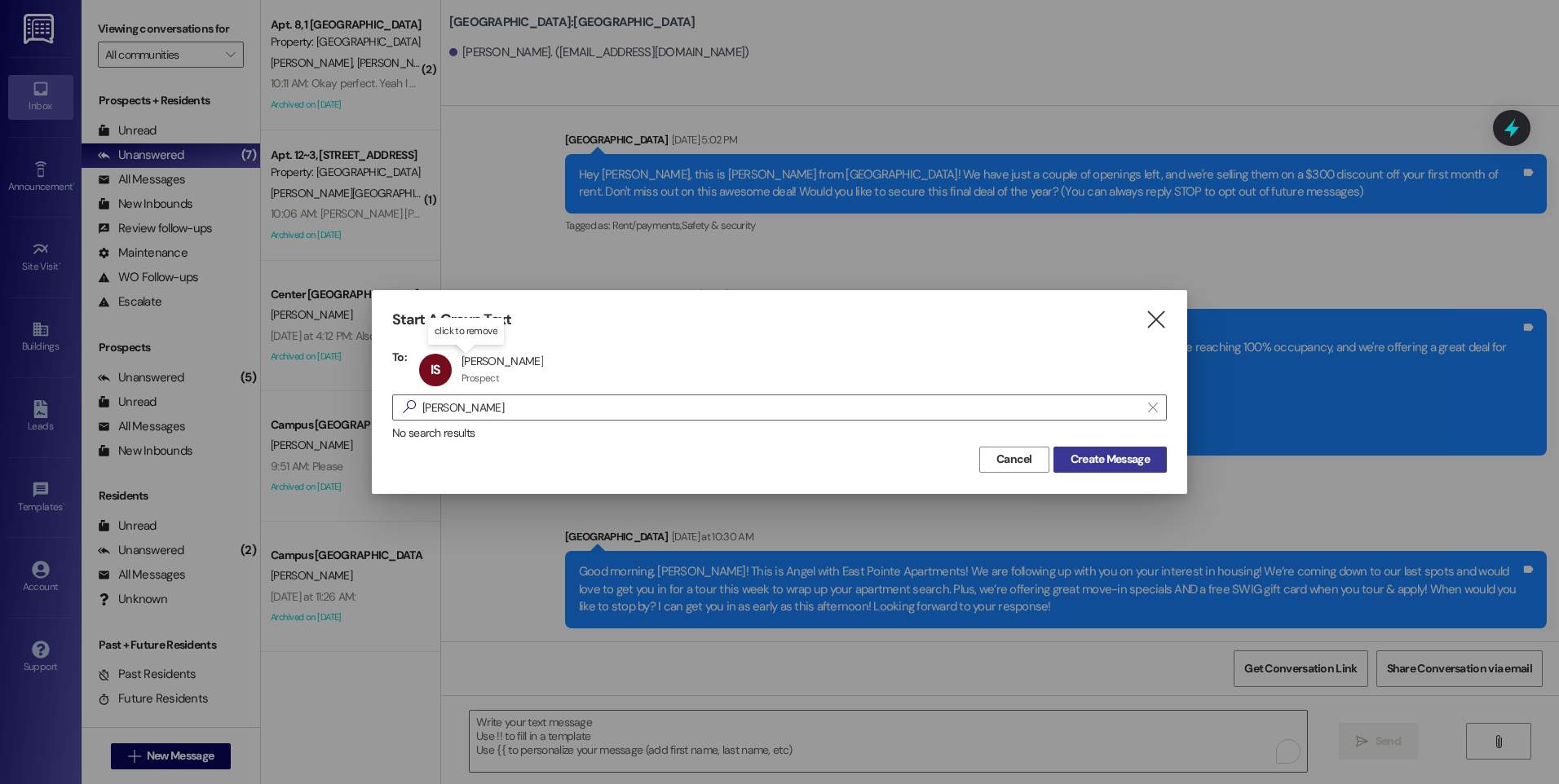
click at [1068, 462] on span "Create Message" at bounding box center [1111, 460] width 86 height 17
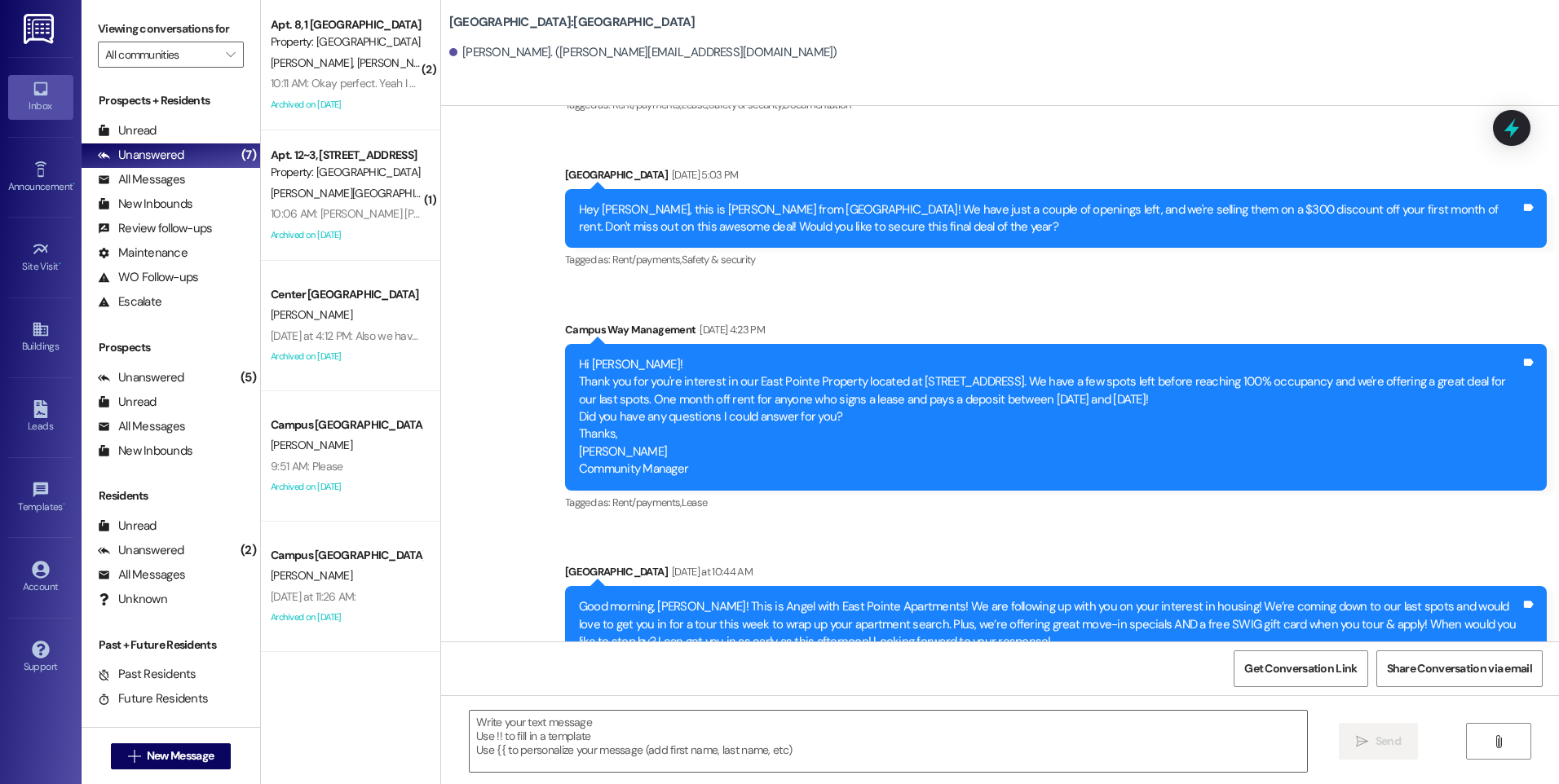
scroll to position [549, 0]
